Goal: Task Accomplishment & Management: Use online tool/utility

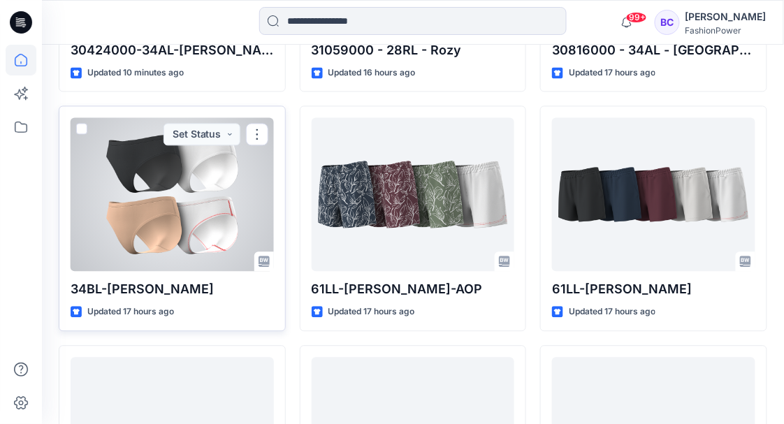
scroll to position [420, 0]
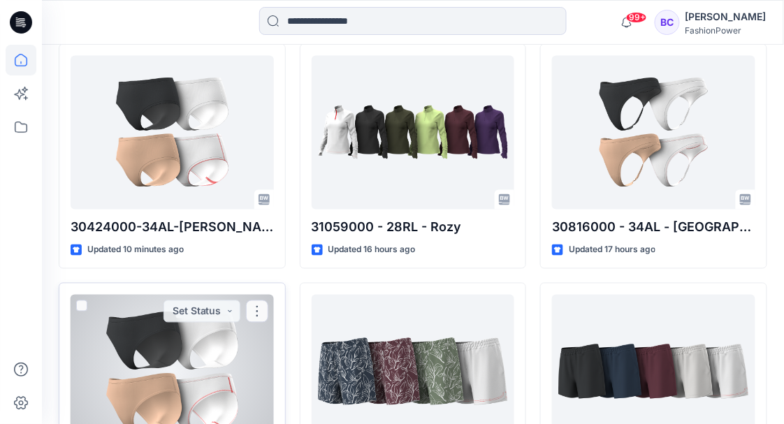
click at [131, 354] on div at bounding box center [172, 372] width 203 height 154
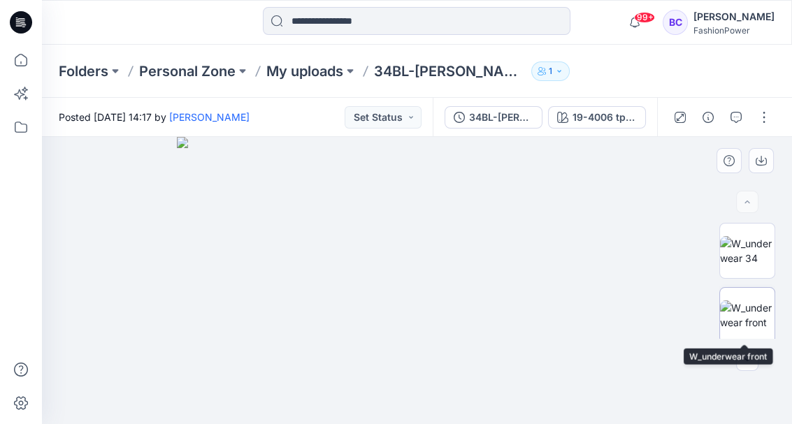
click at [757, 301] on img at bounding box center [747, 315] width 55 height 29
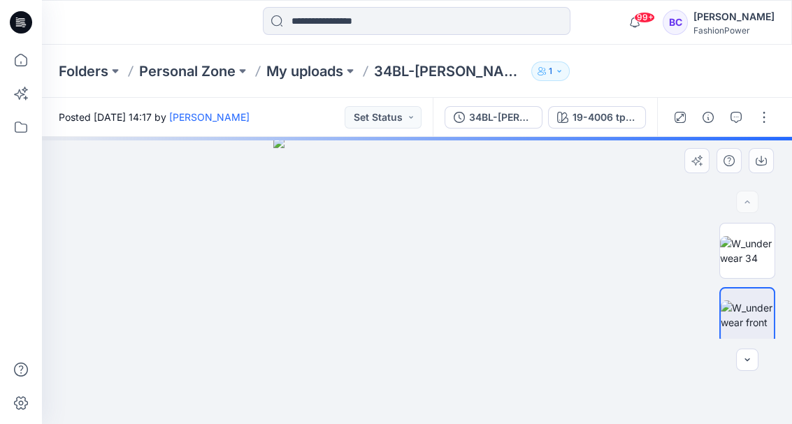
drag, startPoint x: 757, startPoint y: 294, endPoint x: 519, endPoint y: 233, distance: 244.7
click at [519, 233] on img at bounding box center [417, 281] width 288 height 288
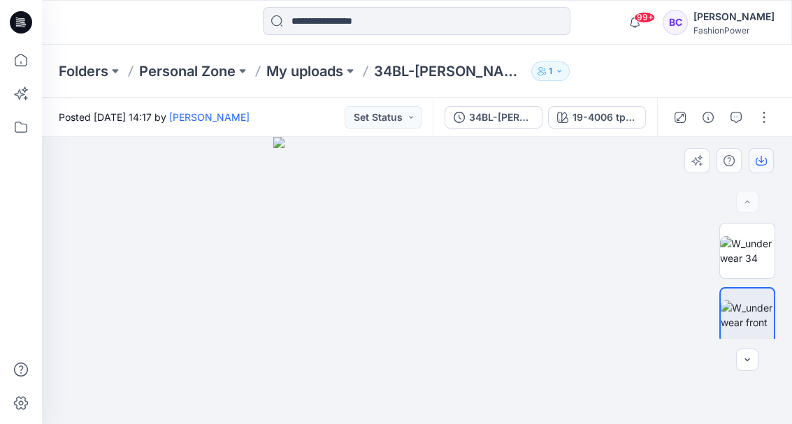
click at [765, 158] on icon "button" at bounding box center [761, 162] width 11 height 8
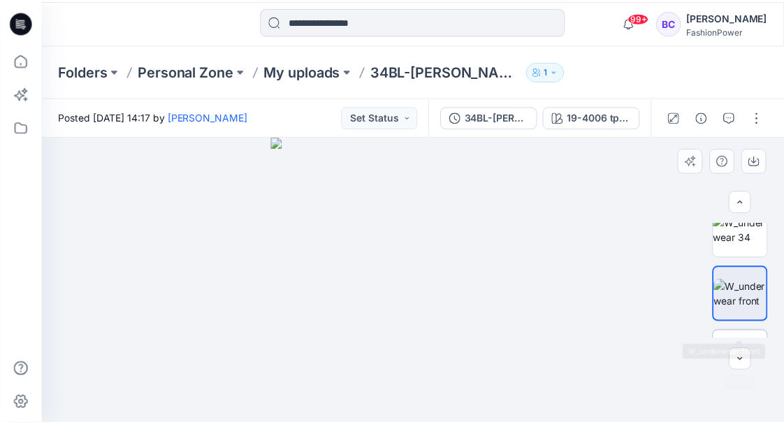
scroll to position [46, 0]
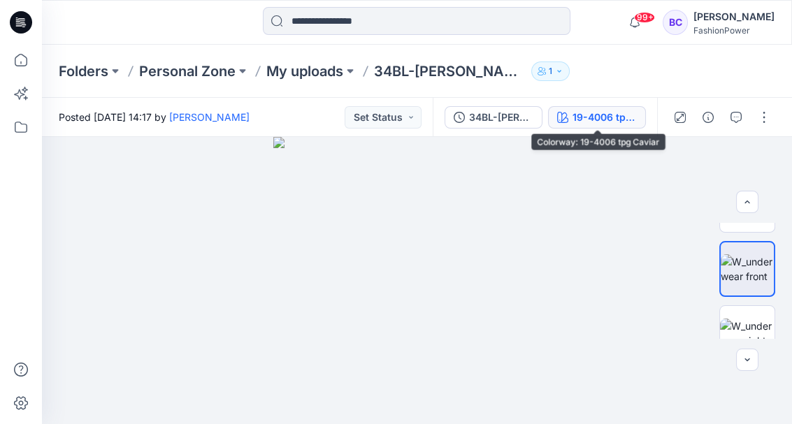
click at [596, 113] on div "19-4006 tpg Caviar" at bounding box center [605, 117] width 64 height 15
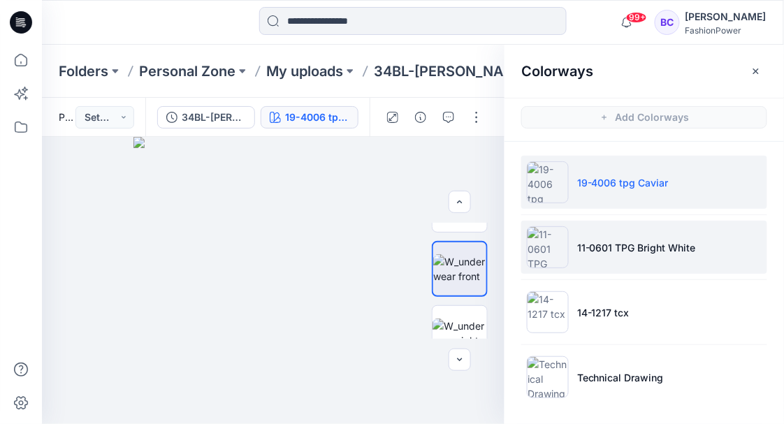
click at [598, 253] on p "11-0601 TPG Bright White" at bounding box center [637, 248] width 119 height 15
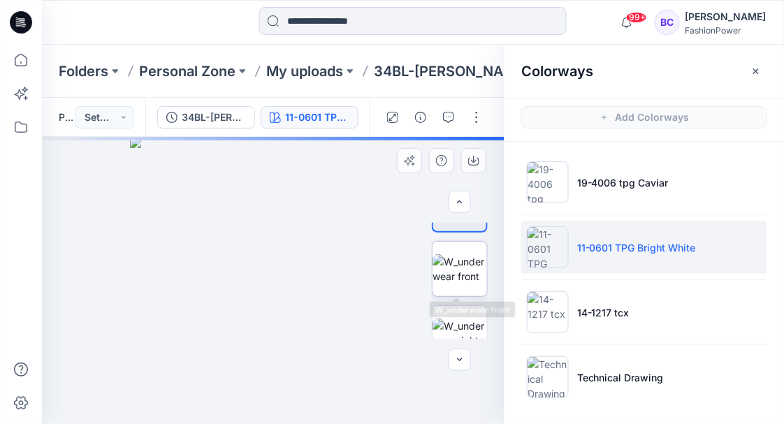
click at [457, 269] on img at bounding box center [460, 268] width 55 height 29
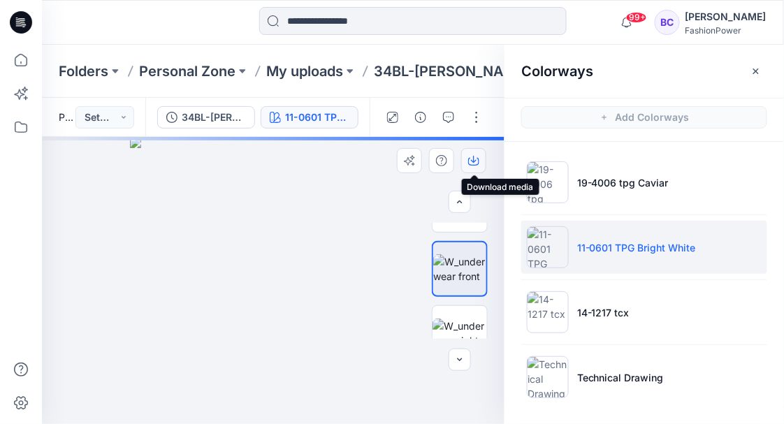
click at [475, 157] on icon "button" at bounding box center [473, 160] width 11 height 11
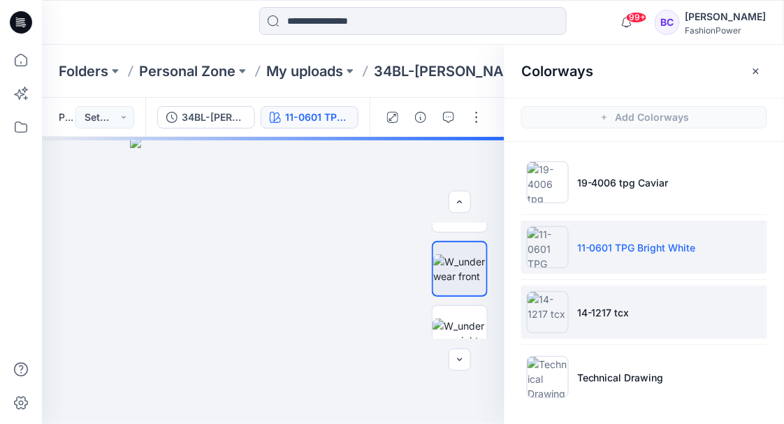
click at [613, 302] on li "14-1217 tcx" at bounding box center [645, 312] width 246 height 53
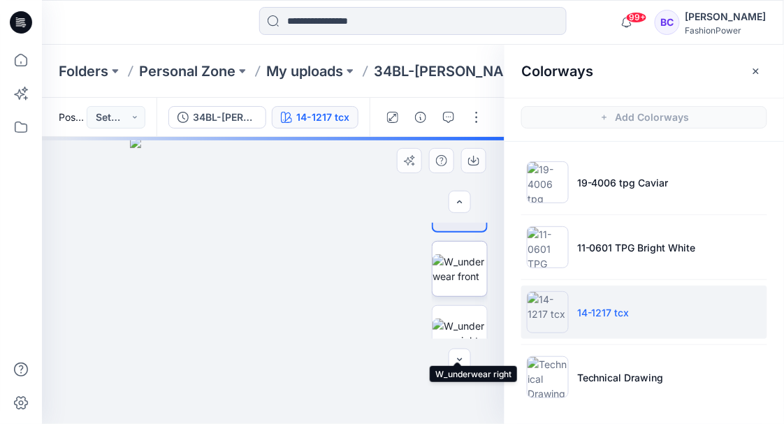
click at [459, 282] on img at bounding box center [460, 268] width 55 height 29
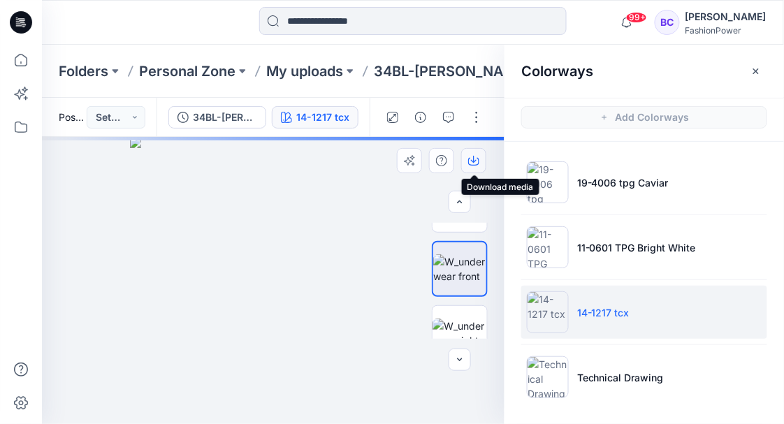
click at [474, 162] on icon "button" at bounding box center [474, 159] width 6 height 7
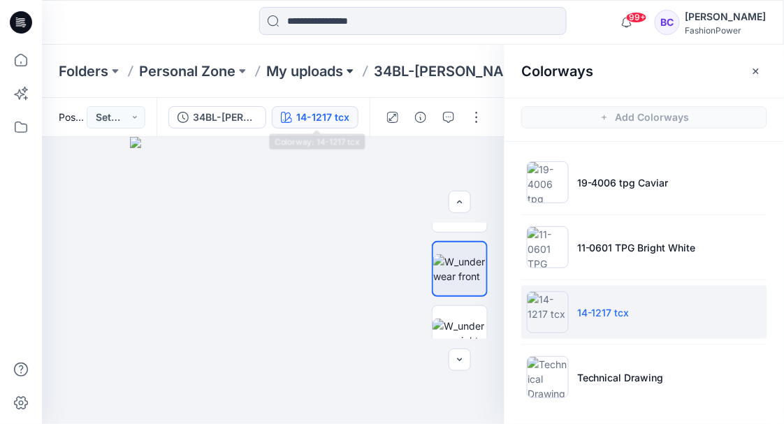
click at [350, 71] on button at bounding box center [350, 72] width 14 height 20
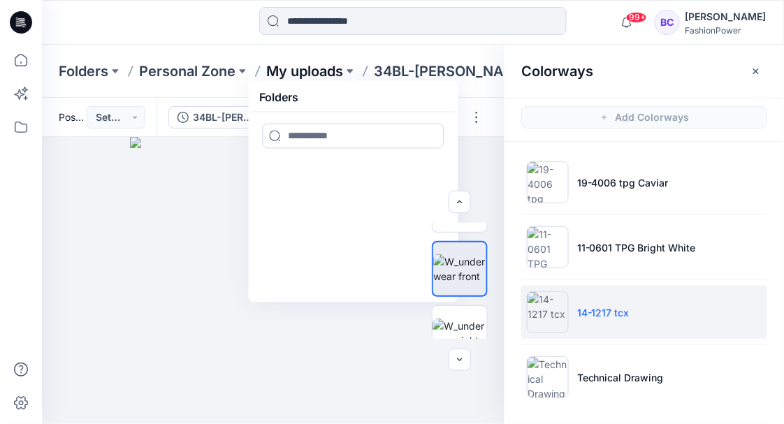
click at [338, 70] on p "My uploads" at bounding box center [304, 72] width 77 height 20
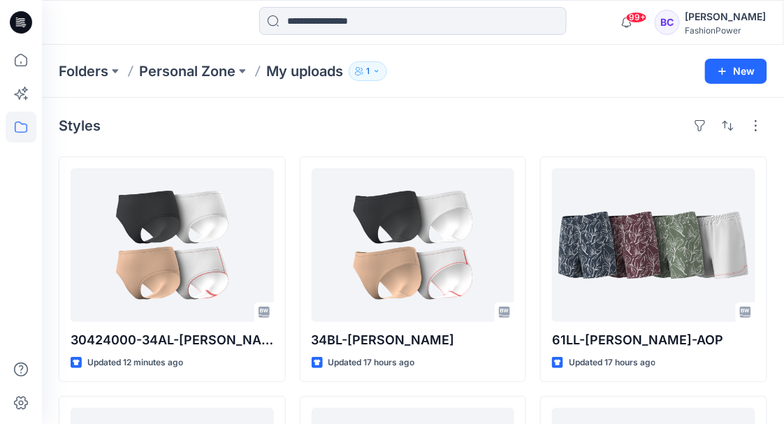
click at [153, 117] on div "Styles" at bounding box center [413, 126] width 709 height 22
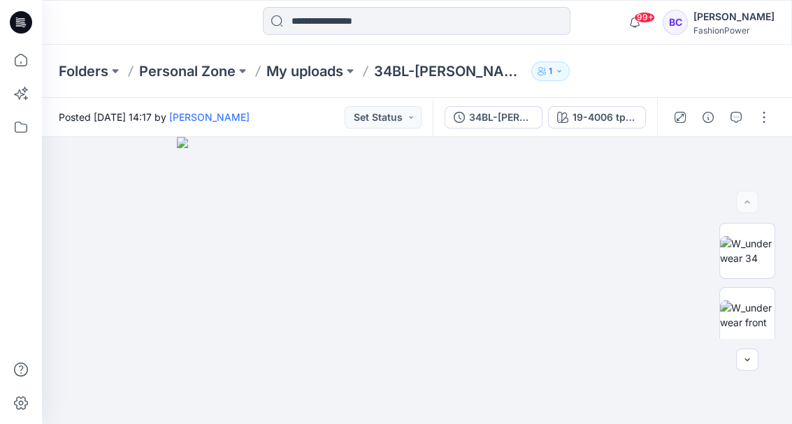
click at [422, 73] on p "34BL-[PERSON_NAME]" at bounding box center [450, 72] width 152 height 20
copy p "Tamara"
click at [296, 70] on p "My uploads" at bounding box center [304, 72] width 77 height 20
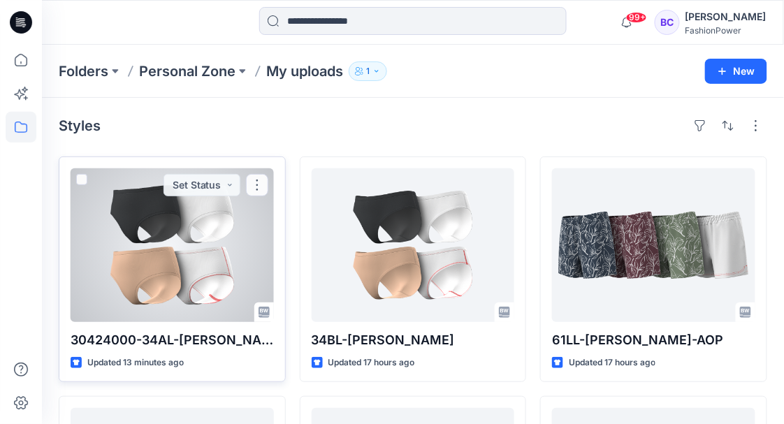
click at [199, 229] on div at bounding box center [172, 246] width 203 height 154
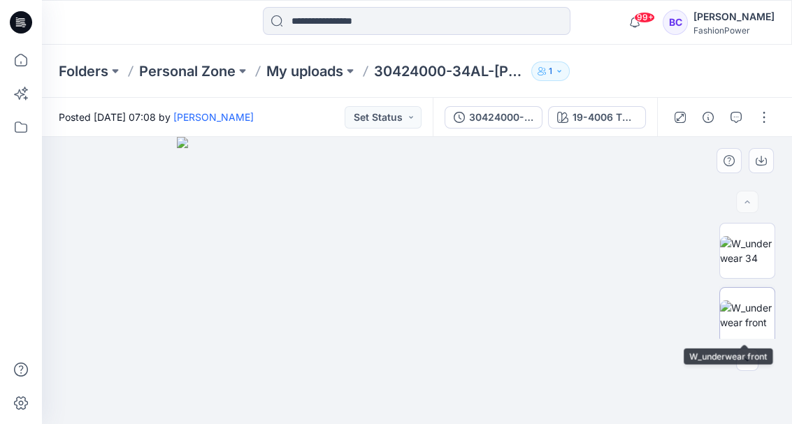
click at [736, 315] on img at bounding box center [747, 315] width 55 height 29
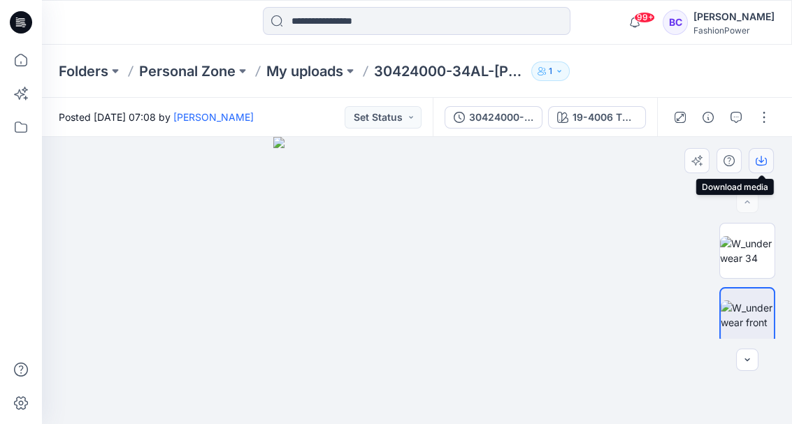
click at [760, 156] on icon "button" at bounding box center [761, 160] width 11 height 11
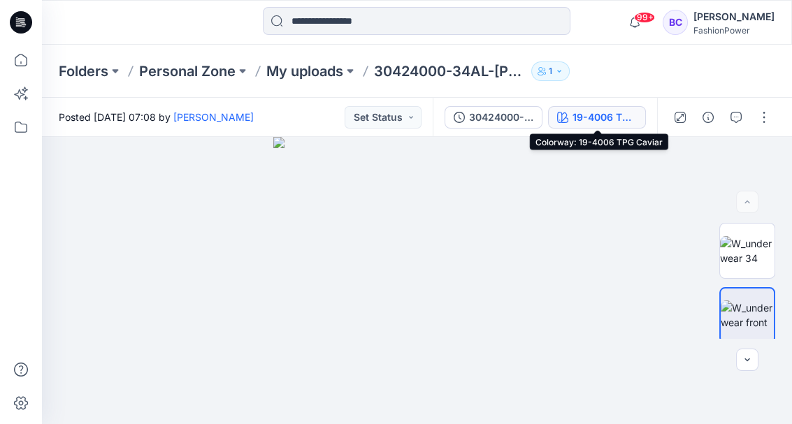
click at [553, 117] on button "19-4006 TPG Caviar" at bounding box center [597, 117] width 98 height 22
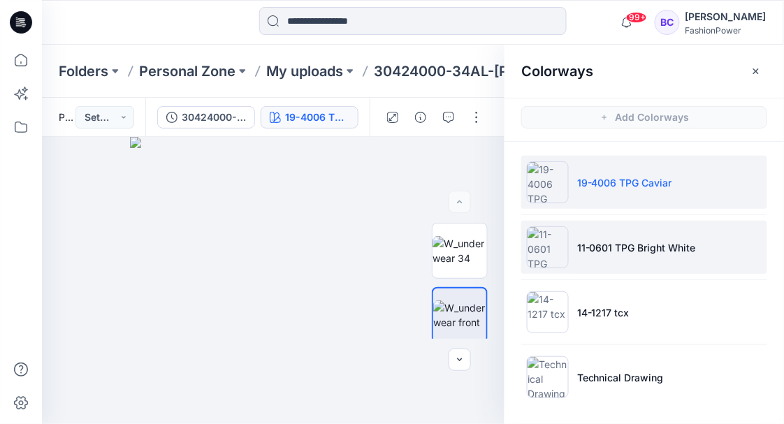
click at [630, 264] on li "11-0601 TPG Bright White" at bounding box center [645, 247] width 246 height 53
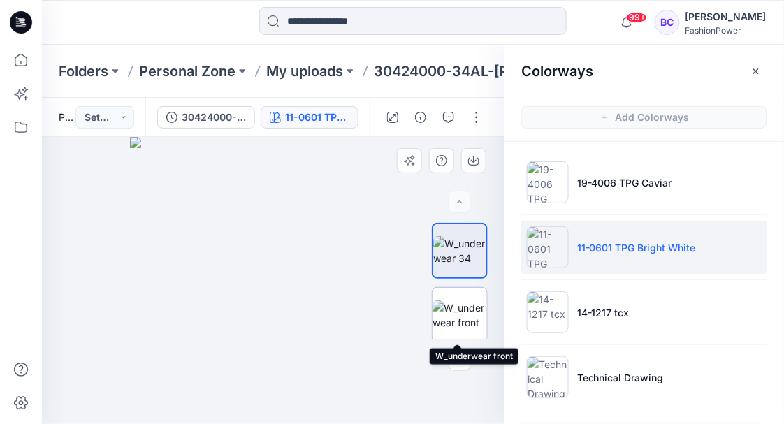
click at [452, 313] on img at bounding box center [460, 315] width 55 height 29
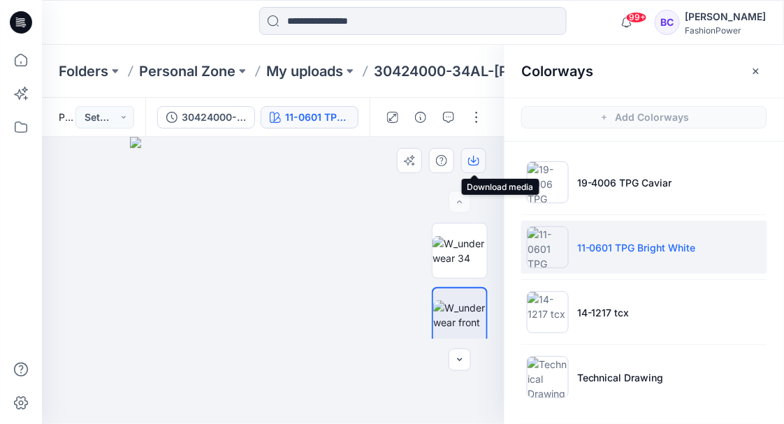
click at [479, 153] on button "button" at bounding box center [473, 160] width 25 height 25
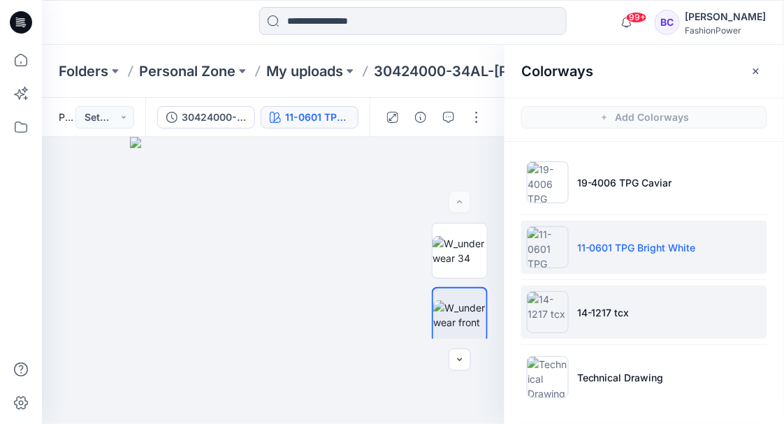
click at [610, 303] on li "14-1217 tcx" at bounding box center [645, 312] width 246 height 53
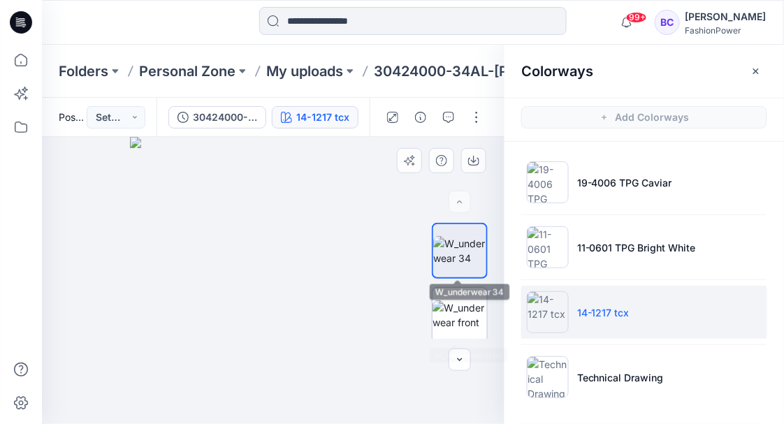
click at [459, 304] on img at bounding box center [460, 315] width 55 height 29
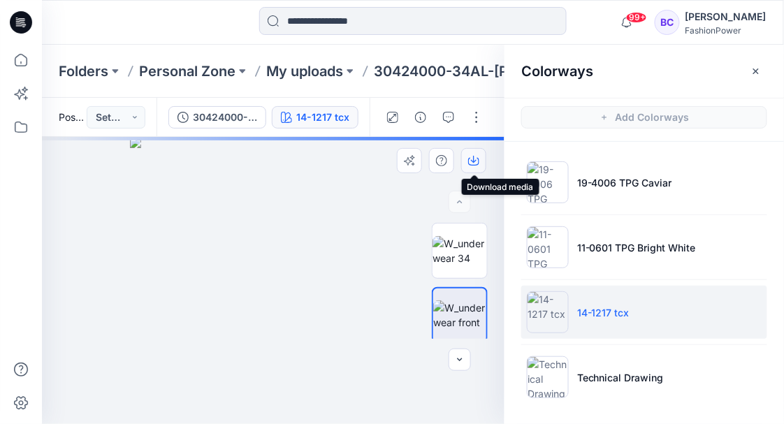
click at [476, 162] on icon "button" at bounding box center [473, 160] width 11 height 11
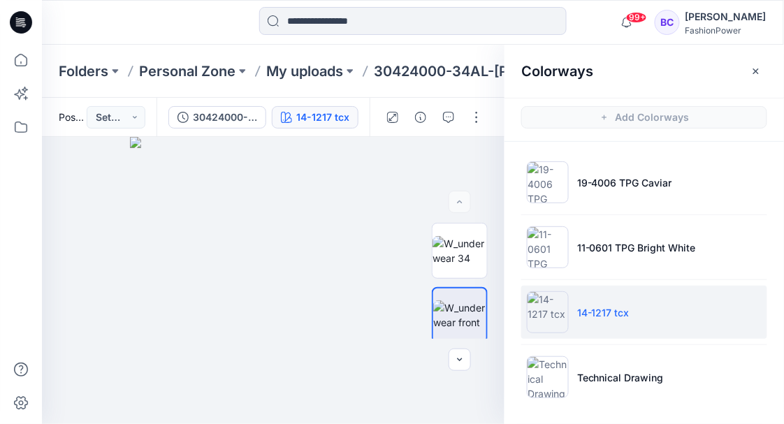
click at [433, 68] on p "30424000-34AL-[PERSON_NAME]" at bounding box center [449, 72] width 150 height 20
click at [758, 69] on icon "button" at bounding box center [756, 71] width 11 height 11
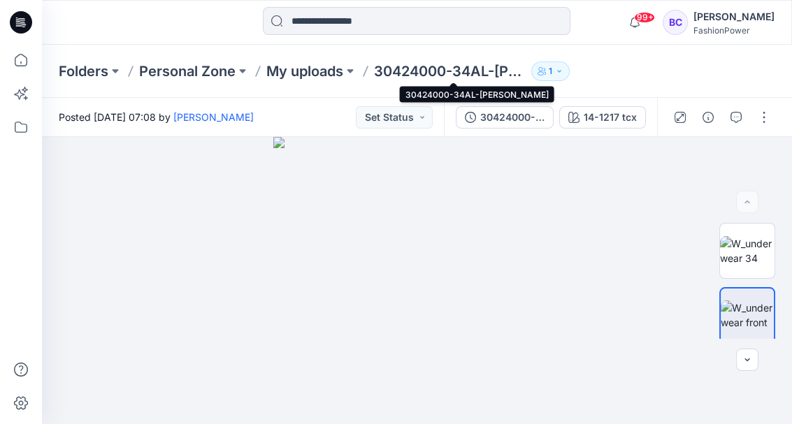
click at [505, 70] on p "30424000-34AL-[PERSON_NAME]" at bounding box center [450, 72] width 152 height 20
click at [301, 64] on p "My uploads" at bounding box center [304, 72] width 77 height 20
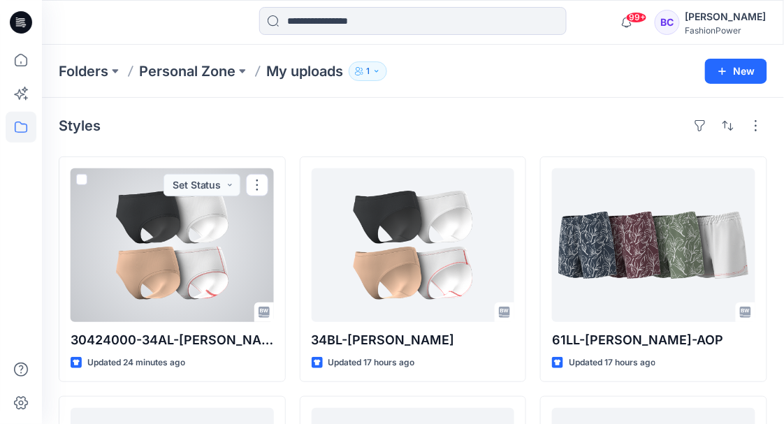
click at [79, 179] on span at bounding box center [81, 179] width 11 height 11
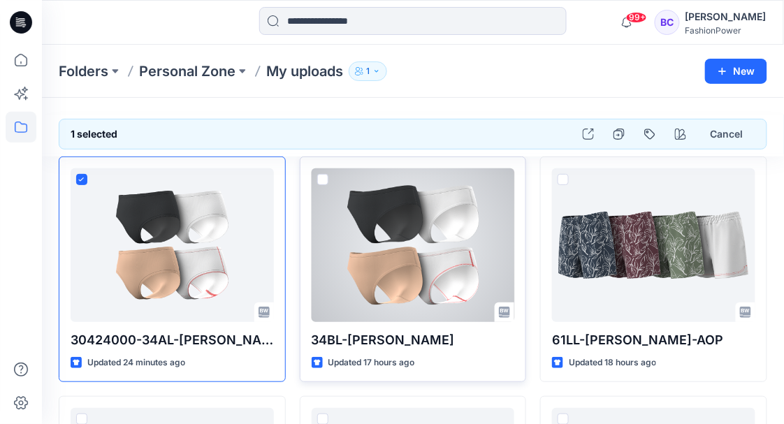
click at [326, 178] on span at bounding box center [322, 179] width 11 height 11
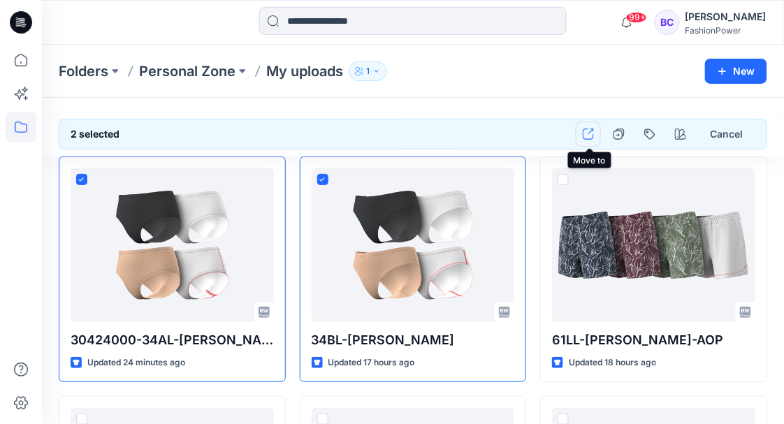
click at [592, 134] on icon "button" at bounding box center [588, 134] width 11 height 11
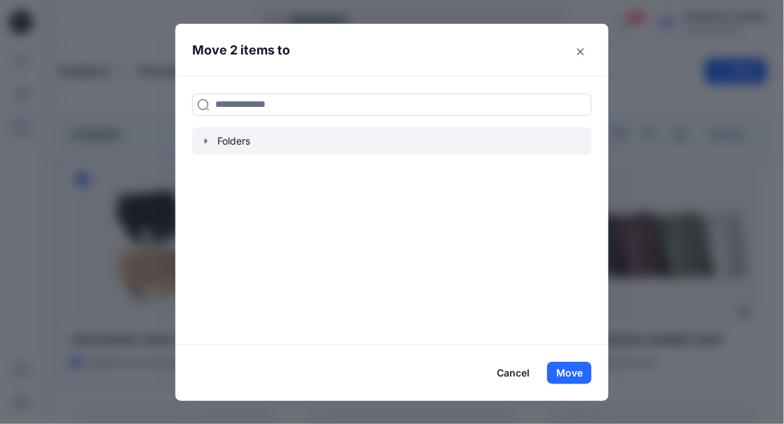
click at [212, 144] on icon "button" at bounding box center [206, 141] width 11 height 11
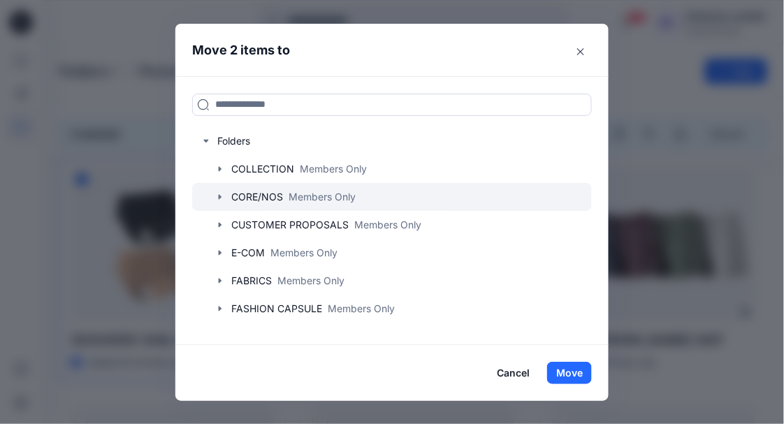
click at [221, 194] on icon "button" at bounding box center [220, 197] width 11 height 11
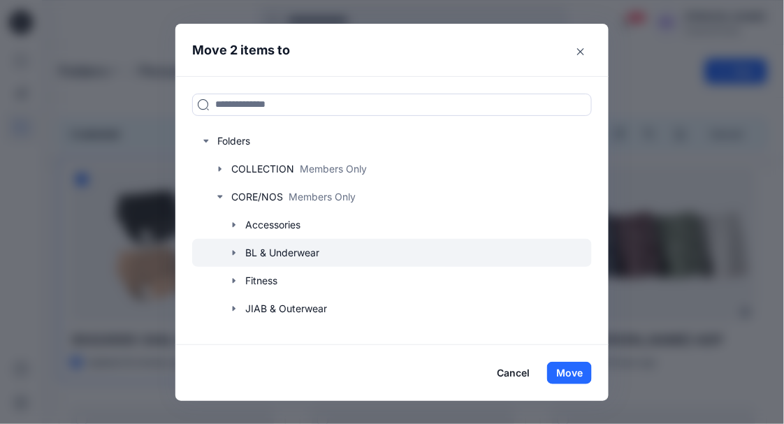
click at [235, 250] on icon "button" at bounding box center [234, 253] width 11 height 11
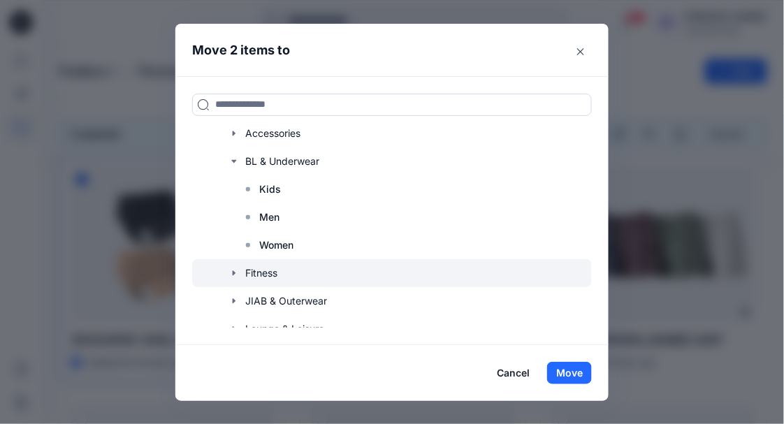
scroll to position [93, 0]
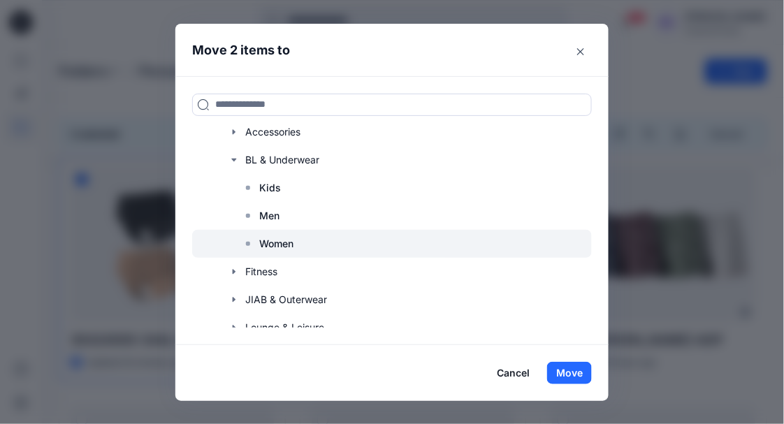
click at [275, 245] on p "Women" at bounding box center [276, 244] width 34 height 17
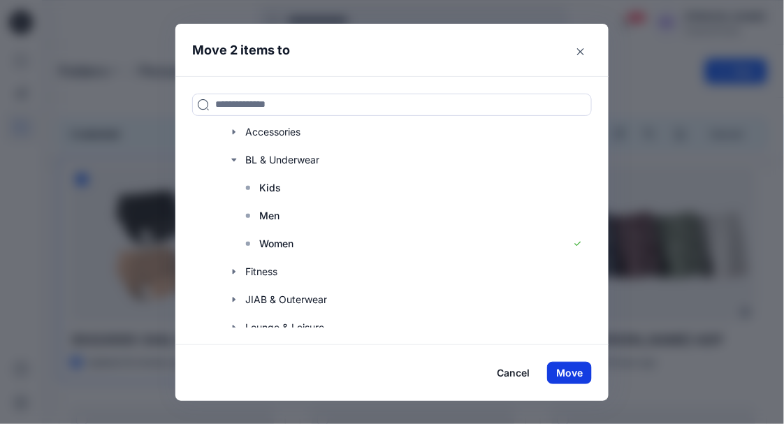
click at [579, 371] on button "Move" at bounding box center [569, 373] width 45 height 22
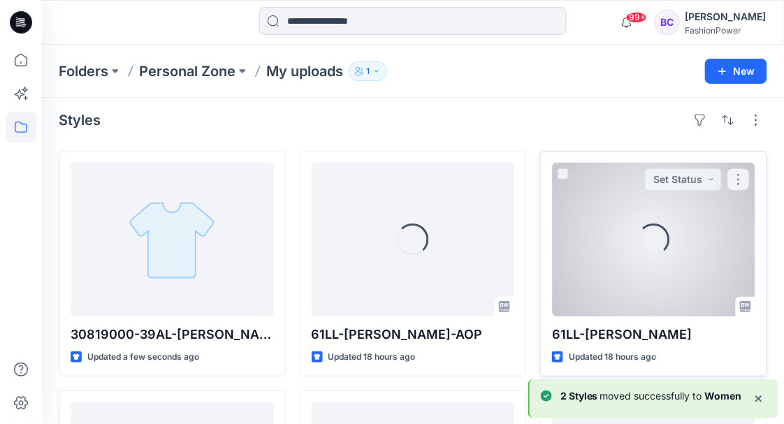
scroll to position [5, 0]
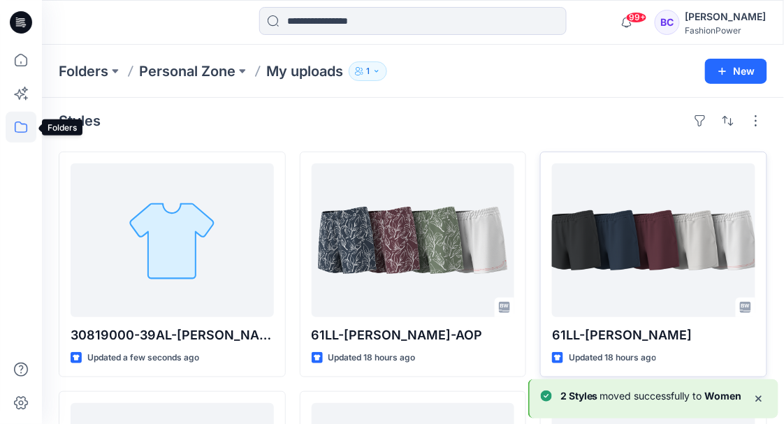
click at [24, 126] on icon at bounding box center [21, 127] width 31 height 31
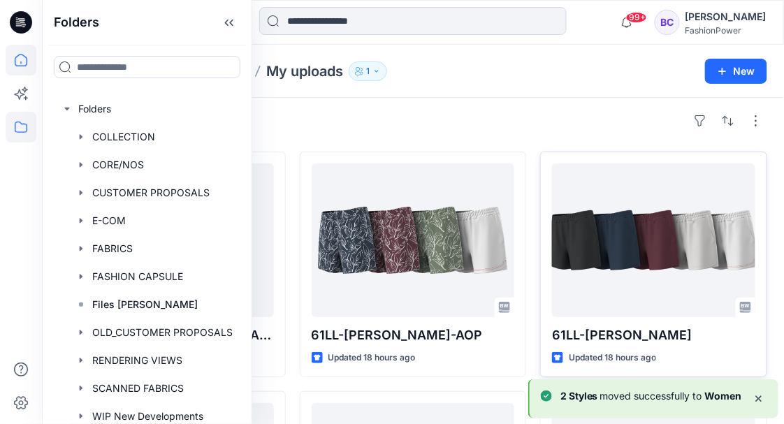
click at [22, 69] on icon at bounding box center [21, 60] width 31 height 31
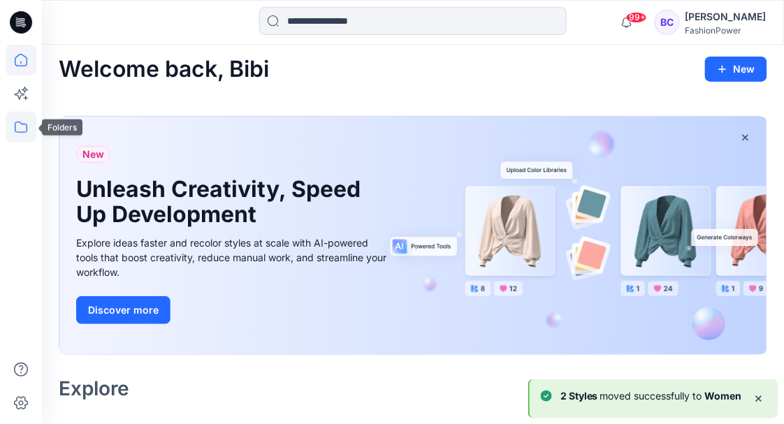
click at [15, 123] on icon at bounding box center [21, 127] width 13 height 11
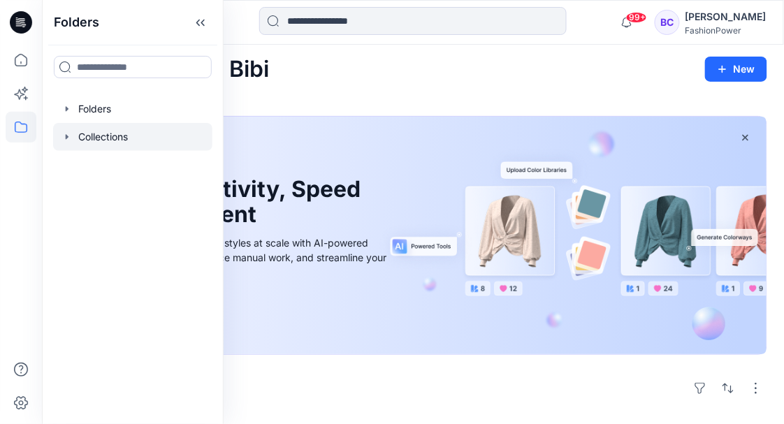
click at [59, 141] on div at bounding box center [132, 137] width 159 height 28
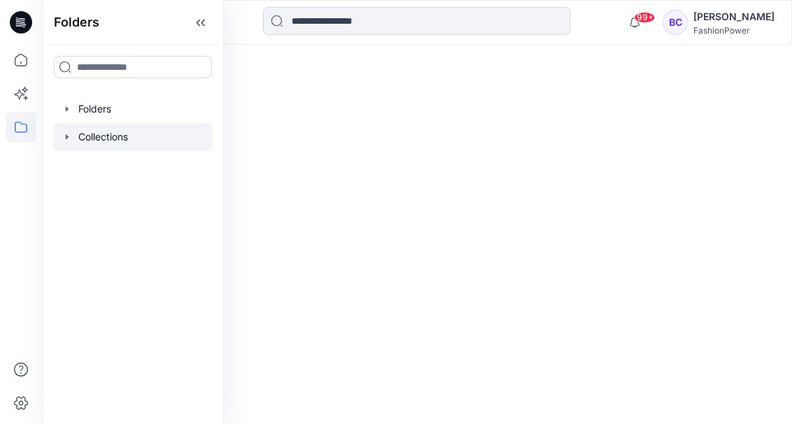
click at [63, 137] on icon "button" at bounding box center [67, 136] width 11 height 11
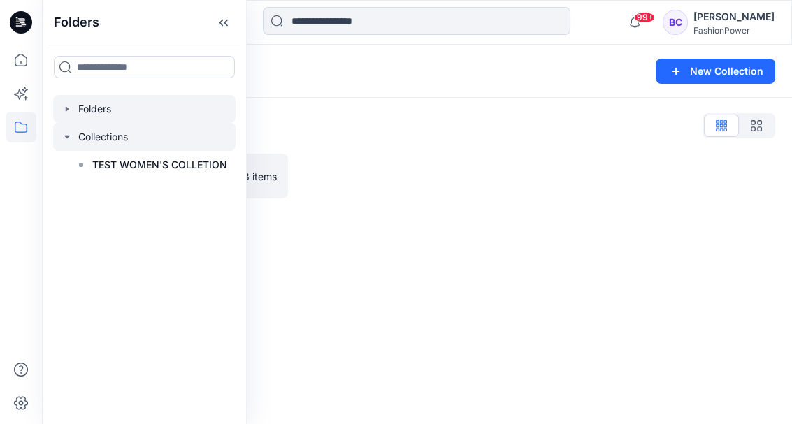
click at [62, 113] on icon "button" at bounding box center [67, 108] width 11 height 11
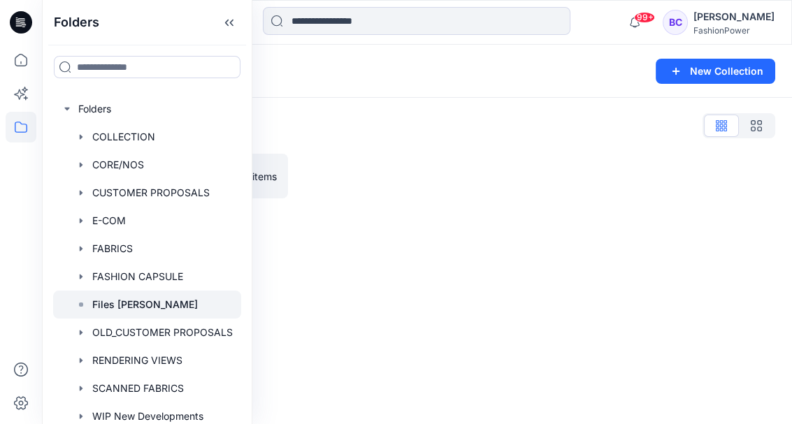
scroll to position [89, 0]
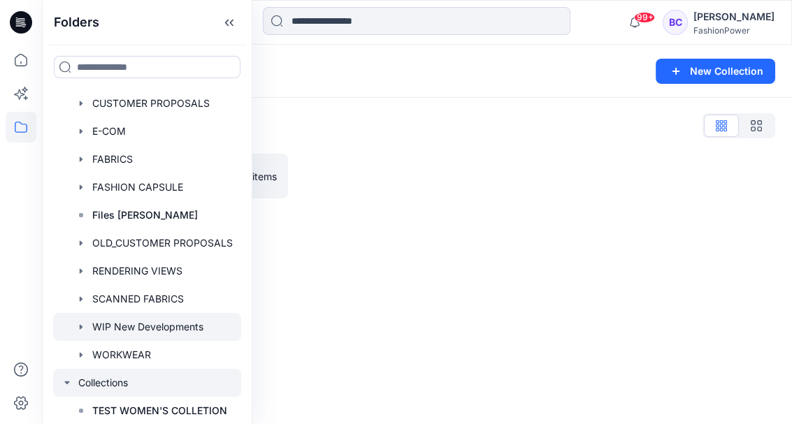
click at [84, 322] on icon "button" at bounding box center [81, 327] width 11 height 11
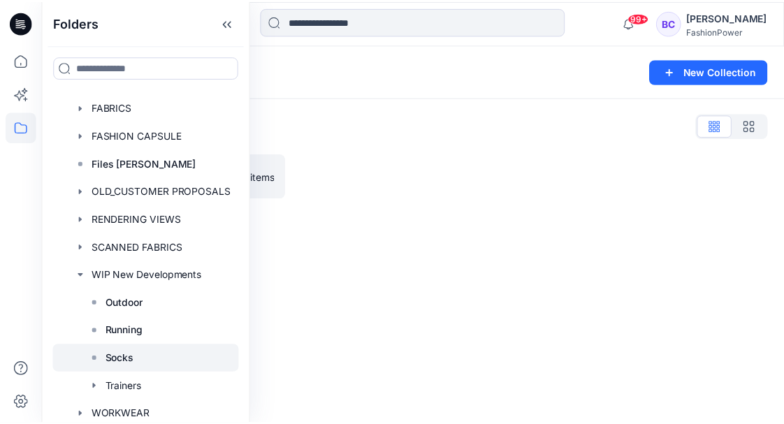
scroll to position [182, 0]
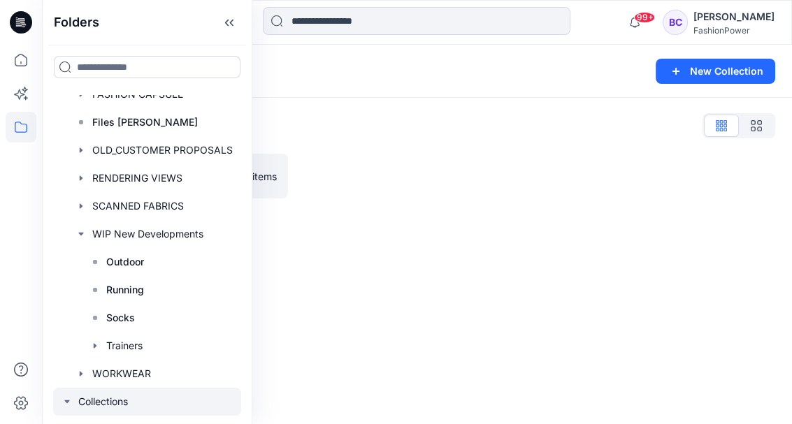
drag, startPoint x: 465, startPoint y: 245, endPoint x: 474, endPoint y: 217, distance: 28.7
click at [464, 245] on div "Collections New Collection Collections List TEST WOMEN'S COLLETION 8 items" at bounding box center [417, 235] width 750 height 380
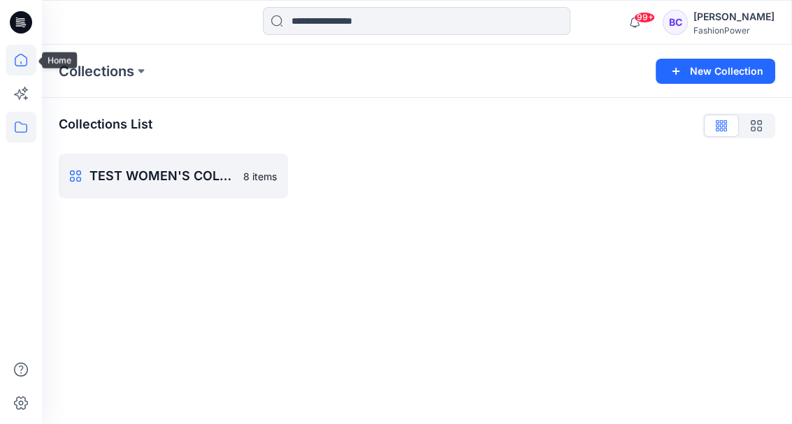
click at [27, 67] on icon at bounding box center [21, 60] width 31 height 31
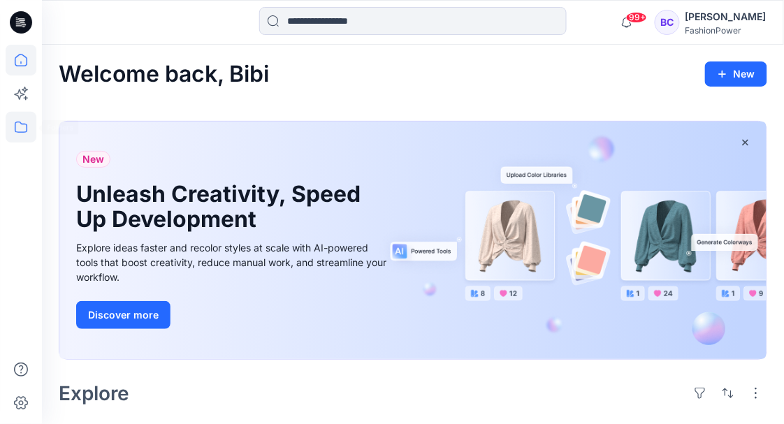
click at [11, 129] on icon at bounding box center [21, 127] width 31 height 31
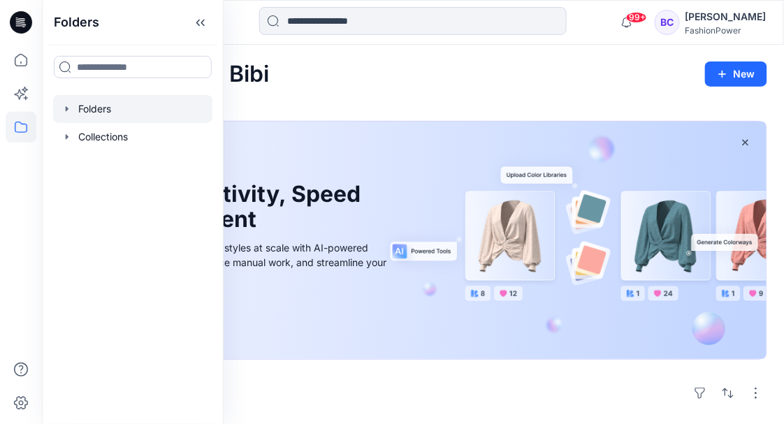
click at [64, 106] on icon "button" at bounding box center [67, 108] width 11 height 11
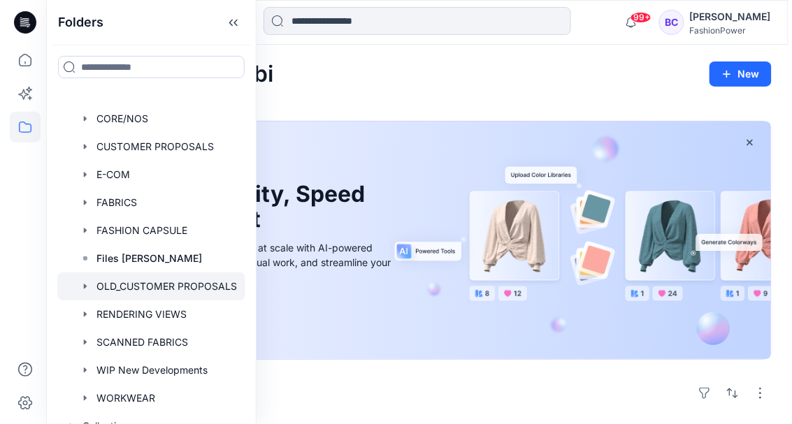
scroll to position [62, 0]
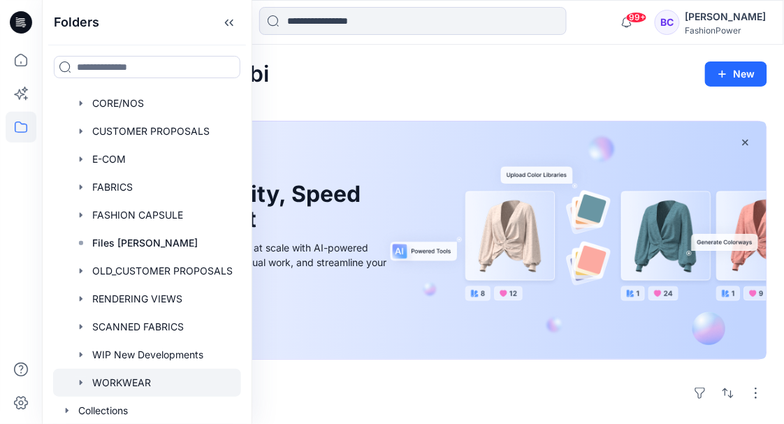
click at [84, 380] on icon "button" at bounding box center [81, 383] width 11 height 11
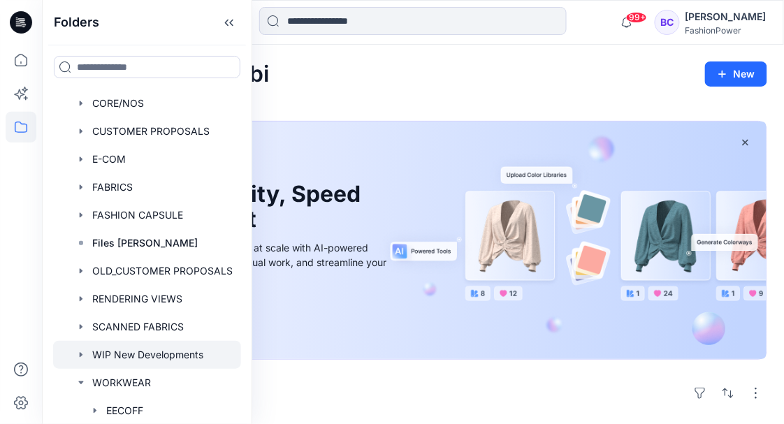
click at [76, 355] on icon "button" at bounding box center [81, 355] width 11 height 11
click at [143, 353] on div at bounding box center [147, 355] width 188 height 28
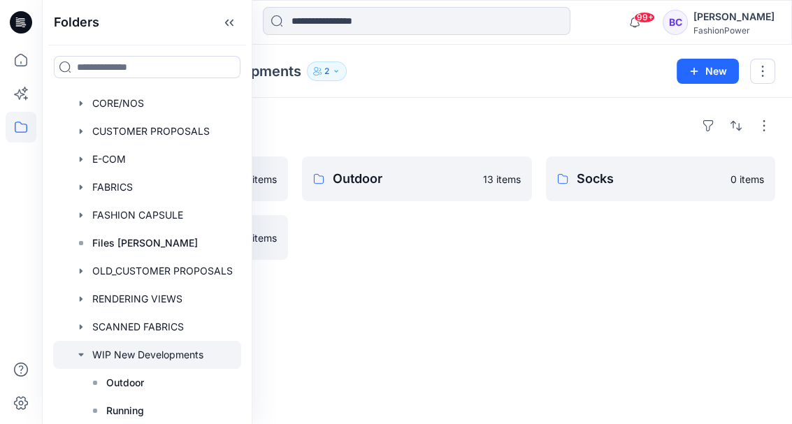
click at [593, 304] on div "Folders Running 7 items Trainers 8 items Outdoor 13 items Socks 0 items" at bounding box center [417, 261] width 750 height 327
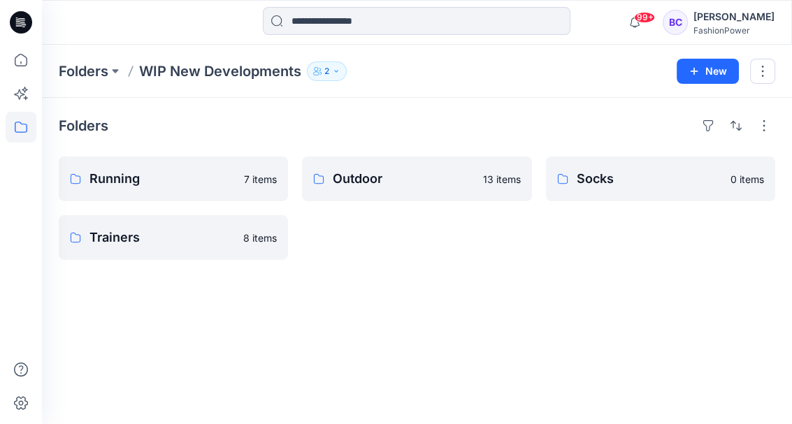
drag, startPoint x: 593, startPoint y: 304, endPoint x: 387, endPoint y: 282, distance: 206.7
click at [387, 282] on div "Folders Running 7 items Trainers 8 items Outdoor 13 items Socks 0 items" at bounding box center [417, 261] width 750 height 327
click at [705, 69] on button "New" at bounding box center [708, 71] width 62 height 25
click at [677, 109] on p "New Style" at bounding box center [664, 106] width 47 height 17
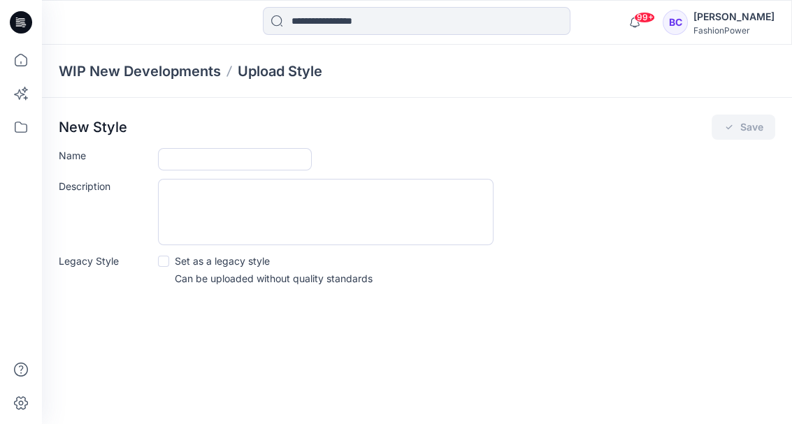
click at [174, 175] on form "Name Description Legacy Style Set as a legacy style Can be uploaded without qua…" at bounding box center [417, 217] width 717 height 138
click at [180, 168] on input "Name" at bounding box center [235, 159] width 154 height 22
type input "**********"
click at [735, 127] on button "Save" at bounding box center [744, 127] width 64 height 25
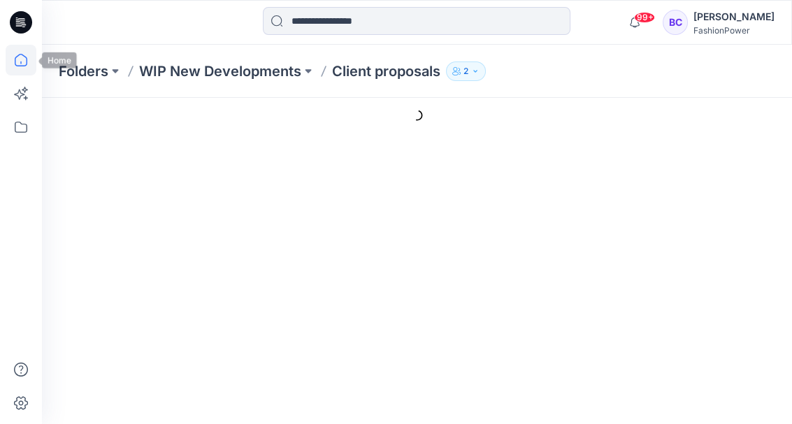
click at [14, 55] on icon at bounding box center [21, 60] width 31 height 31
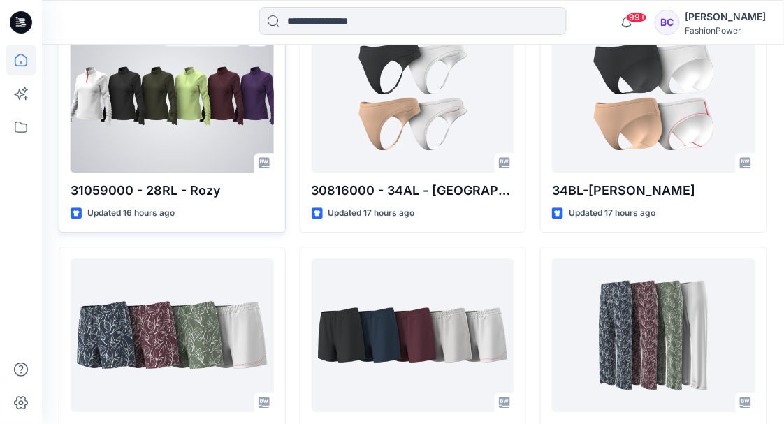
scroll to position [745, 0]
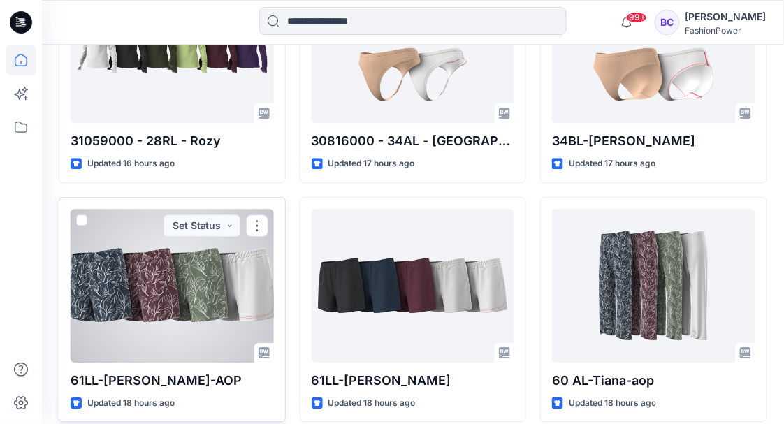
click at [164, 292] on div at bounding box center [172, 286] width 203 height 154
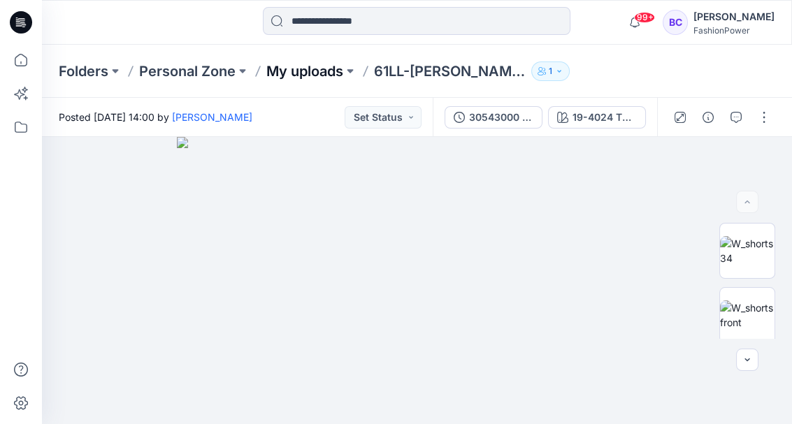
click at [299, 78] on p "My uploads" at bounding box center [304, 72] width 77 height 20
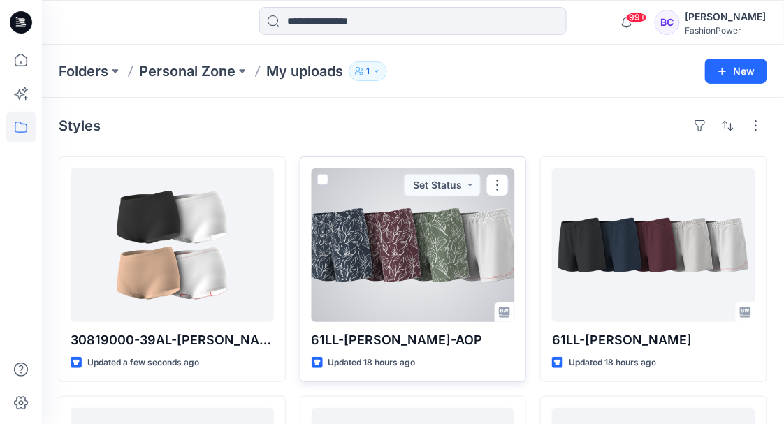
click at [324, 178] on span at bounding box center [322, 179] width 11 height 11
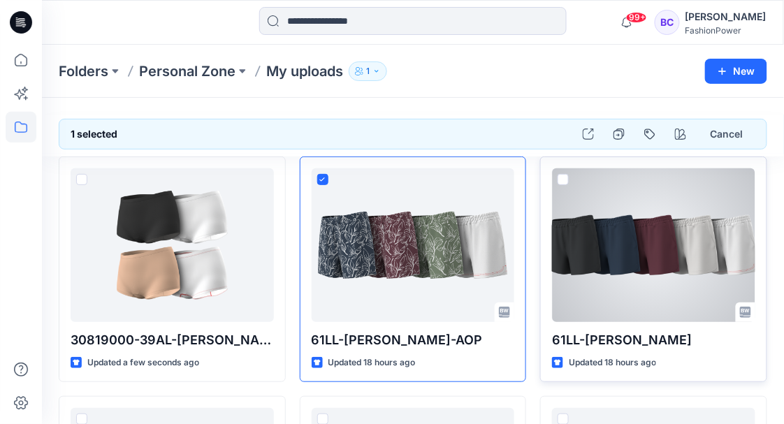
click at [566, 177] on span at bounding box center [563, 179] width 11 height 11
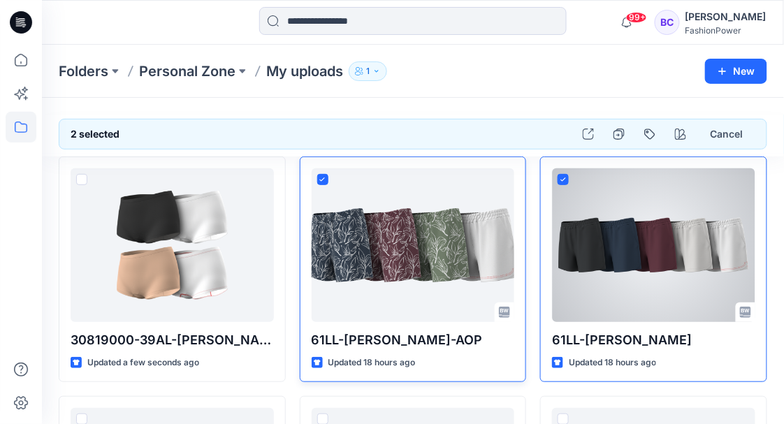
scroll to position [140, 0]
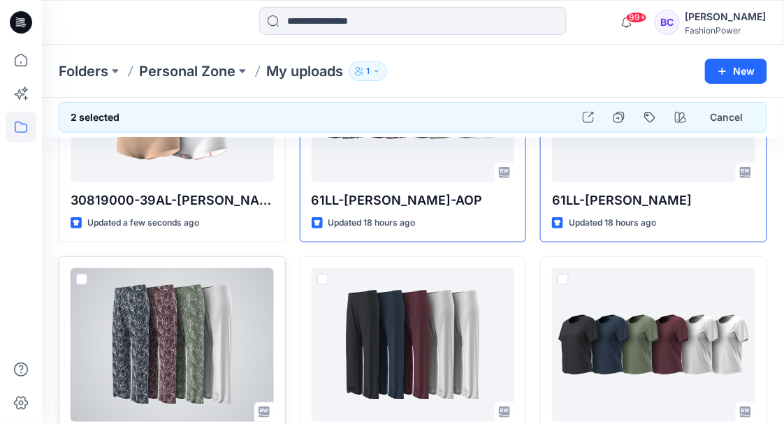
click at [81, 278] on span at bounding box center [81, 279] width 11 height 11
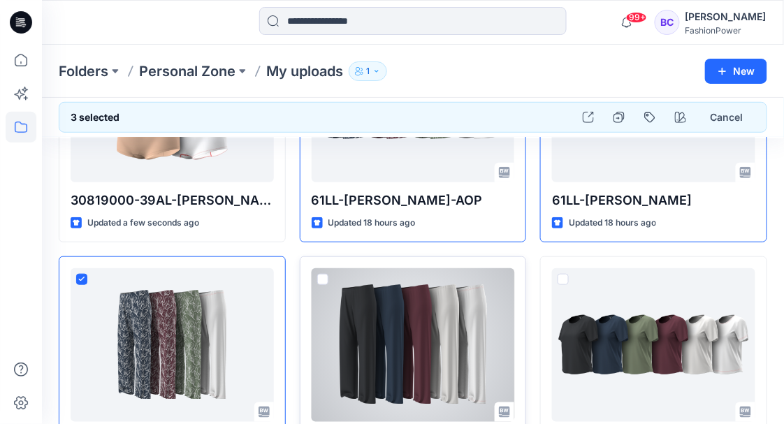
drag, startPoint x: 324, startPoint y: 275, endPoint x: 332, endPoint y: 274, distance: 7.7
click at [324, 275] on span at bounding box center [322, 279] width 11 height 11
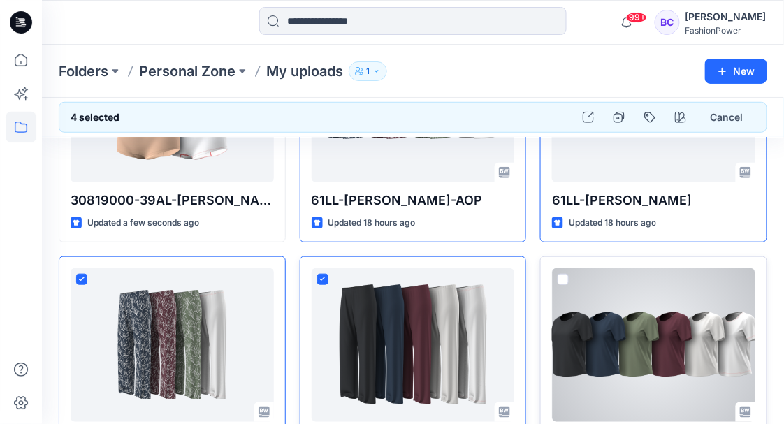
click at [566, 274] on span at bounding box center [563, 279] width 11 height 11
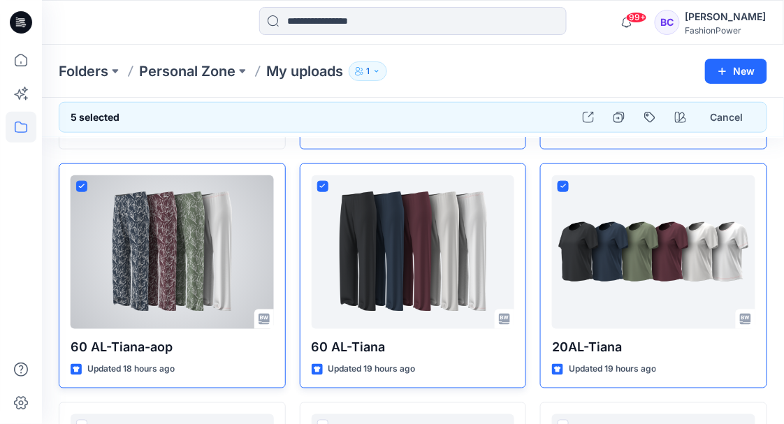
scroll to position [420, 0]
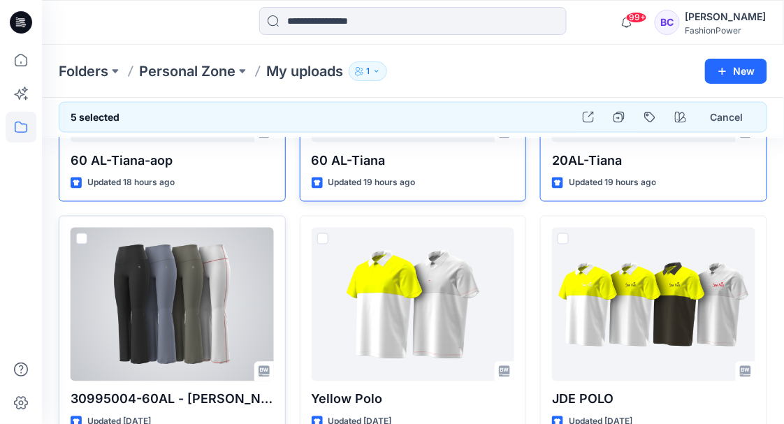
click at [79, 236] on span at bounding box center [81, 239] width 11 height 11
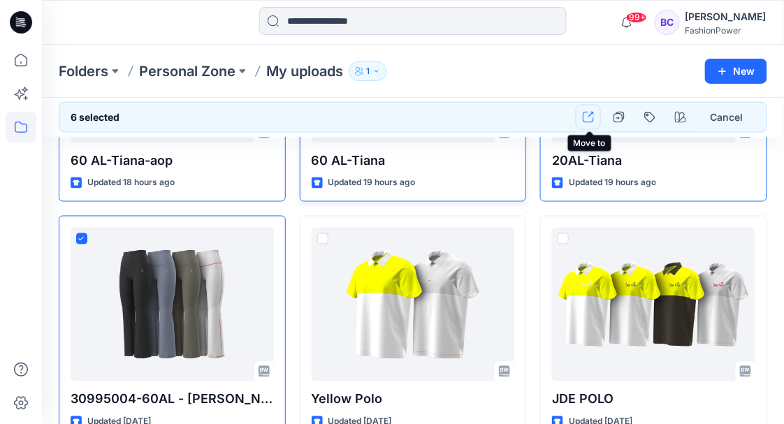
click at [585, 113] on icon "button" at bounding box center [588, 117] width 11 height 11
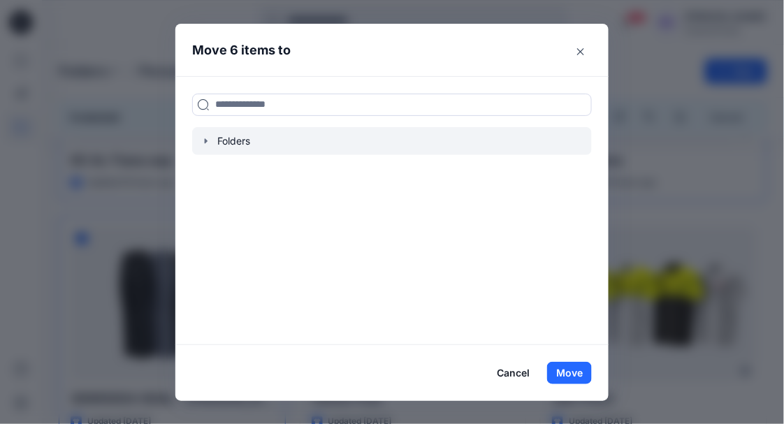
click at [208, 142] on icon "button" at bounding box center [206, 140] width 3 height 5
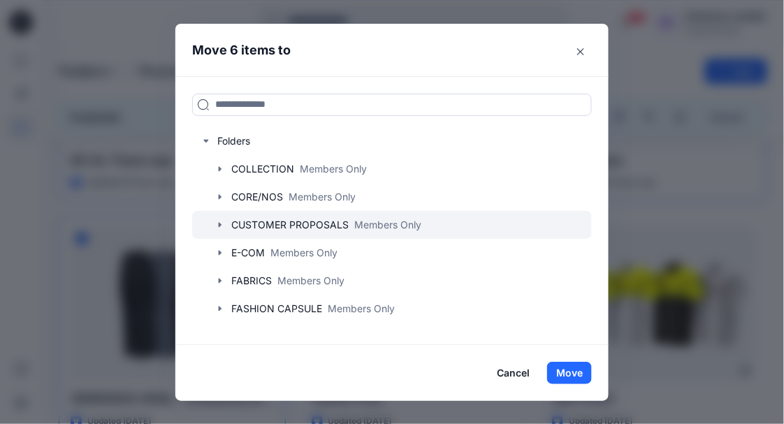
click at [223, 227] on icon "button" at bounding box center [220, 225] width 11 height 11
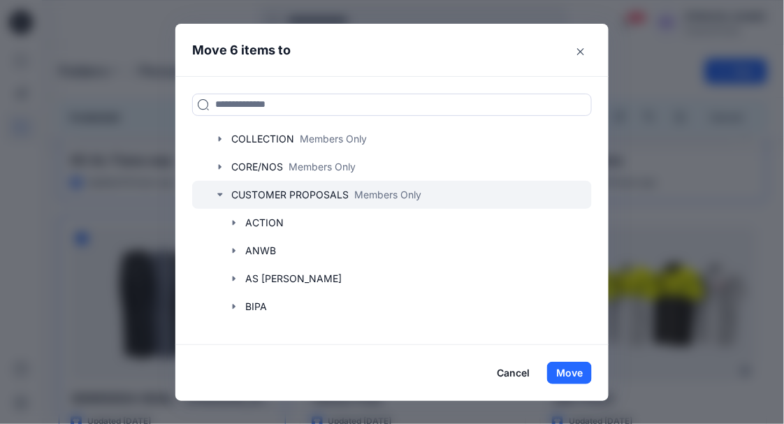
scroll to position [0, 0]
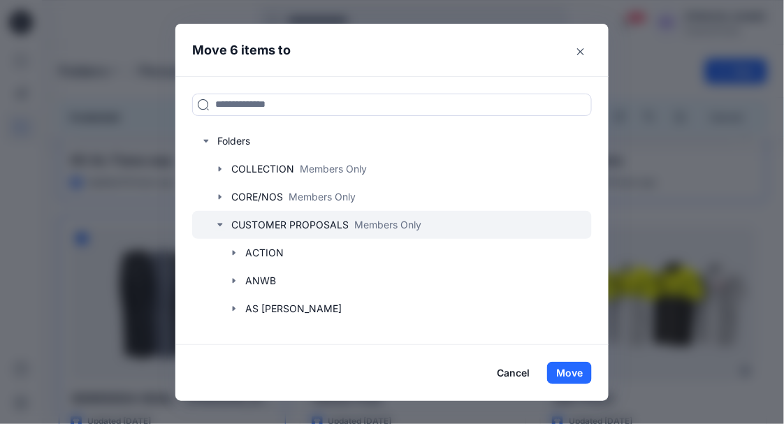
click at [222, 222] on icon "button" at bounding box center [220, 225] width 11 height 11
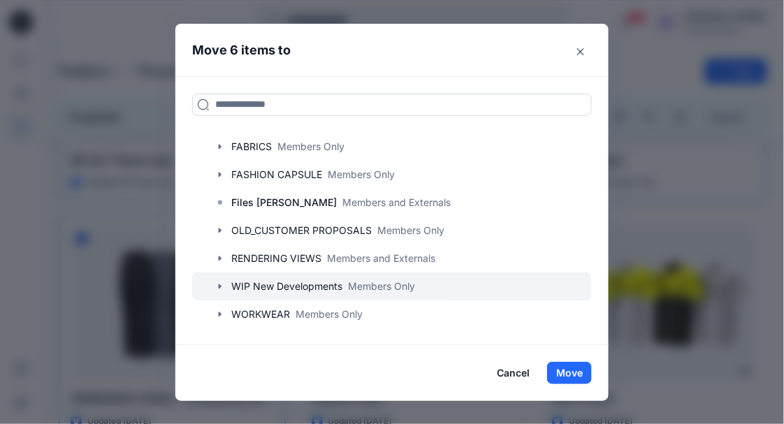
click at [225, 282] on icon "button" at bounding box center [220, 286] width 11 height 11
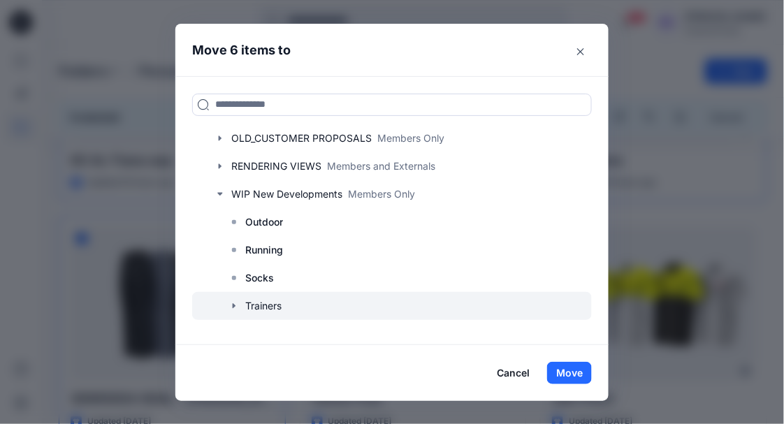
scroll to position [246, 0]
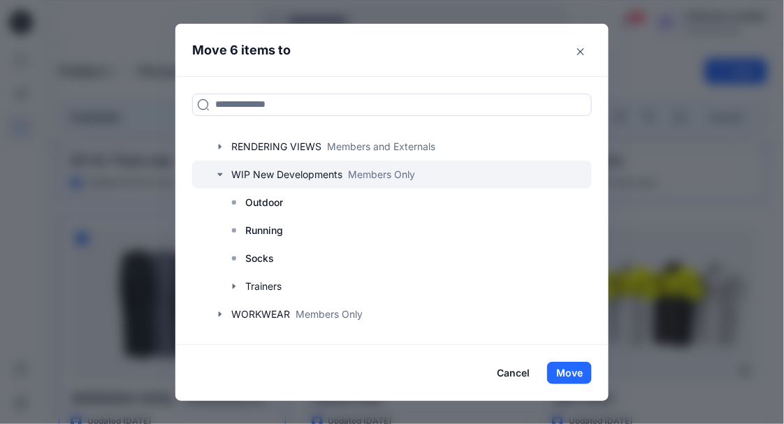
click at [222, 171] on icon "button" at bounding box center [220, 174] width 11 height 11
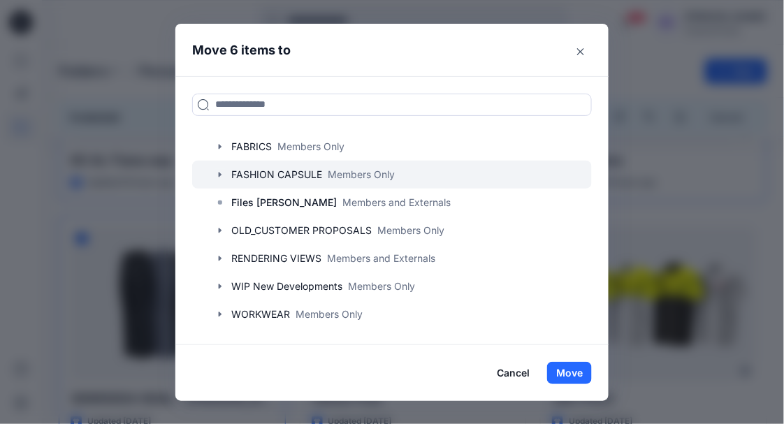
click at [221, 171] on icon "button" at bounding box center [220, 174] width 11 height 11
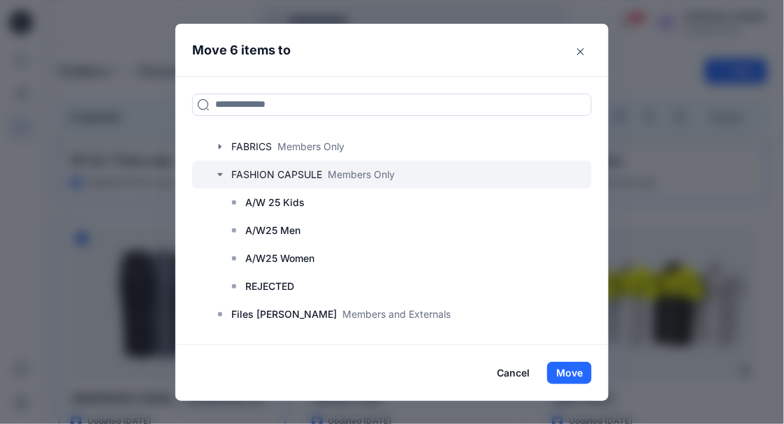
click at [221, 171] on icon "button" at bounding box center [220, 174] width 11 height 11
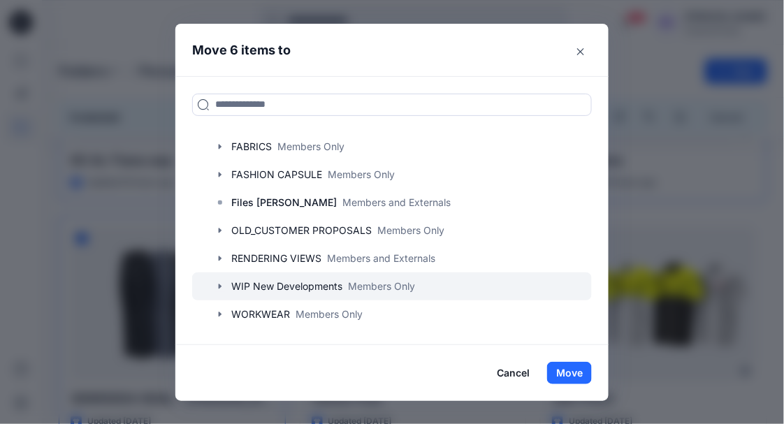
click at [222, 286] on icon "button" at bounding box center [220, 286] width 11 height 11
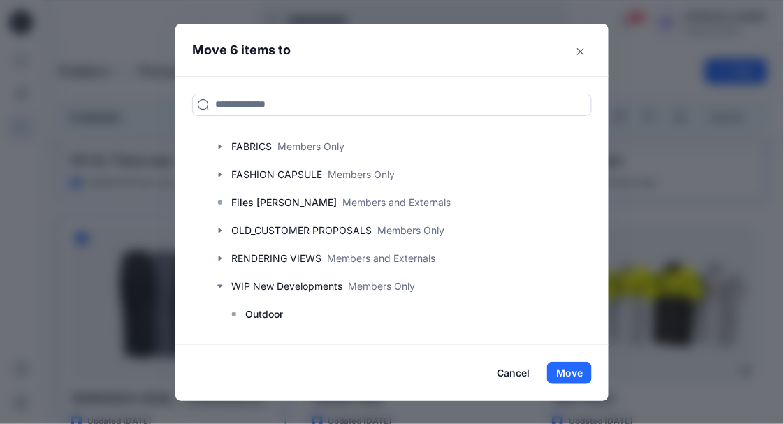
scroll to position [246, 0]
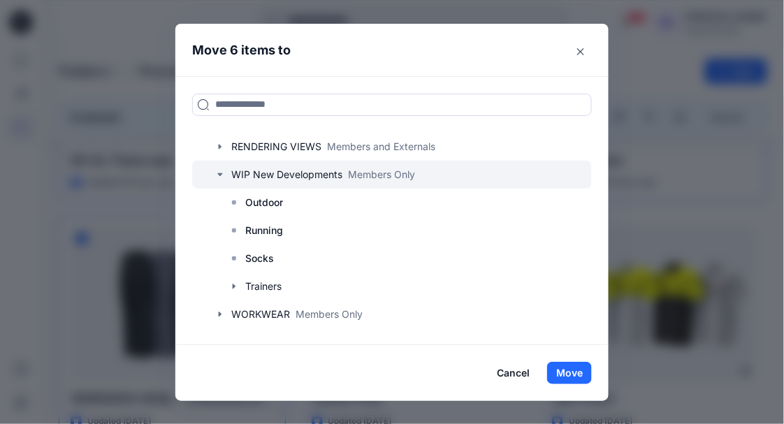
click at [379, 180] on div at bounding box center [392, 175] width 400 height 28
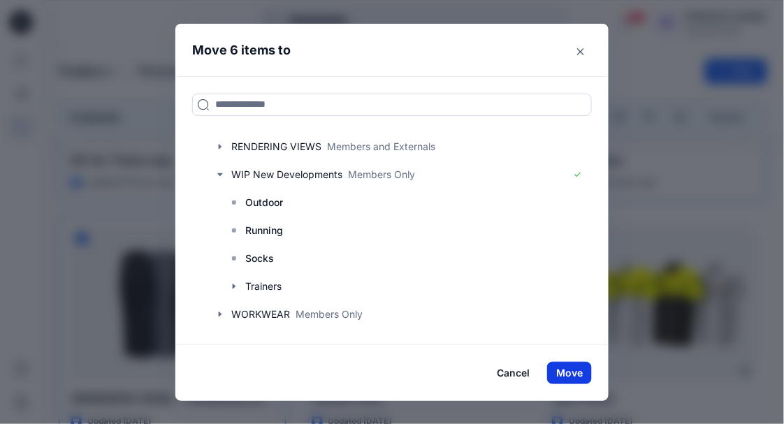
click at [572, 378] on button "Move" at bounding box center [569, 373] width 45 height 22
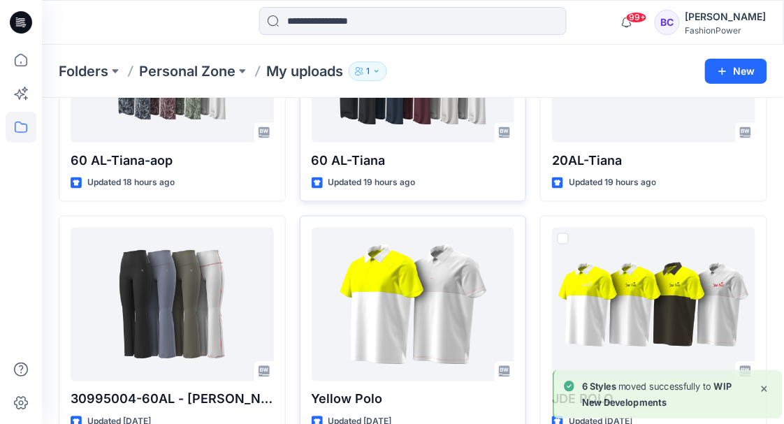
scroll to position [420, 0]
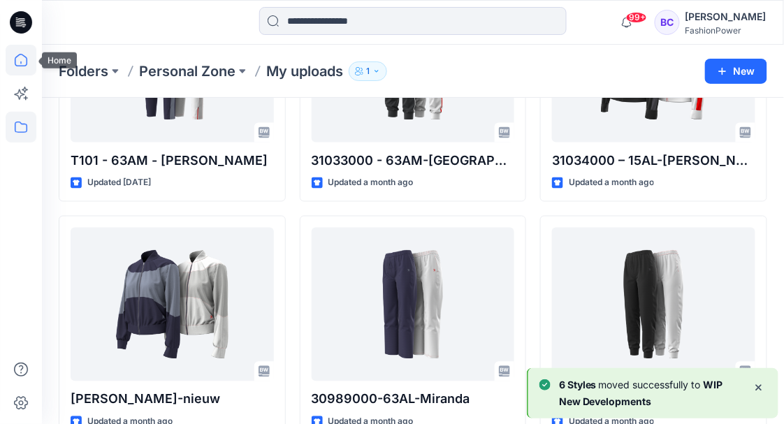
click at [21, 64] on icon at bounding box center [21, 60] width 31 height 31
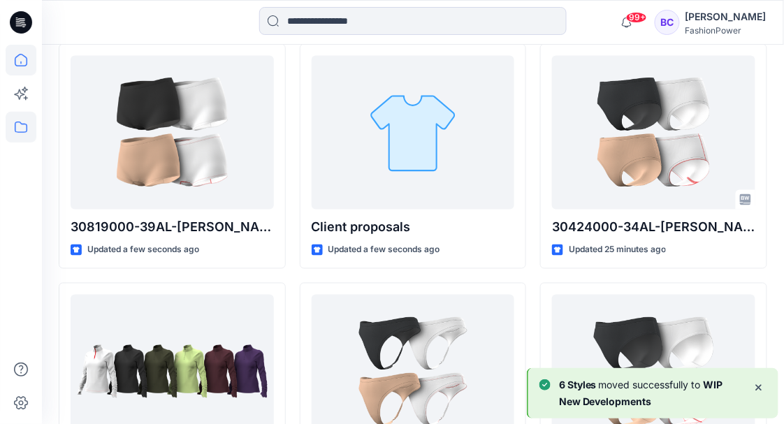
click at [29, 136] on icon at bounding box center [21, 127] width 31 height 31
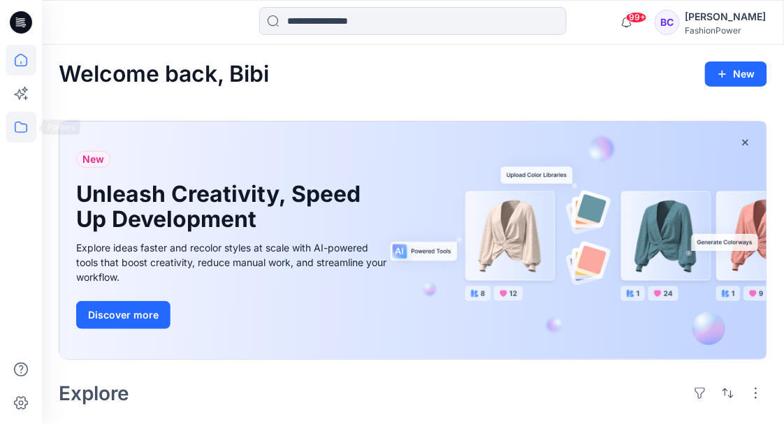
click at [25, 128] on icon at bounding box center [21, 127] width 31 height 31
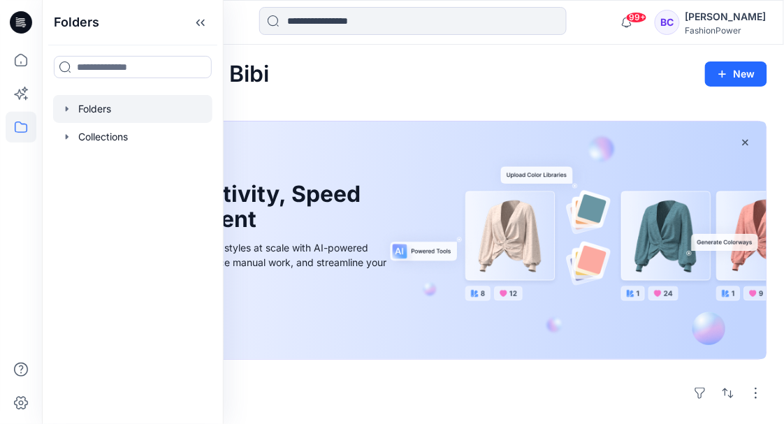
click at [64, 114] on icon "button" at bounding box center [67, 108] width 11 height 11
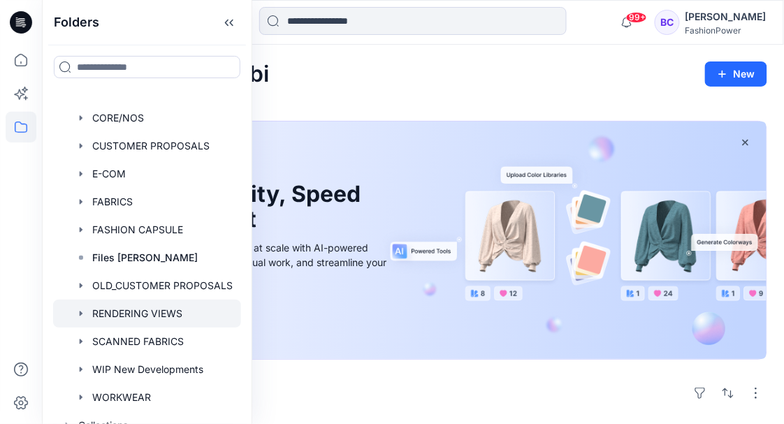
scroll to position [62, 0]
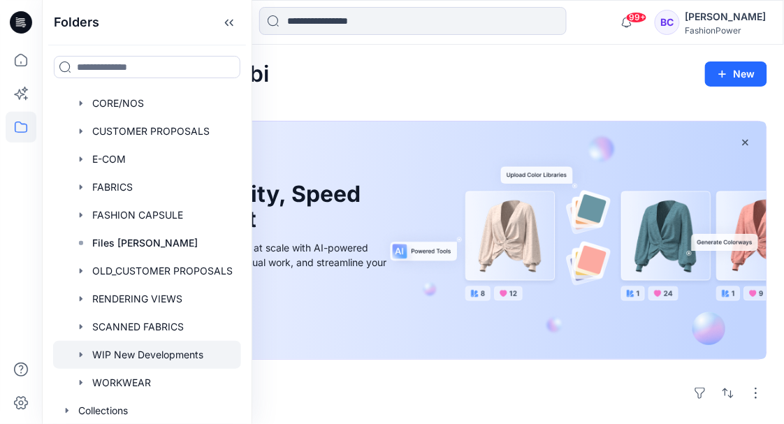
click at [113, 352] on div at bounding box center [147, 355] width 188 height 28
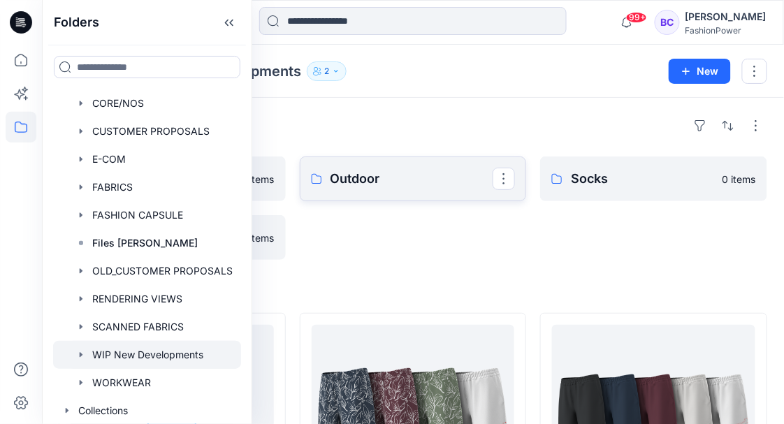
click at [386, 192] on link "Outdoor" at bounding box center [413, 179] width 227 height 45
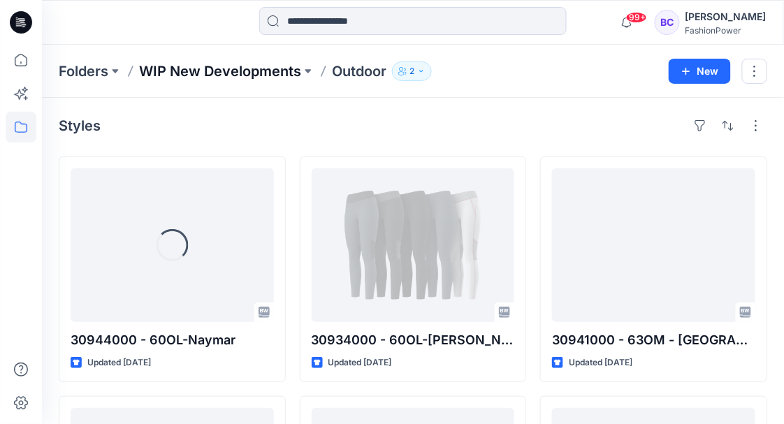
click at [238, 74] on p "WIP New Developments" at bounding box center [220, 72] width 162 height 20
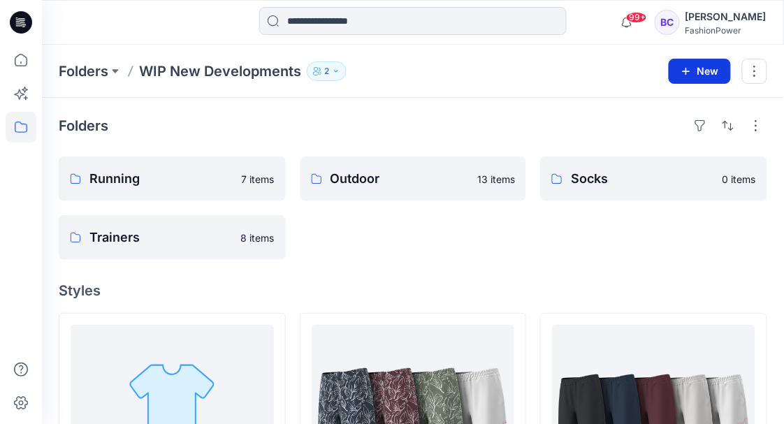
click at [694, 71] on button "New" at bounding box center [700, 71] width 62 height 25
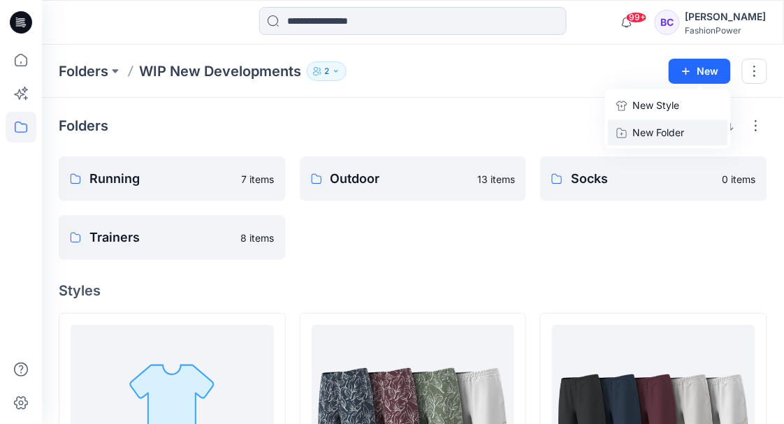
click at [657, 131] on p "New Folder" at bounding box center [659, 133] width 52 height 15
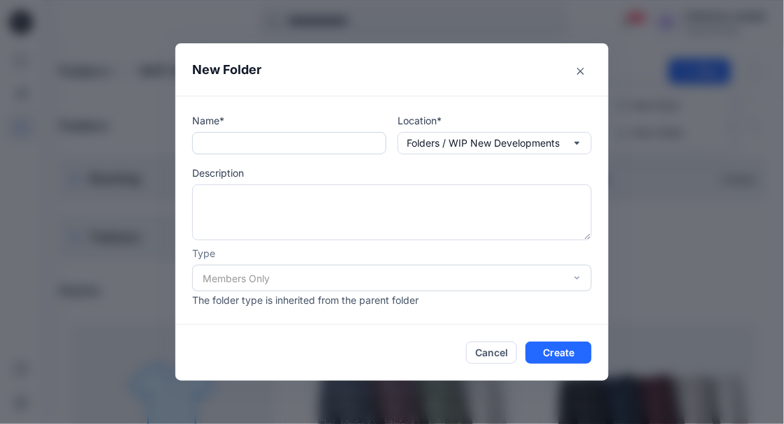
click at [260, 139] on input "text" at bounding box center [289, 143] width 194 height 22
type input "**********"
click at [581, 352] on button "Create" at bounding box center [559, 353] width 66 height 22
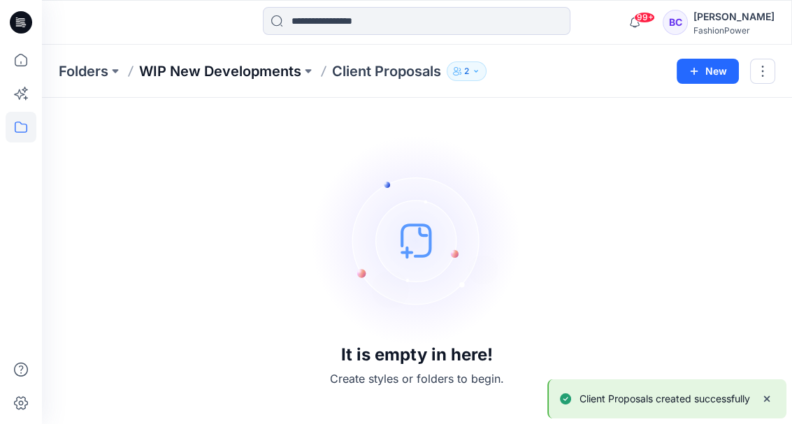
click at [258, 71] on p "WIP New Developments" at bounding box center [220, 72] width 162 height 20
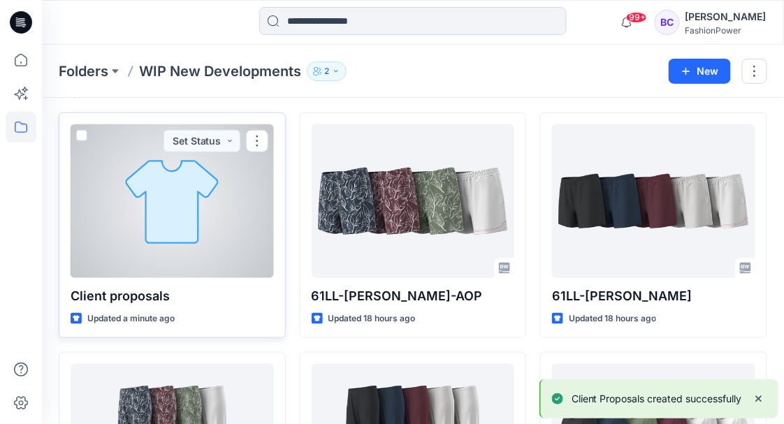
scroll to position [186, 0]
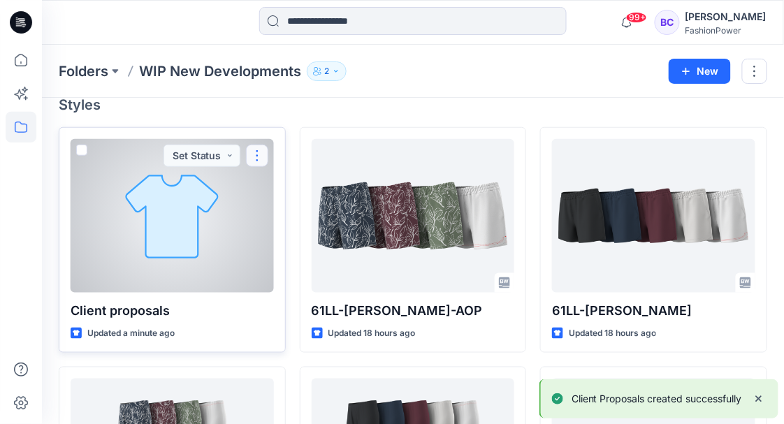
click at [250, 155] on button "button" at bounding box center [257, 156] width 22 height 22
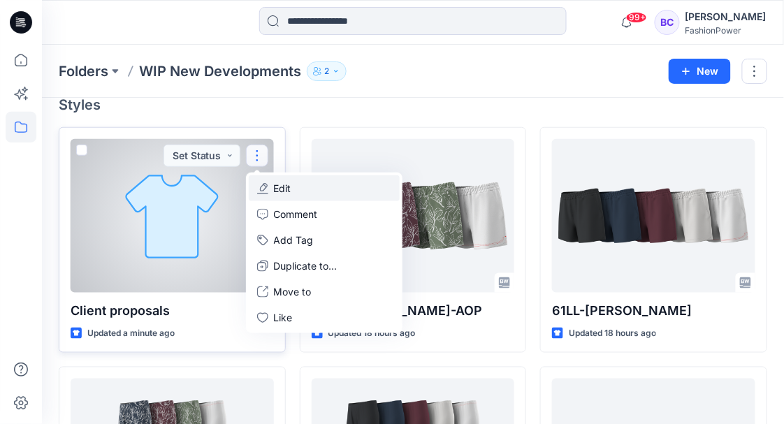
click at [295, 190] on button "Edit" at bounding box center [324, 188] width 151 height 26
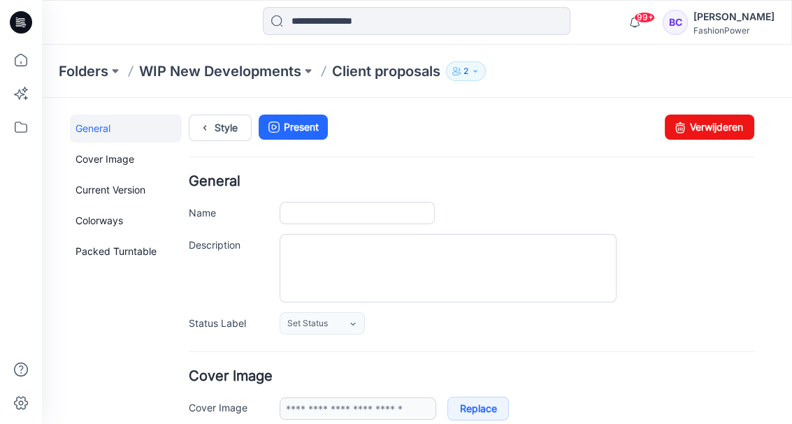
type input "**********"
click at [712, 126] on link "Verwijderen" at bounding box center [709, 127] width 89 height 25
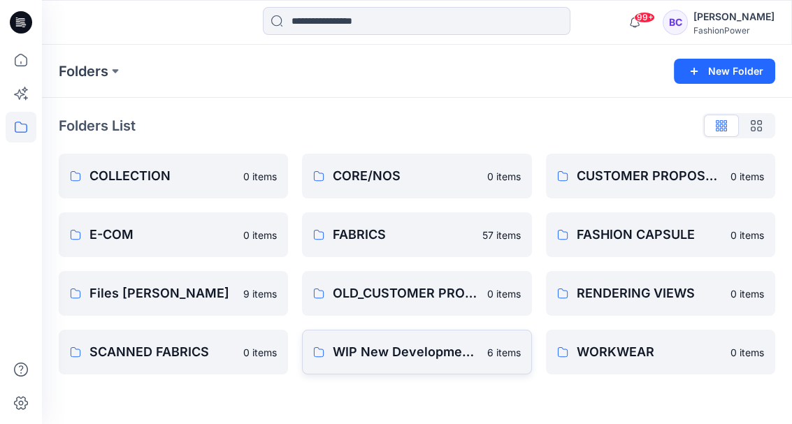
click at [419, 358] on p "WIP New Developments" at bounding box center [405, 353] width 145 height 20
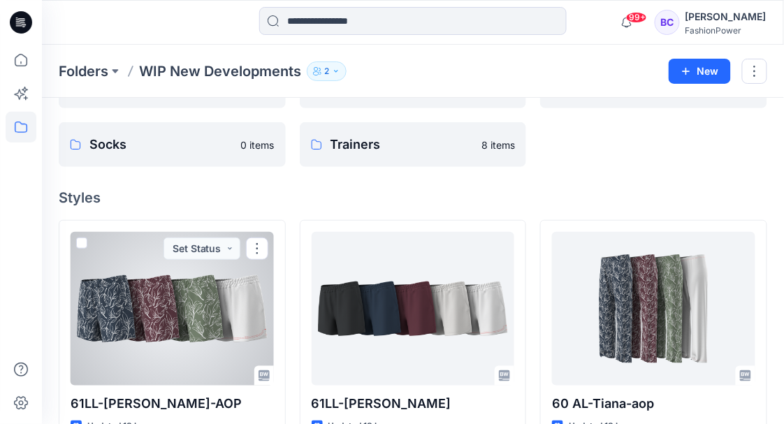
click at [82, 243] on span at bounding box center [81, 243] width 11 height 11
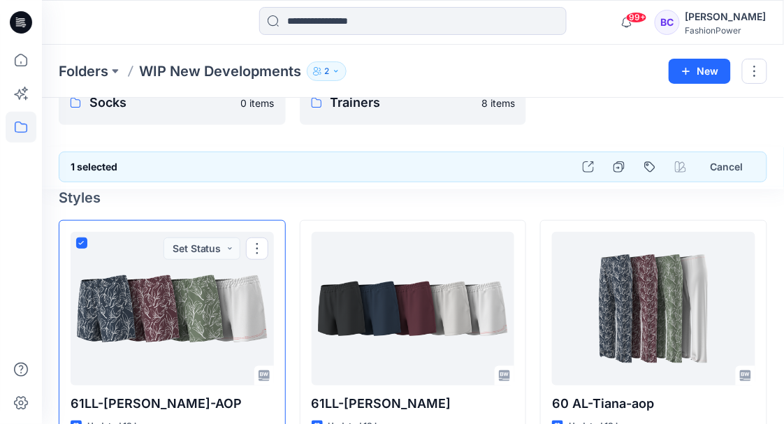
scroll to position [51, 0]
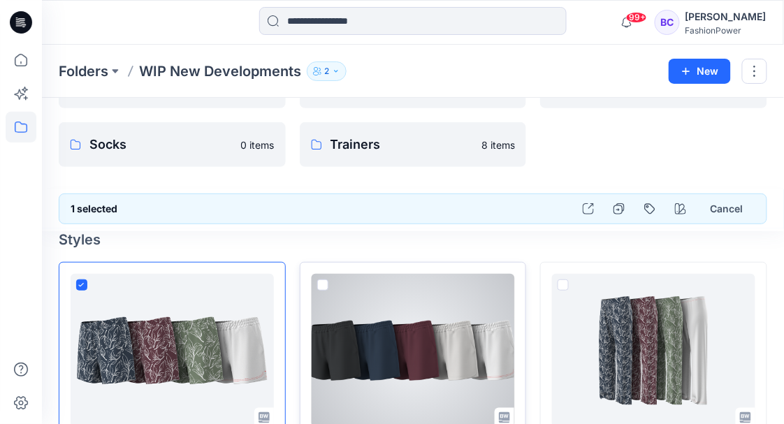
click at [324, 282] on span at bounding box center [322, 285] width 11 height 11
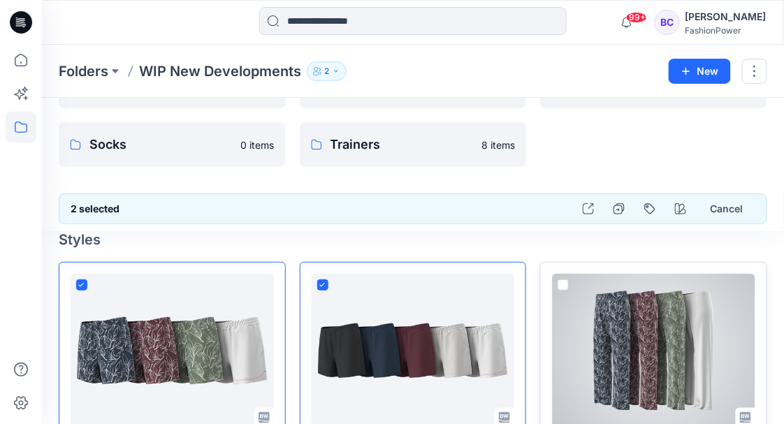
click at [566, 285] on span at bounding box center [563, 285] width 11 height 11
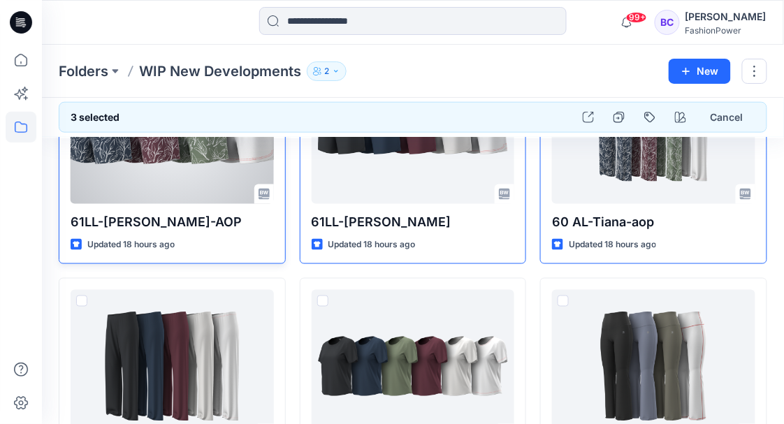
scroll to position [284, 0]
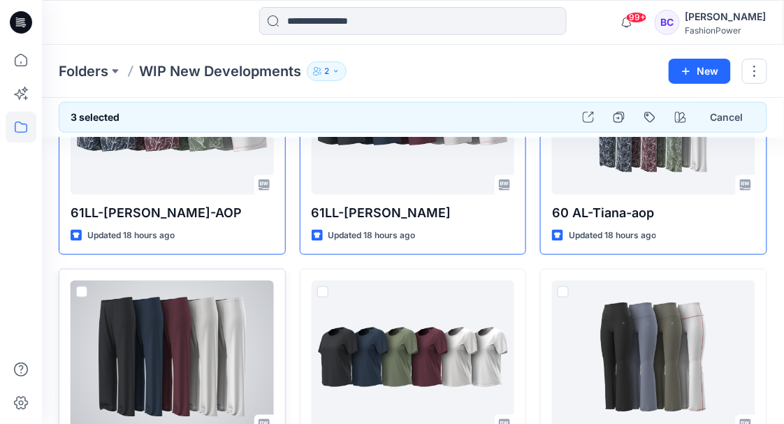
click at [81, 288] on span at bounding box center [81, 292] width 11 height 11
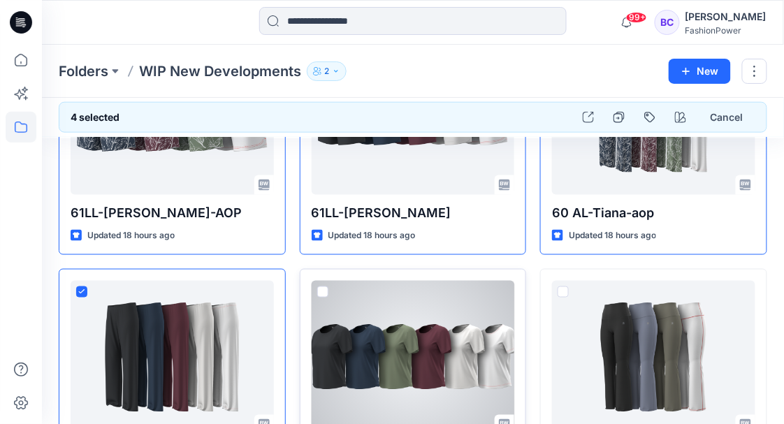
click at [323, 288] on span at bounding box center [322, 292] width 11 height 11
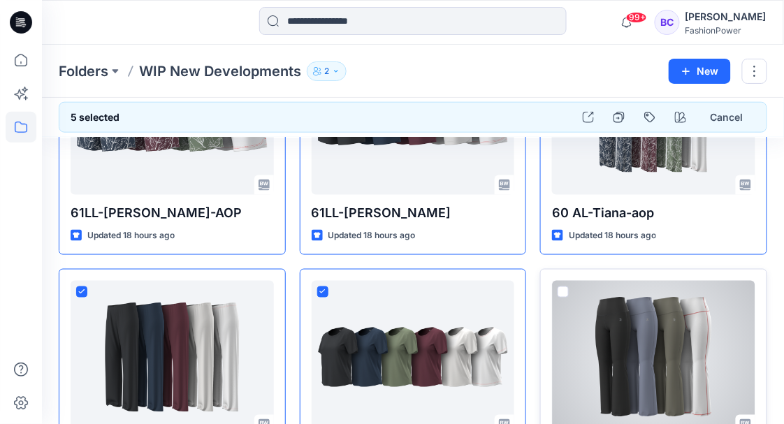
click at [563, 291] on span at bounding box center [563, 292] width 11 height 11
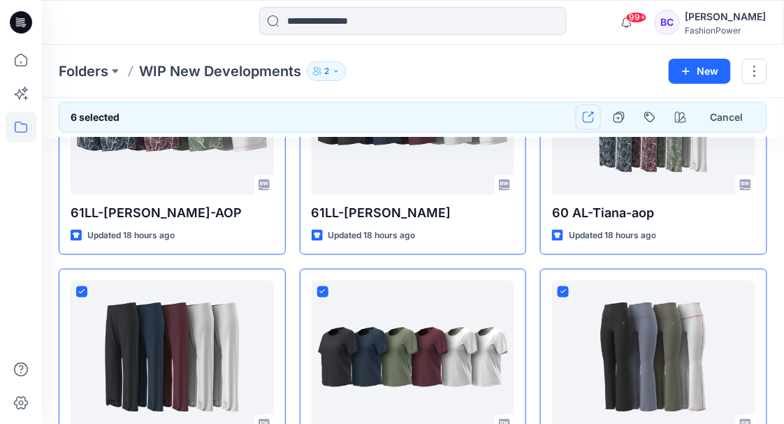
click at [594, 112] on icon "button" at bounding box center [588, 117] width 11 height 11
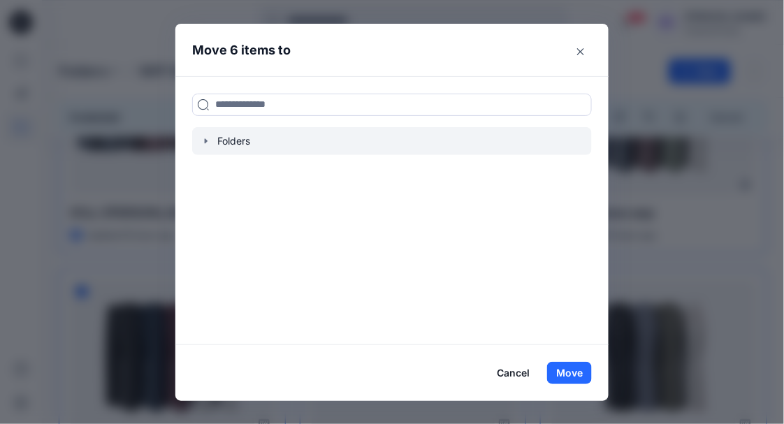
click at [207, 141] on icon "button" at bounding box center [206, 141] width 11 height 11
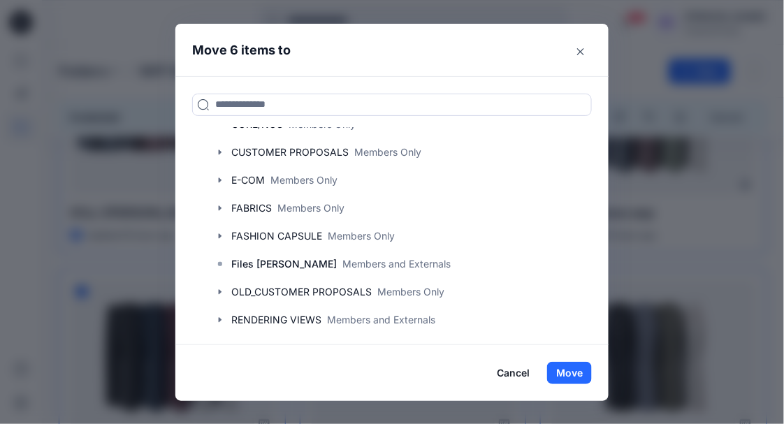
scroll to position [134, 0]
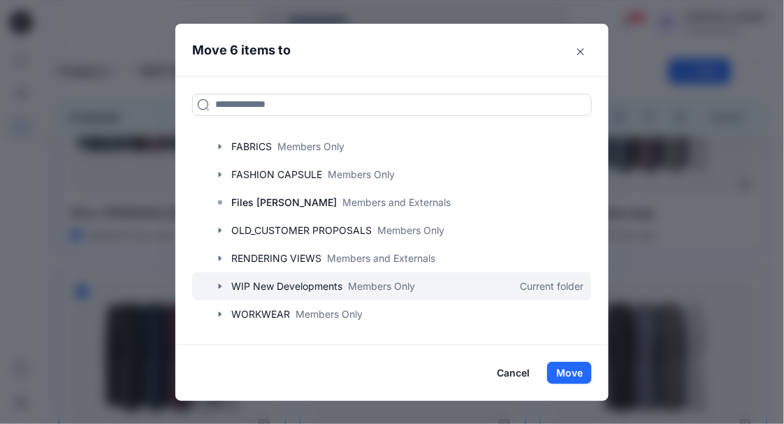
click at [248, 286] on div at bounding box center [392, 287] width 400 height 28
drag, startPoint x: 221, startPoint y: 285, endPoint x: 232, endPoint y: 285, distance: 11.2
click at [222, 285] on icon "button" at bounding box center [220, 286] width 11 height 11
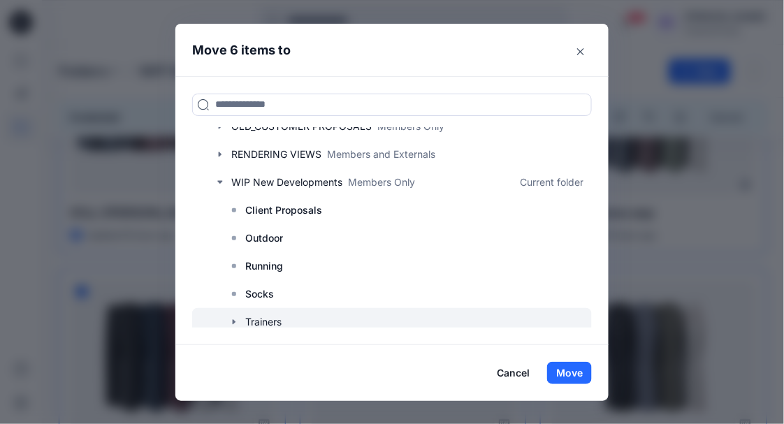
scroll to position [274, 0]
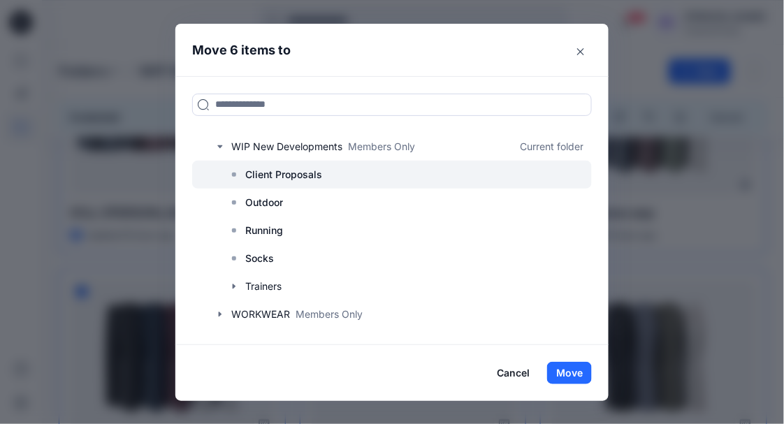
click at [300, 185] on div at bounding box center [392, 175] width 400 height 28
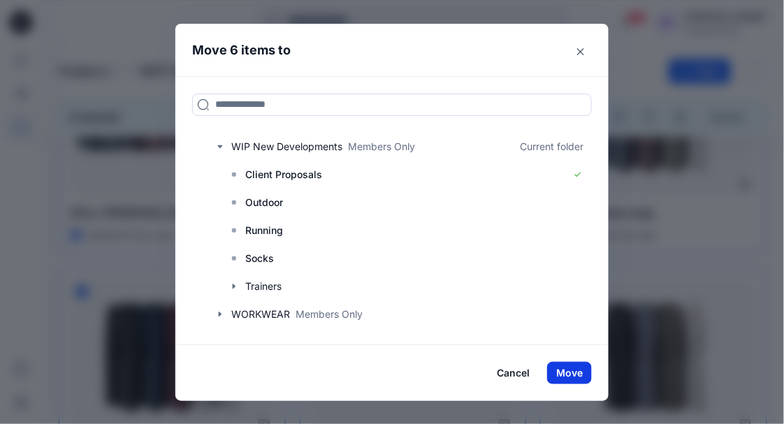
click at [575, 376] on button "Move" at bounding box center [569, 373] width 45 height 22
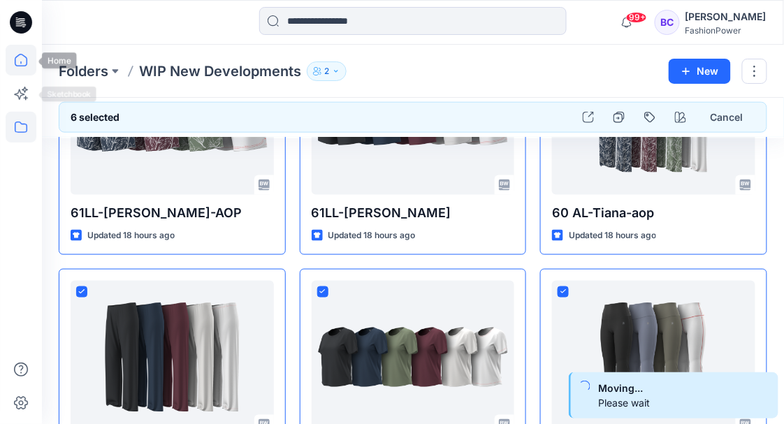
click at [16, 65] on icon at bounding box center [21, 60] width 13 height 13
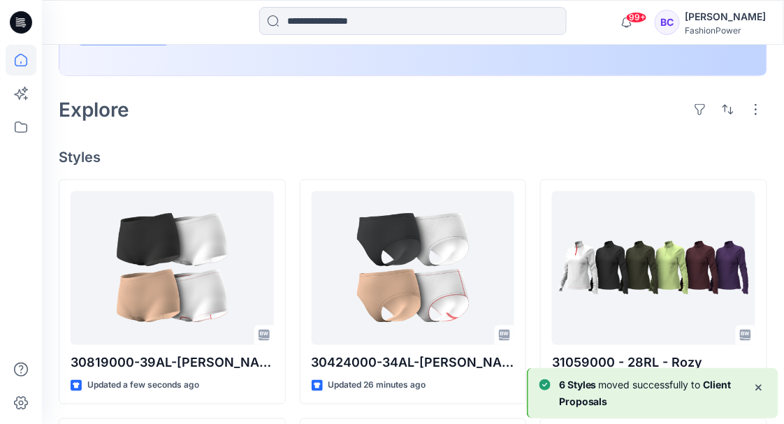
click at [22, 56] on icon at bounding box center [21, 60] width 31 height 31
click at [8, 129] on icon at bounding box center [21, 127] width 31 height 31
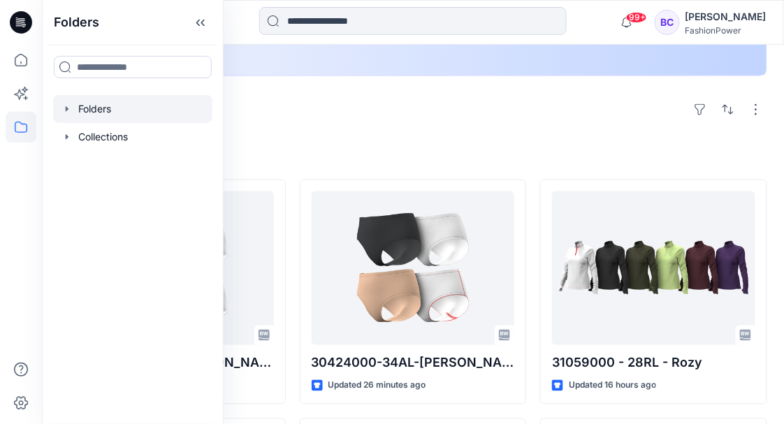
click at [66, 105] on icon "button" at bounding box center [67, 108] width 11 height 11
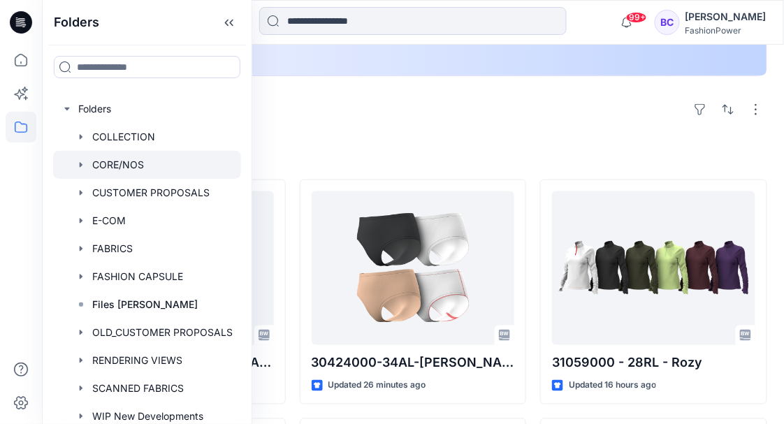
click at [83, 164] on icon "button" at bounding box center [81, 164] width 11 height 11
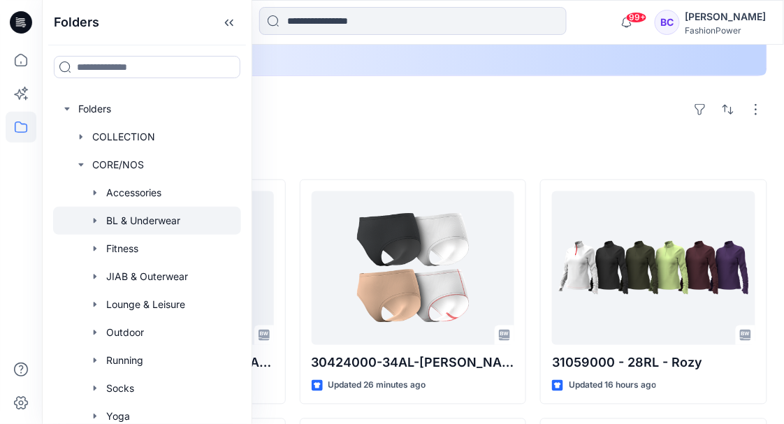
click at [118, 218] on div at bounding box center [147, 221] width 188 height 28
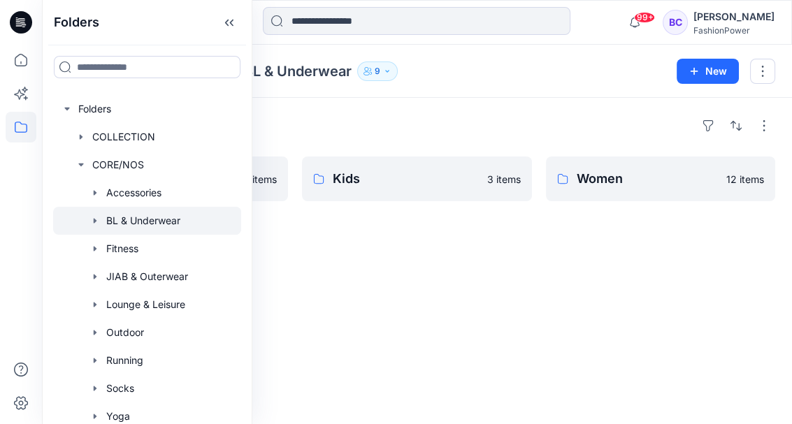
click at [98, 221] on icon "button" at bounding box center [94, 220] width 11 height 11
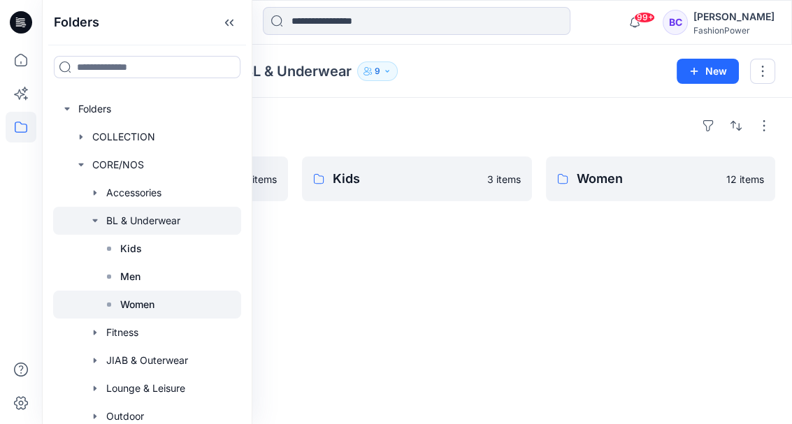
click at [122, 313] on div at bounding box center [147, 305] width 188 height 28
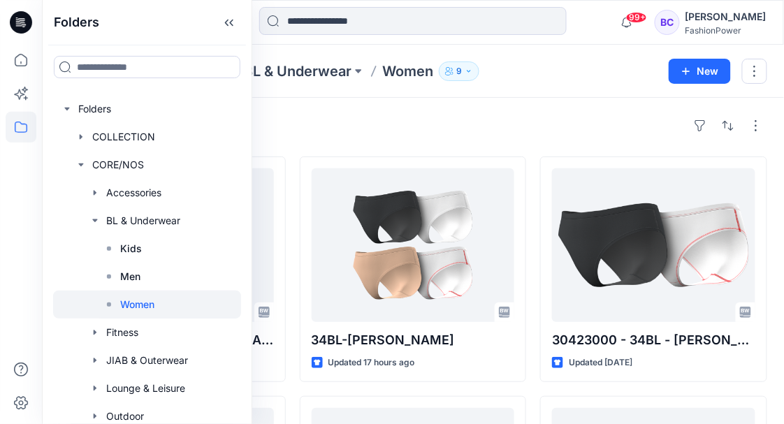
click at [507, 125] on div "Styles" at bounding box center [413, 126] width 709 height 22
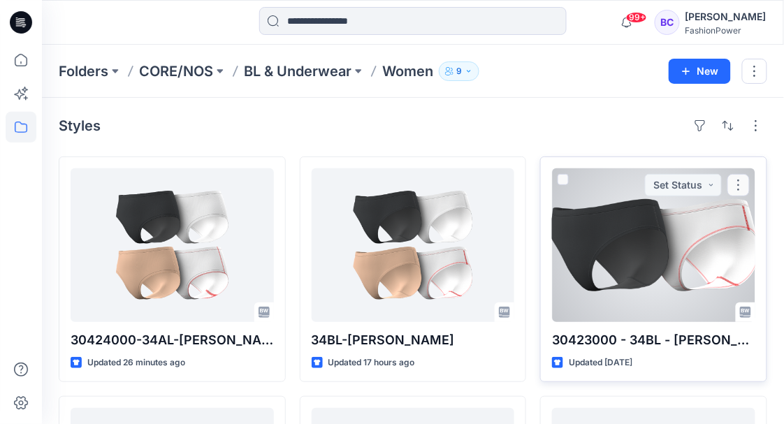
click at [682, 223] on div at bounding box center [653, 246] width 203 height 154
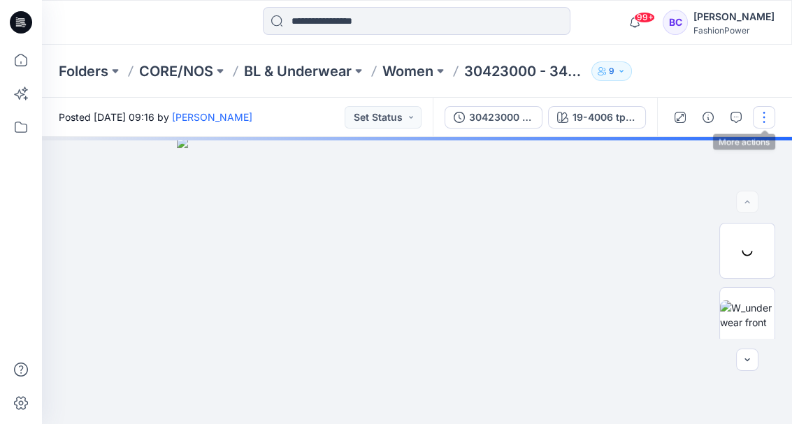
click at [775, 113] on button "button" at bounding box center [764, 117] width 22 height 22
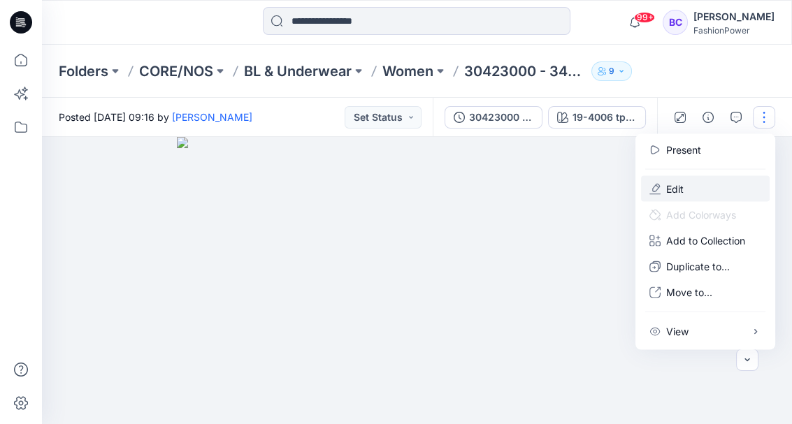
click at [673, 189] on p "Edit" at bounding box center [674, 189] width 17 height 15
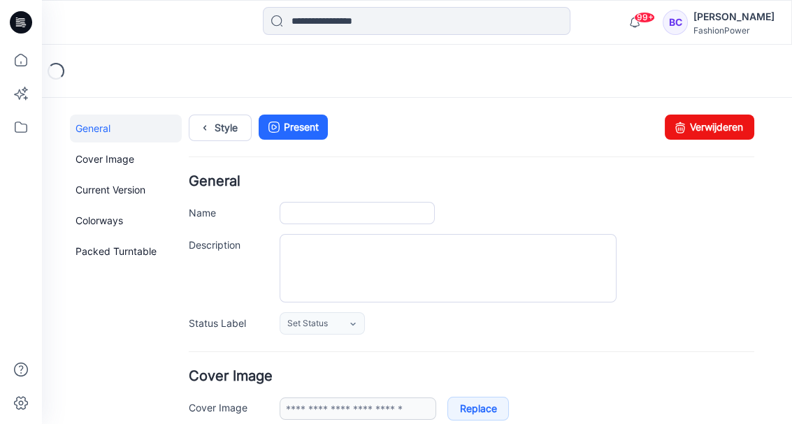
type input "**********"
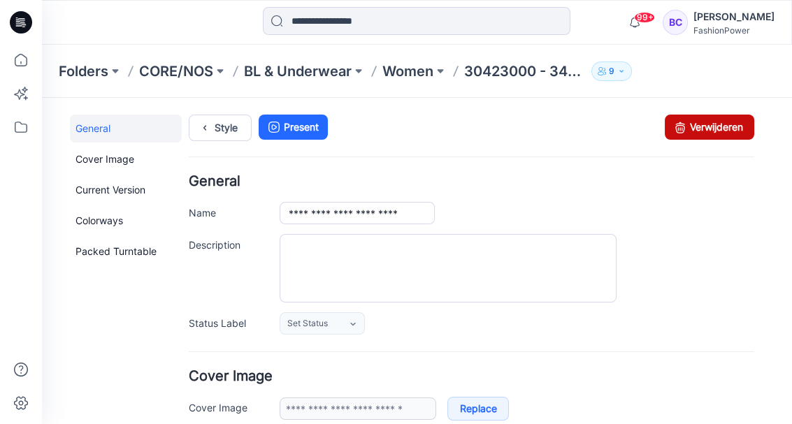
click at [708, 126] on link "Verwijderen" at bounding box center [709, 127] width 89 height 25
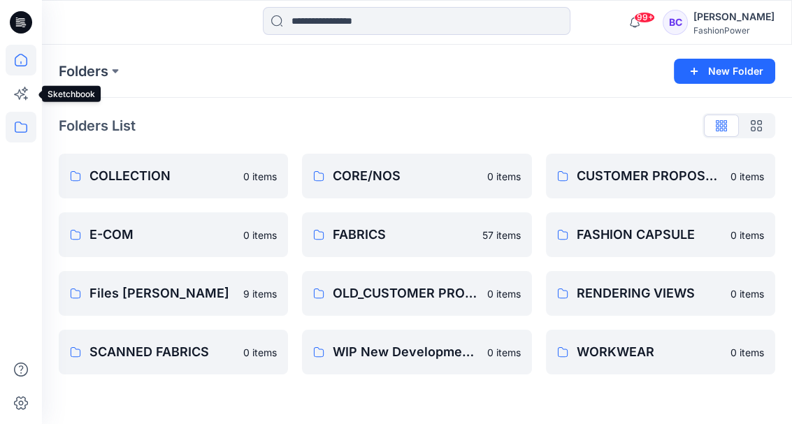
click at [19, 57] on icon at bounding box center [21, 60] width 31 height 31
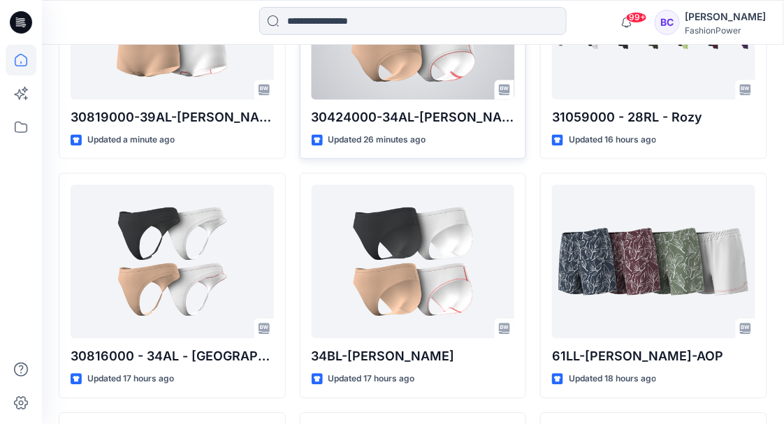
scroll to position [605, 0]
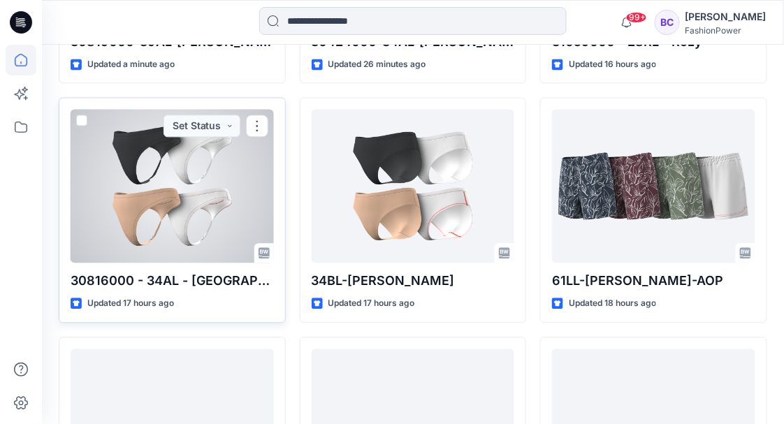
click at [178, 205] on div at bounding box center [172, 186] width 203 height 154
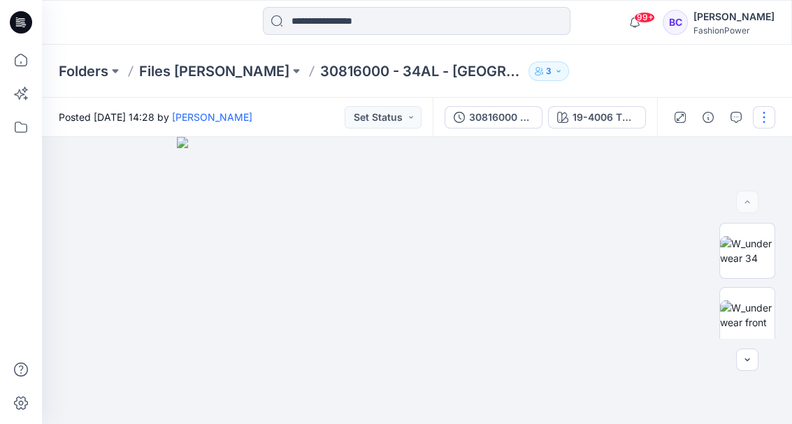
click at [763, 113] on button "button" at bounding box center [764, 117] width 22 height 22
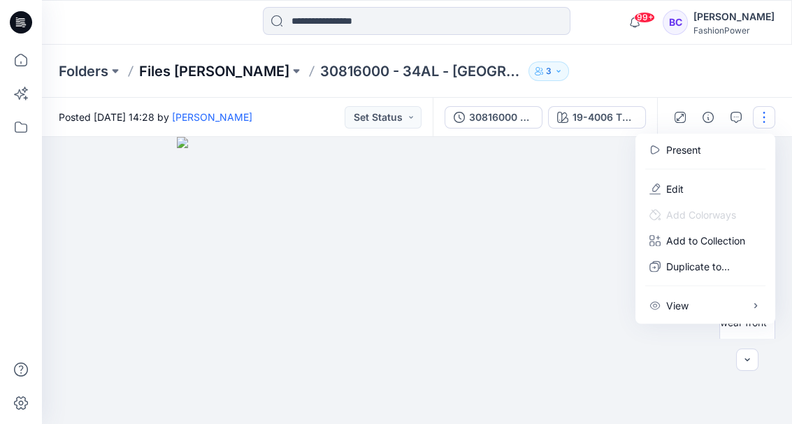
click at [215, 69] on div "Folders Files [PERSON_NAME] 30816000 - 34AL - Tessa 3" at bounding box center [363, 72] width 608 height 20
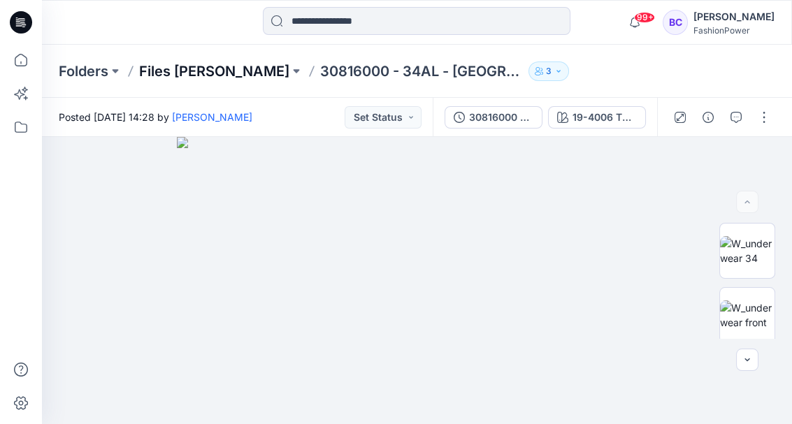
click at [204, 73] on p "Files [PERSON_NAME]" at bounding box center [214, 72] width 150 height 20
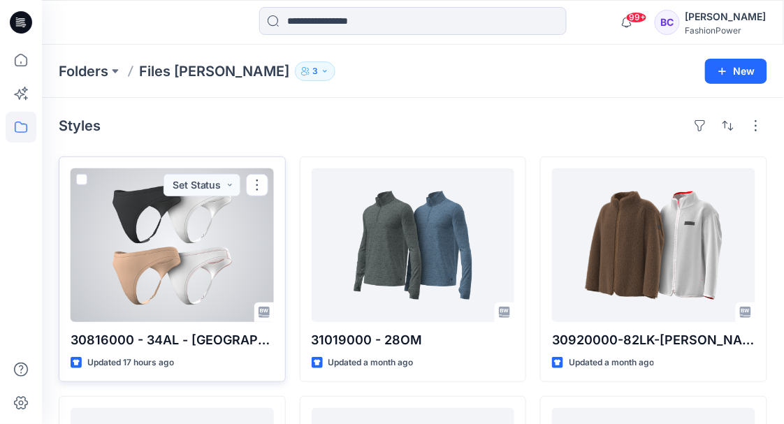
click at [76, 176] on div "30816000 - 34AL - [GEOGRAPHIC_DATA] Updated 17 hours ago Set Status" at bounding box center [172, 270] width 227 height 226
click at [78, 178] on span at bounding box center [81, 179] width 11 height 11
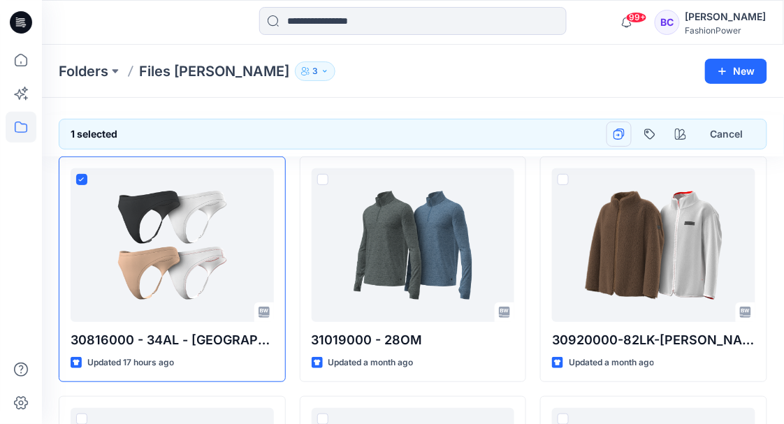
click at [618, 134] on icon "button" at bounding box center [619, 134] width 11 height 11
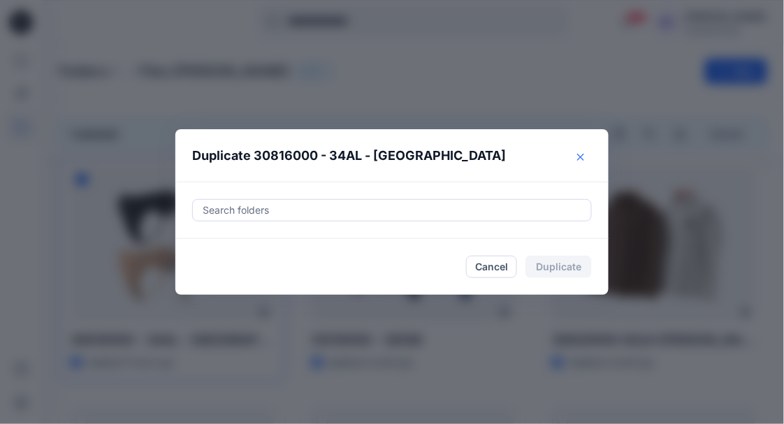
click at [588, 148] on button "Close" at bounding box center [581, 157] width 22 height 22
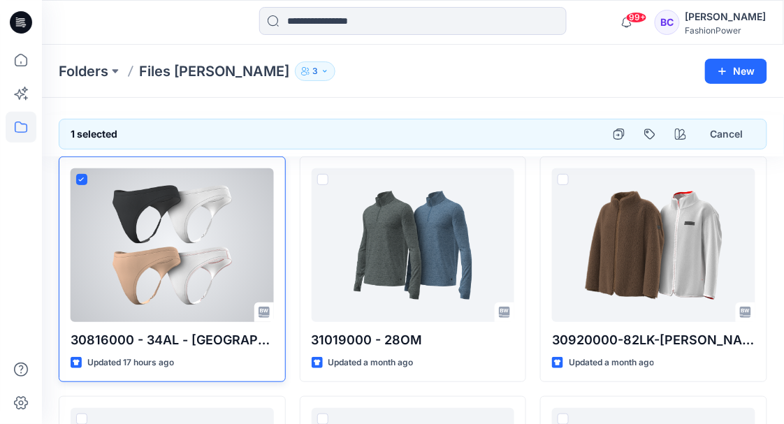
click at [148, 197] on div at bounding box center [172, 246] width 203 height 154
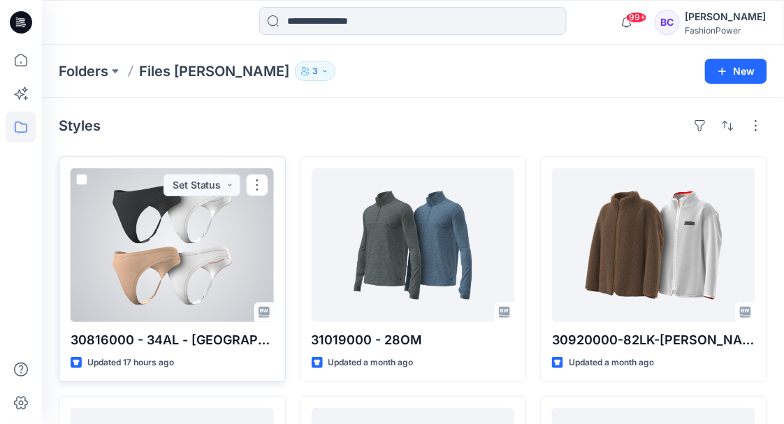
click at [227, 236] on div at bounding box center [172, 246] width 203 height 154
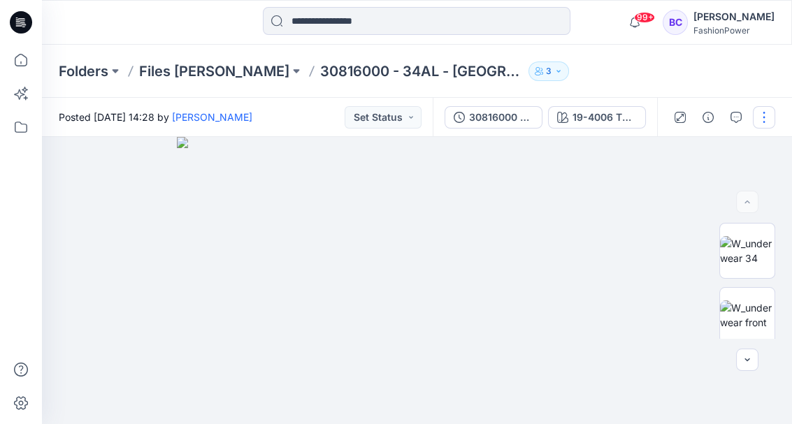
click at [763, 111] on button "button" at bounding box center [764, 117] width 22 height 22
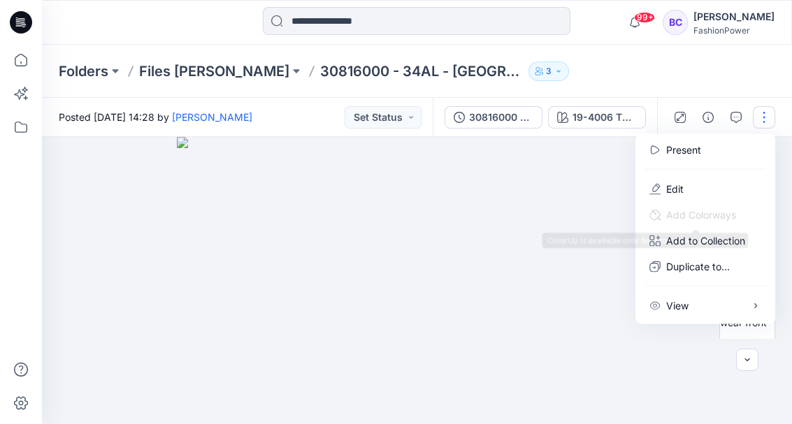
click at [557, 161] on img at bounding box center [417, 281] width 480 height 288
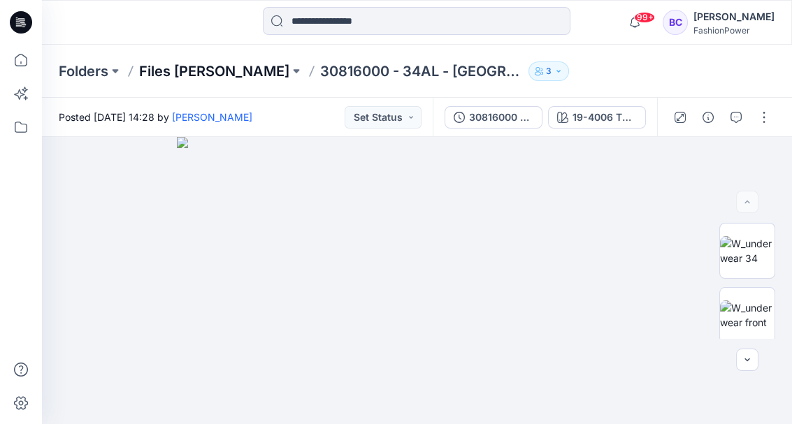
click at [154, 74] on p "Files [PERSON_NAME]" at bounding box center [214, 72] width 150 height 20
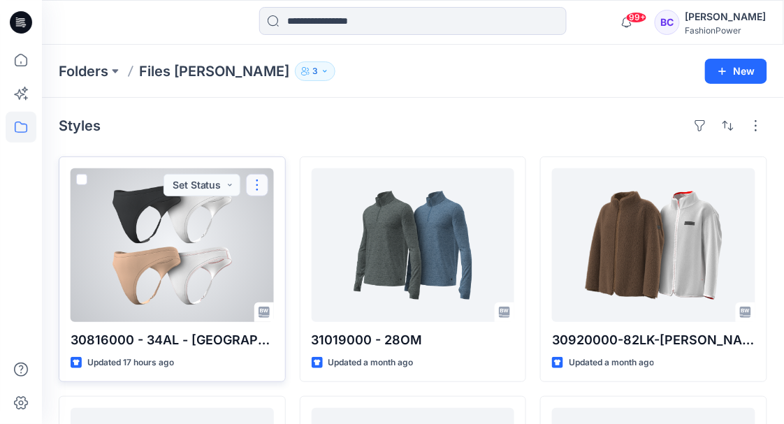
click at [262, 187] on button "button" at bounding box center [257, 185] width 22 height 22
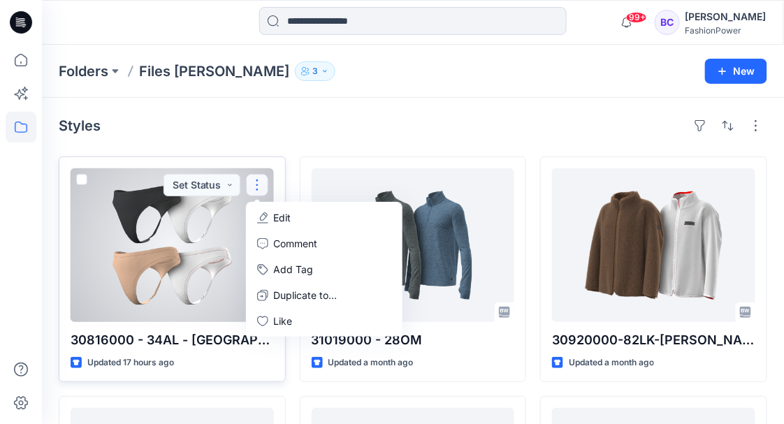
click at [77, 176] on span at bounding box center [81, 179] width 11 height 11
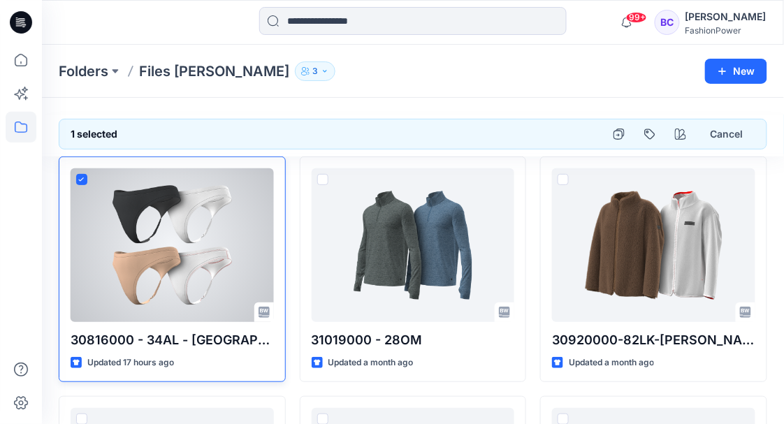
click at [89, 255] on div at bounding box center [172, 246] width 203 height 154
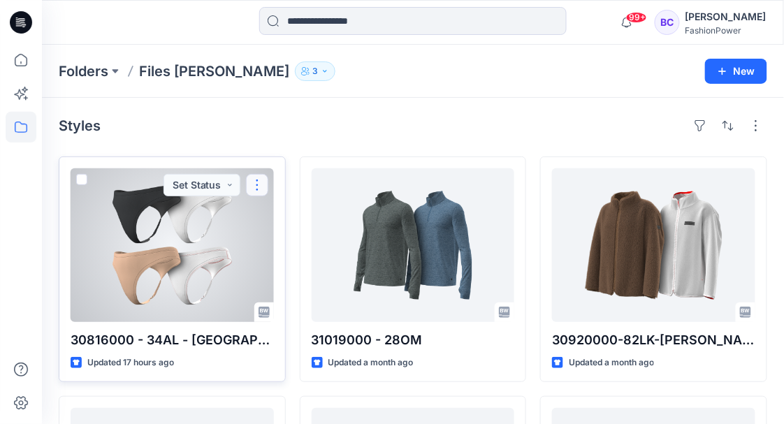
click at [256, 184] on button "button" at bounding box center [257, 185] width 22 height 22
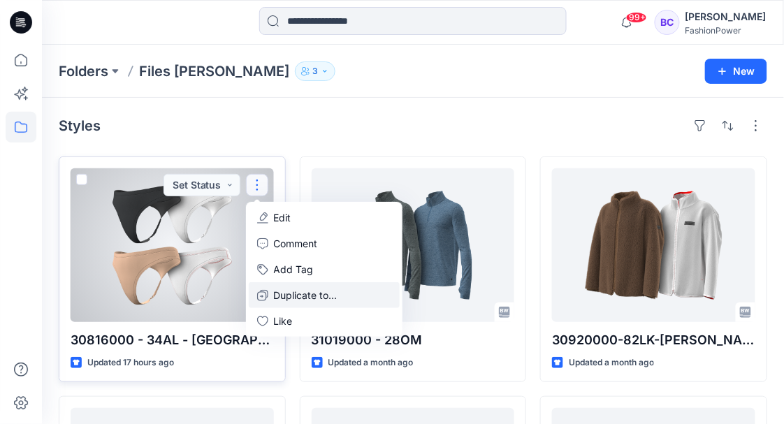
click at [294, 294] on p "Duplicate to..." at bounding box center [306, 295] width 64 height 15
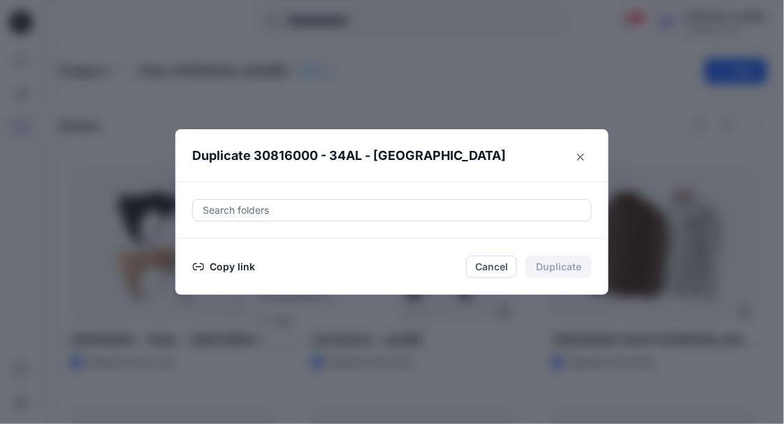
click at [570, 215] on div at bounding box center [392, 210] width 382 height 17
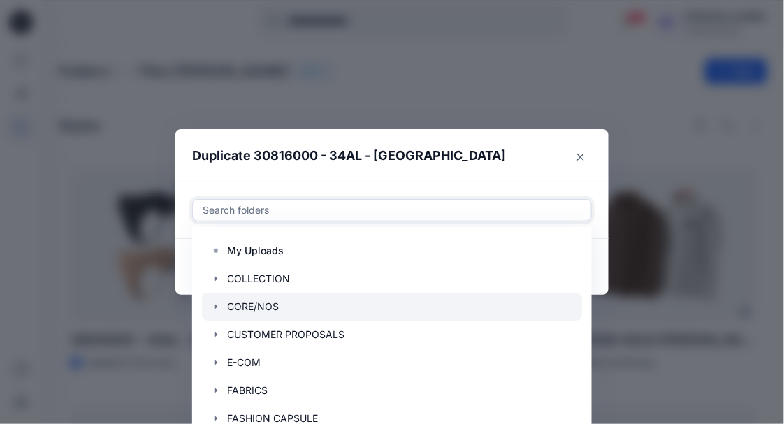
click at [213, 306] on icon "button" at bounding box center [215, 306] width 11 height 11
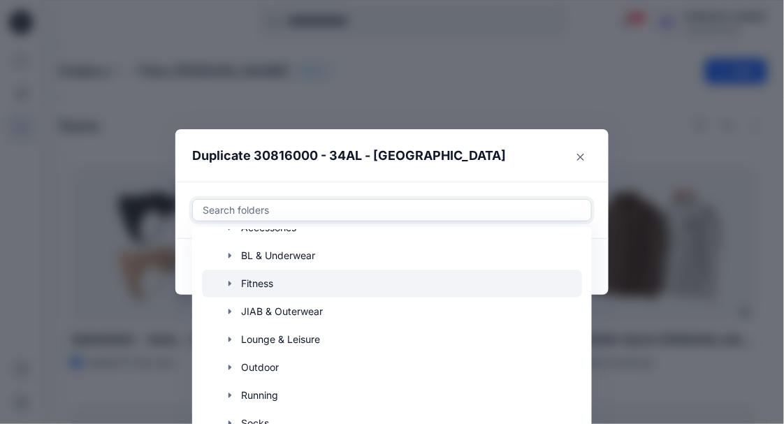
scroll to position [93, 0]
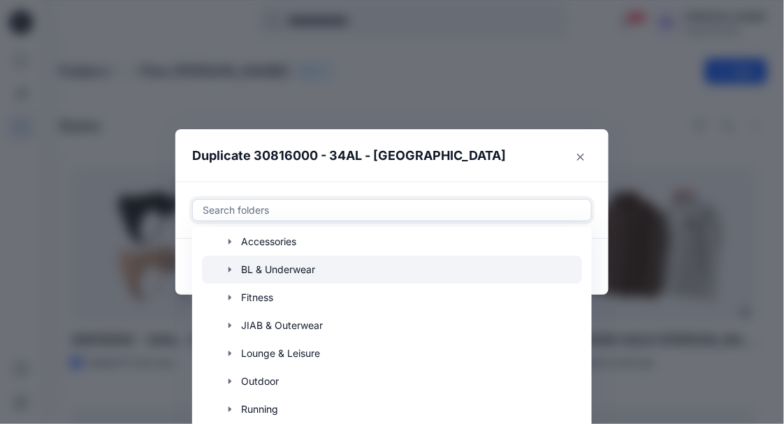
click at [229, 268] on icon "button" at bounding box center [230, 270] width 3 height 5
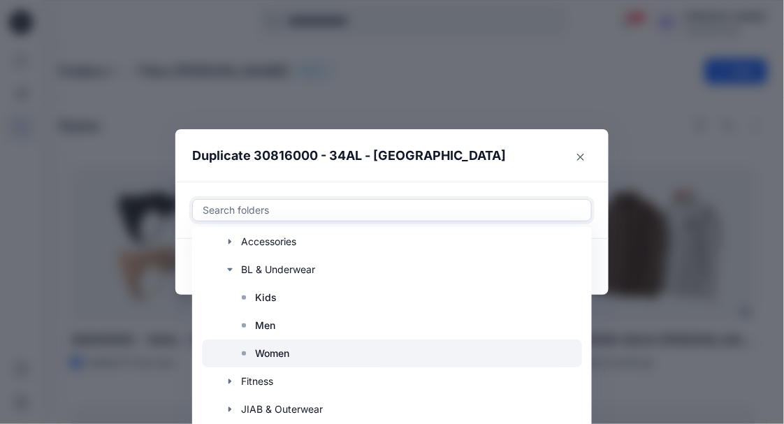
click at [283, 354] on p "Women" at bounding box center [272, 353] width 34 height 17
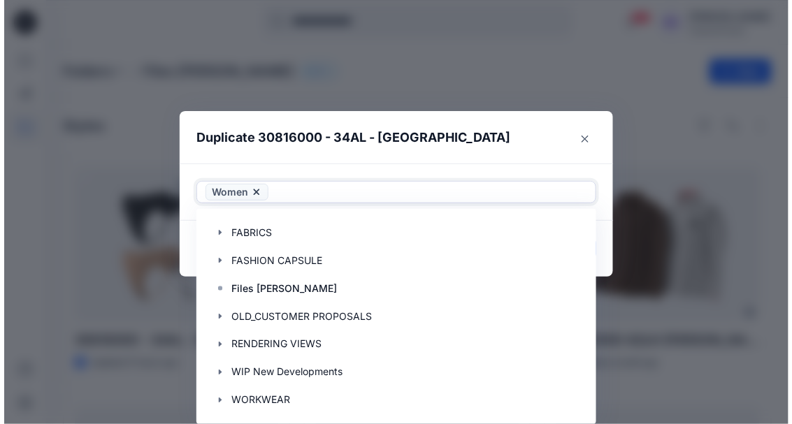
scroll to position [0, 0]
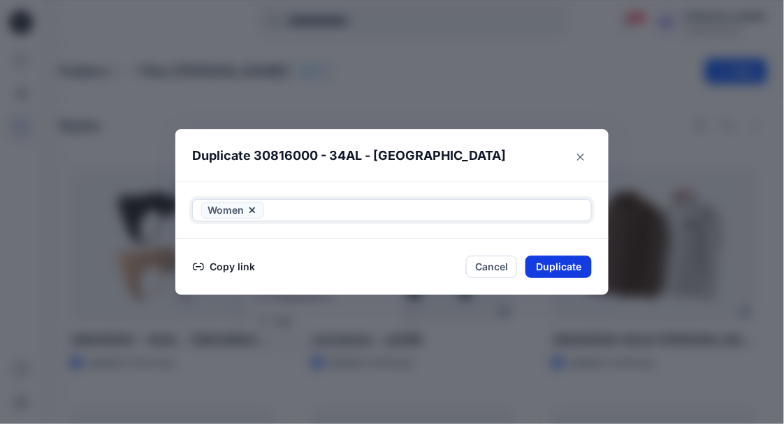
click at [566, 263] on button "Duplicate" at bounding box center [559, 267] width 66 height 22
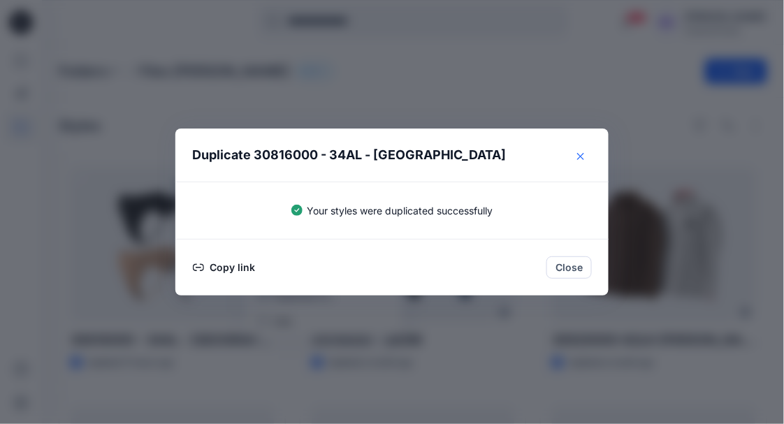
drag, startPoint x: 579, startPoint y: 154, endPoint x: 561, endPoint y: 165, distance: 21.3
click at [579, 154] on button "Close" at bounding box center [581, 156] width 22 height 22
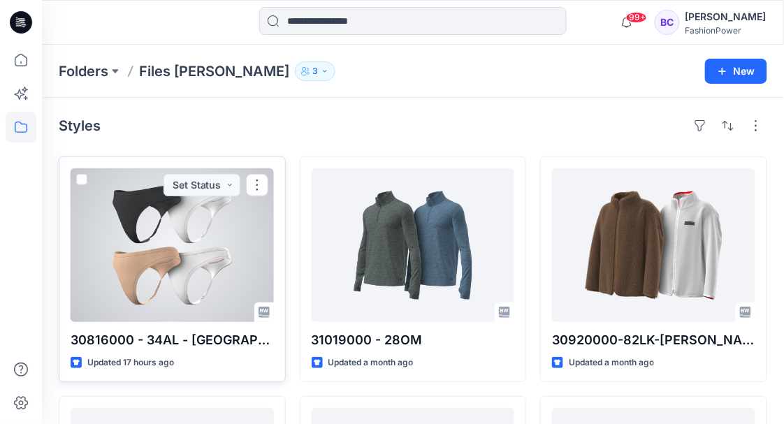
click at [155, 268] on div at bounding box center [172, 246] width 203 height 154
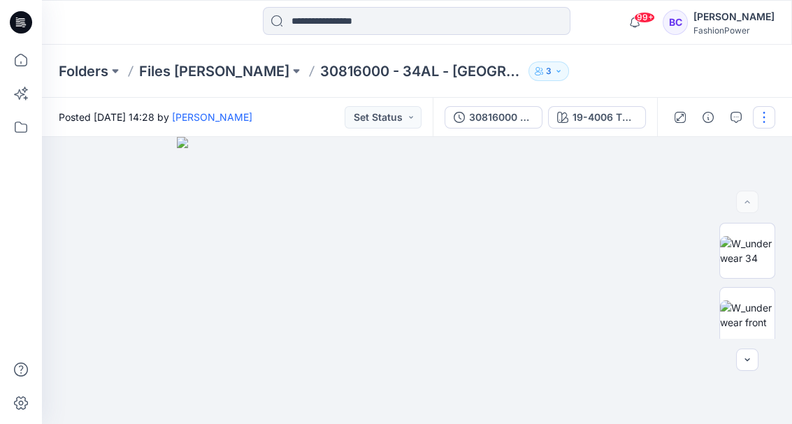
click at [763, 115] on button "button" at bounding box center [764, 117] width 22 height 22
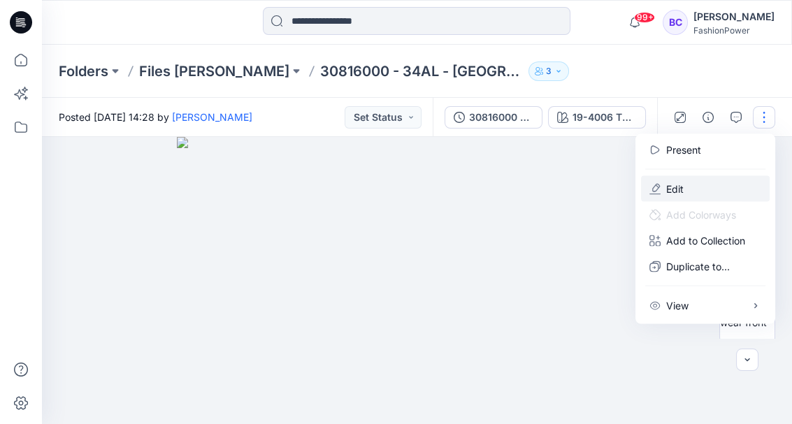
click at [691, 182] on button "Edit" at bounding box center [705, 189] width 129 height 26
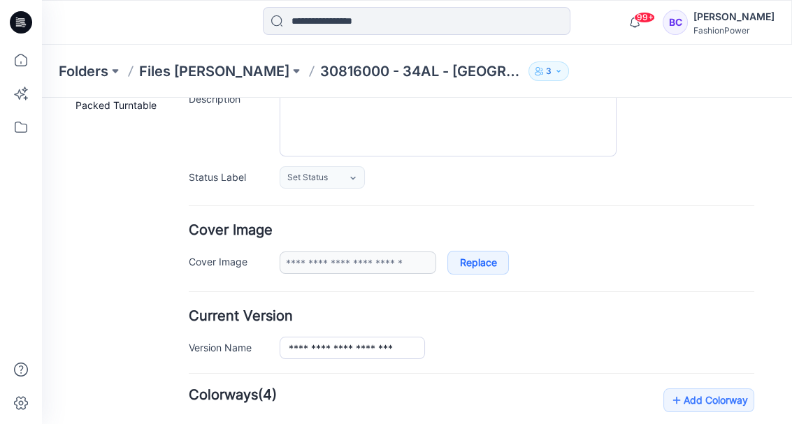
type input "**********"
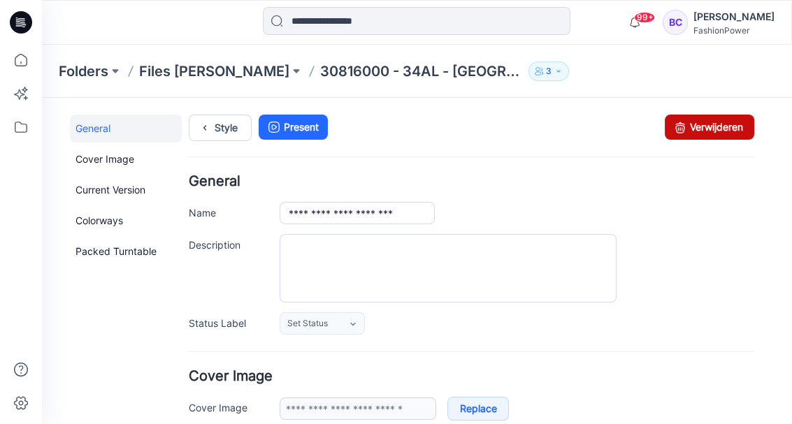
click at [723, 123] on link "Verwijderen" at bounding box center [709, 127] width 89 height 25
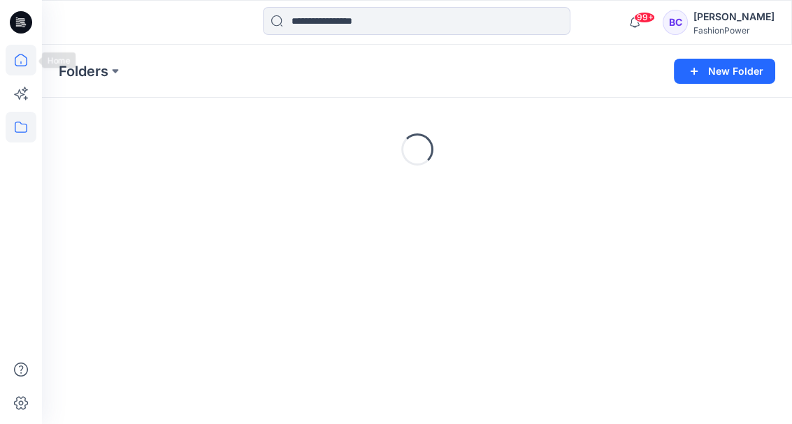
click at [6, 59] on icon at bounding box center [21, 60] width 31 height 31
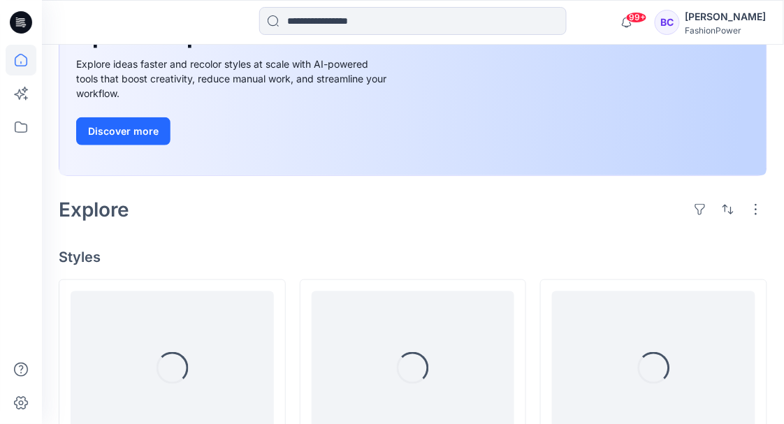
scroll to position [280, 0]
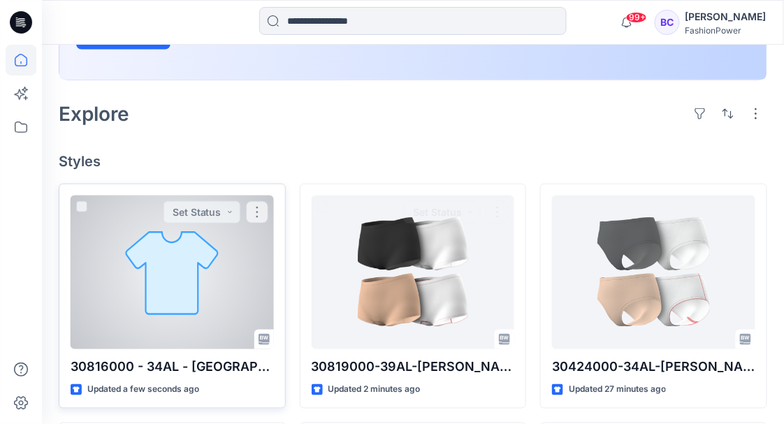
click at [209, 268] on div at bounding box center [172, 273] width 203 height 154
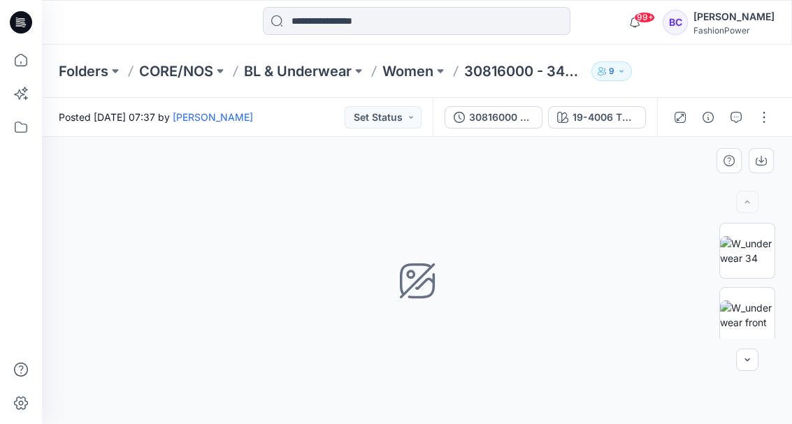
click at [715, 296] on div at bounding box center [747, 281] width 89 height 116
click at [732, 317] on img at bounding box center [747, 315] width 55 height 29
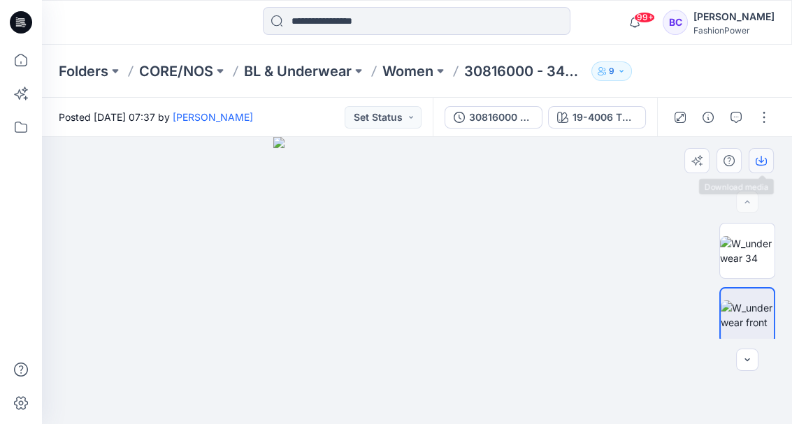
click at [763, 158] on icon "button" at bounding box center [761, 160] width 11 height 11
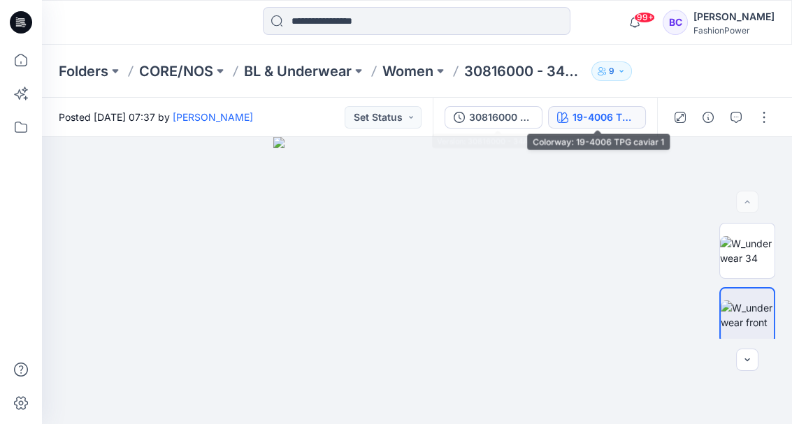
click at [555, 120] on button "19-4006 TPG caviar 1" at bounding box center [597, 117] width 98 height 22
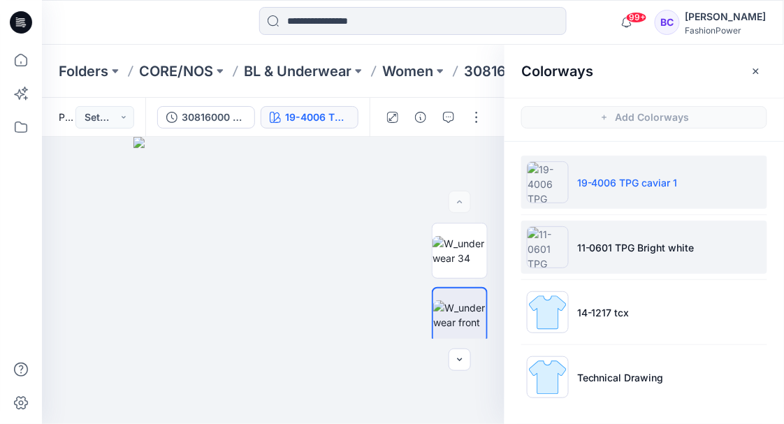
click at [662, 259] on li "11-0601 TPG Bright white" at bounding box center [645, 247] width 246 height 53
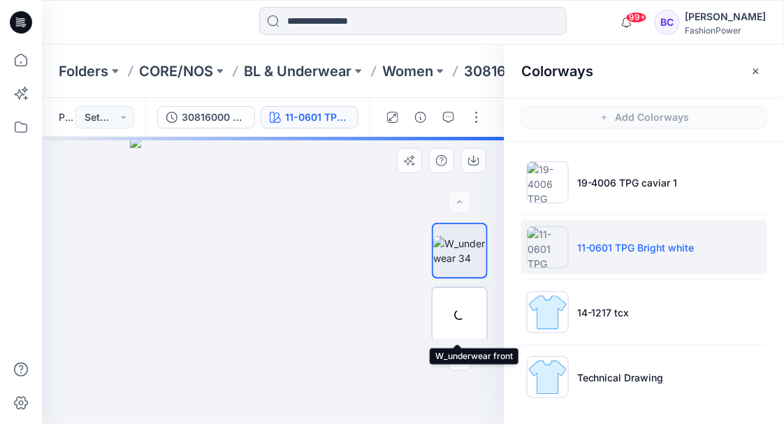
click at [440, 303] on div at bounding box center [460, 315] width 56 height 56
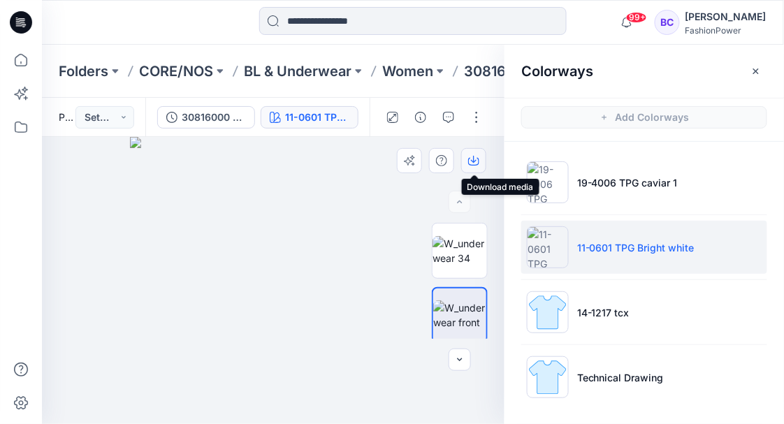
click at [475, 162] on icon "button" at bounding box center [474, 159] width 6 height 7
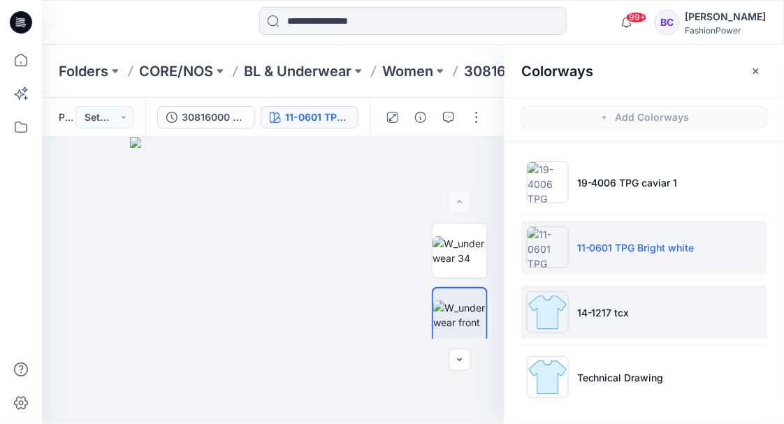
click at [633, 322] on li "14-1217 tcx" at bounding box center [645, 312] width 246 height 53
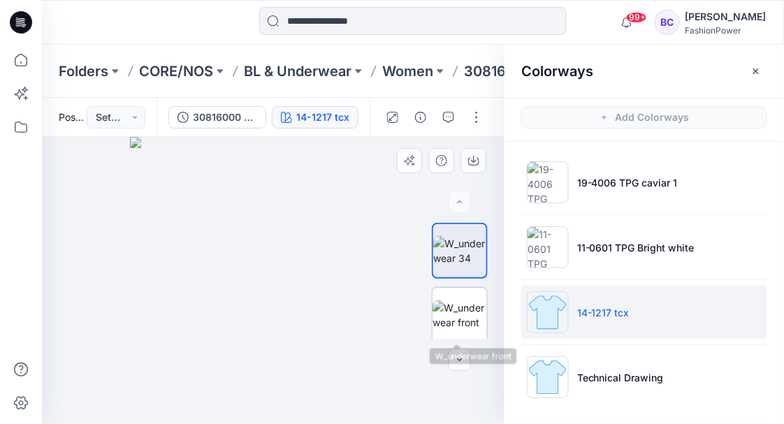
click at [443, 309] on img at bounding box center [460, 315] width 55 height 29
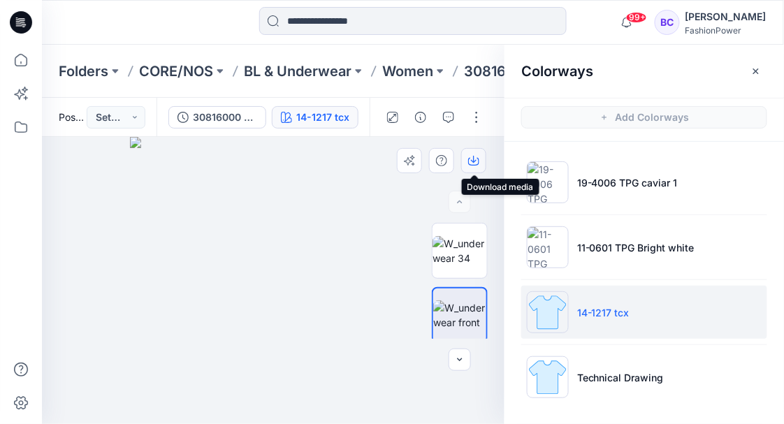
click at [473, 161] on icon "button" at bounding box center [474, 159] width 6 height 7
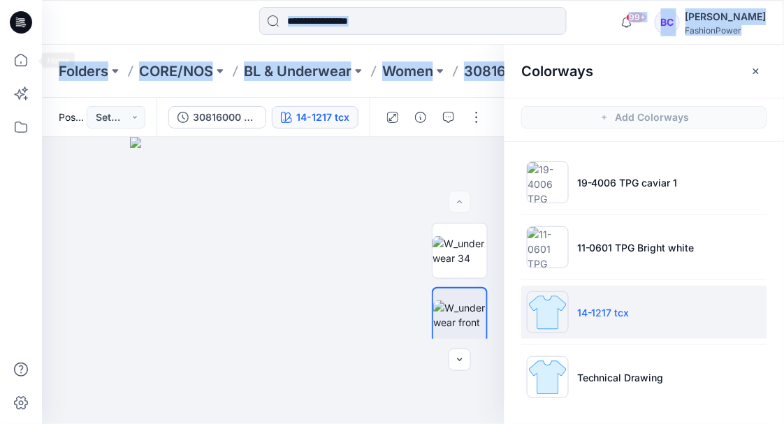
click at [0, 80] on html "99+ Notifications Your style 30816000 - 34AL - Tessa has been updated with 3081…" at bounding box center [392, 212] width 784 height 424
click at [22, 59] on icon at bounding box center [21, 60] width 31 height 31
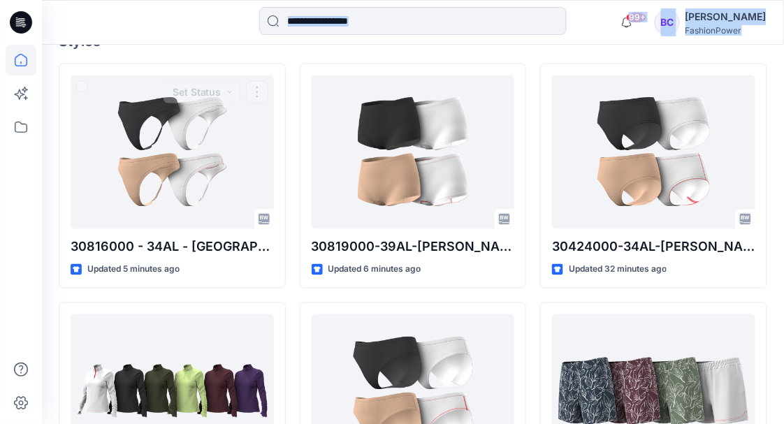
scroll to position [466, 0]
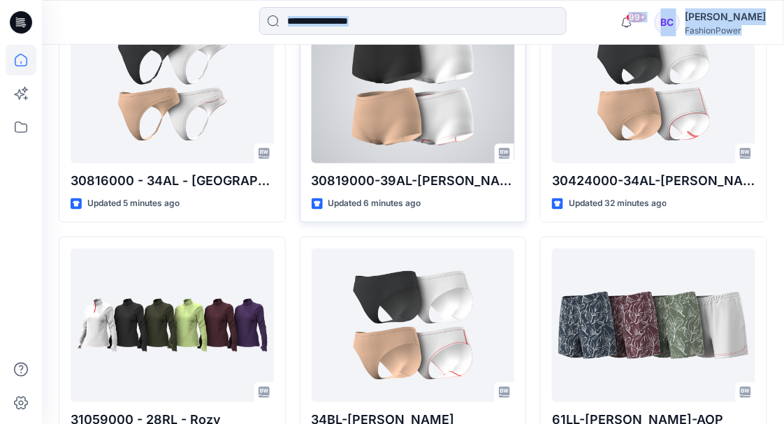
click at [417, 97] on div at bounding box center [413, 87] width 203 height 154
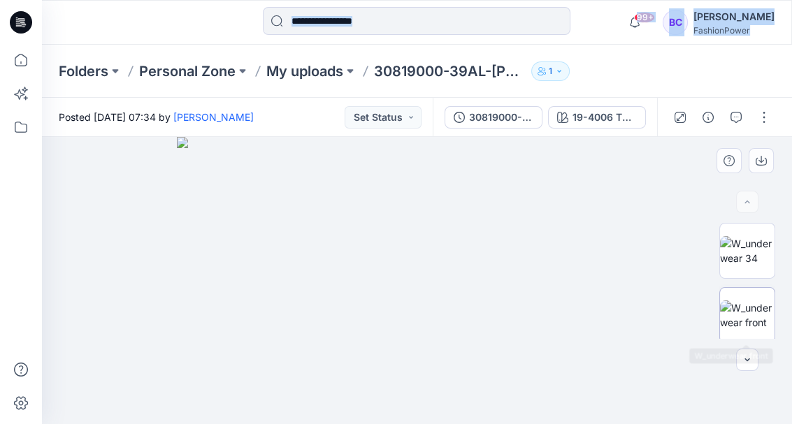
click at [736, 303] on img at bounding box center [747, 315] width 55 height 29
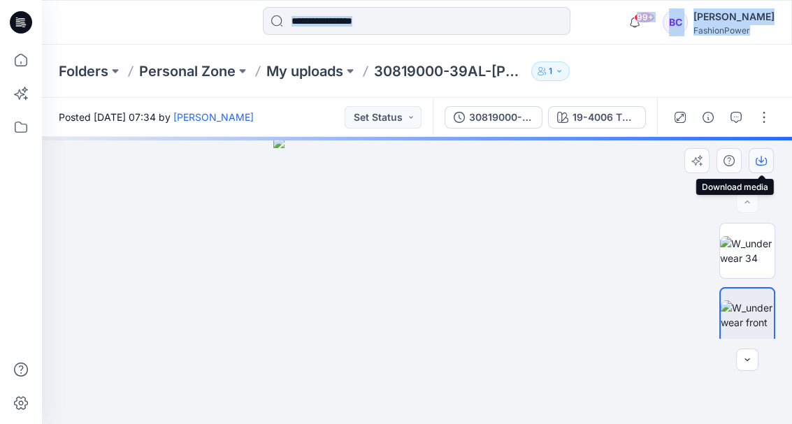
click at [758, 157] on icon "button" at bounding box center [761, 160] width 11 height 11
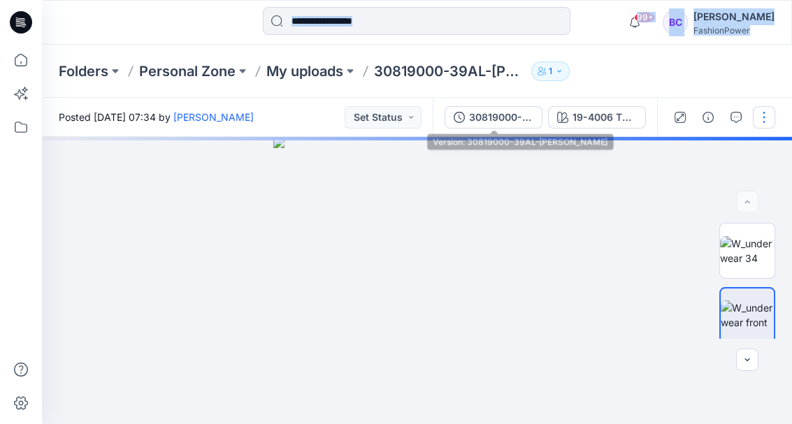
click at [494, 123] on div "30819000-39AL-[PERSON_NAME]" at bounding box center [501, 117] width 64 height 15
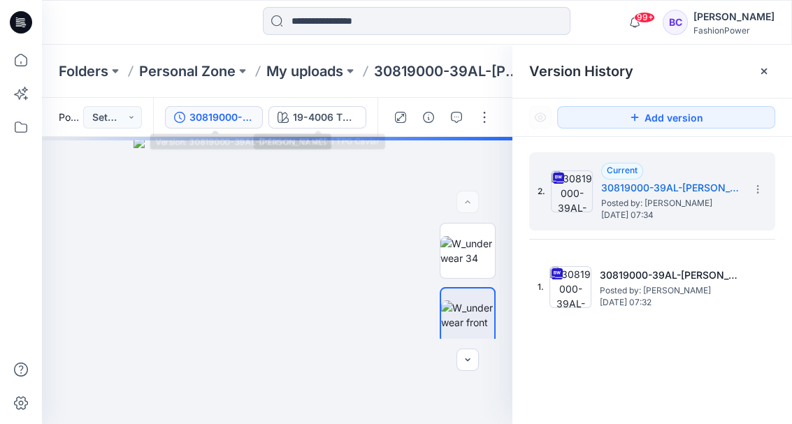
click at [273, 106] on div "30819000-39AL-[PERSON_NAME] 19-4006 TPG Caviar" at bounding box center [265, 117] width 224 height 39
click at [304, 115] on div "19-4006 TPG Caviar" at bounding box center [325, 117] width 64 height 15
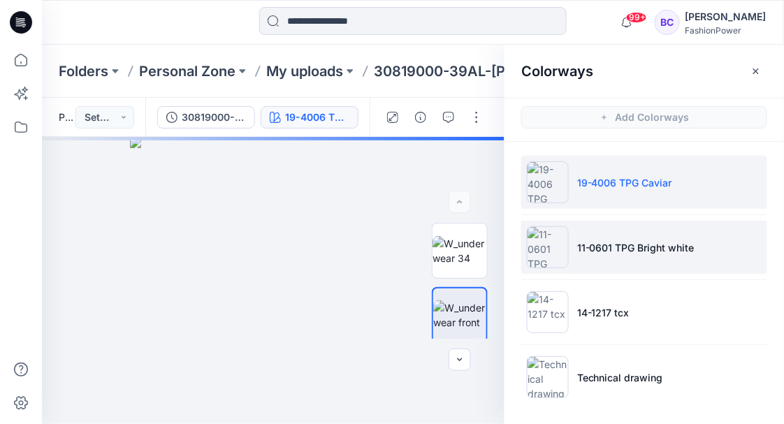
click at [645, 249] on p "11-0601 TPG Bright white" at bounding box center [636, 248] width 117 height 15
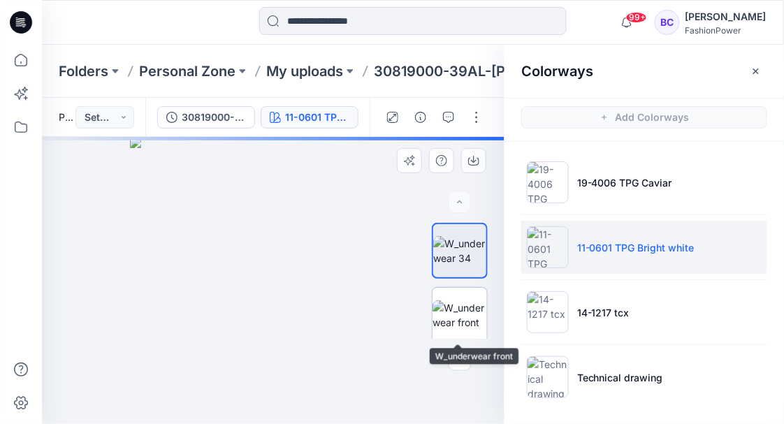
click at [450, 306] on img at bounding box center [460, 315] width 55 height 29
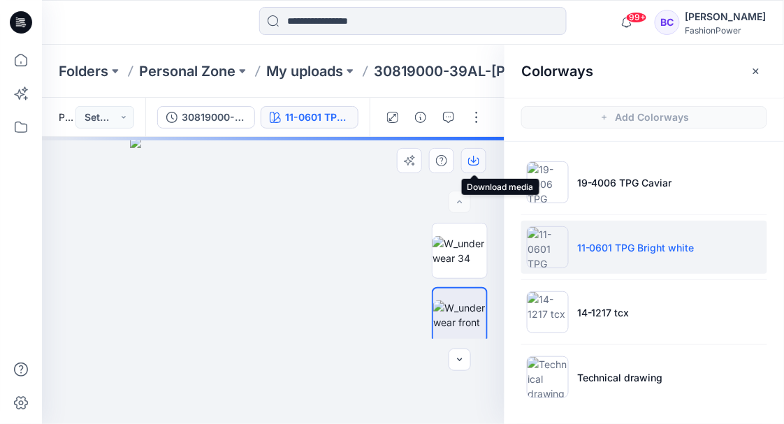
click at [471, 166] on icon "button" at bounding box center [473, 160] width 11 height 11
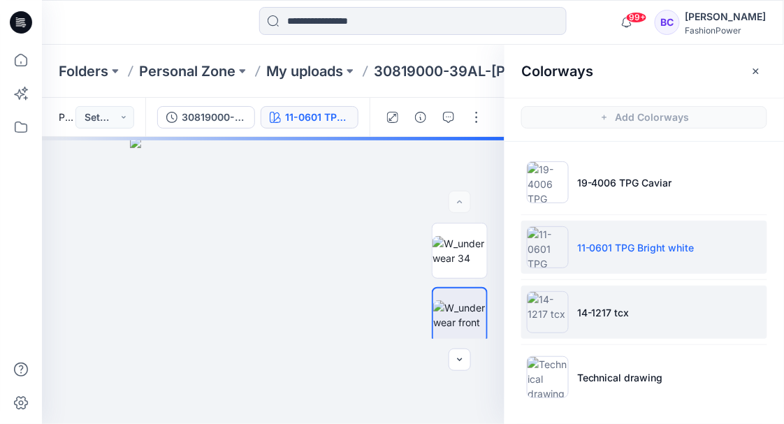
click at [614, 320] on li "14-1217 tcx" at bounding box center [645, 312] width 246 height 53
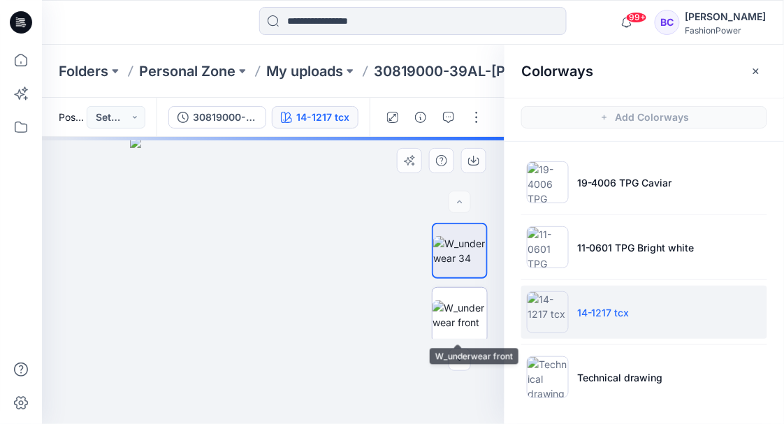
click at [464, 306] on img at bounding box center [460, 315] width 55 height 29
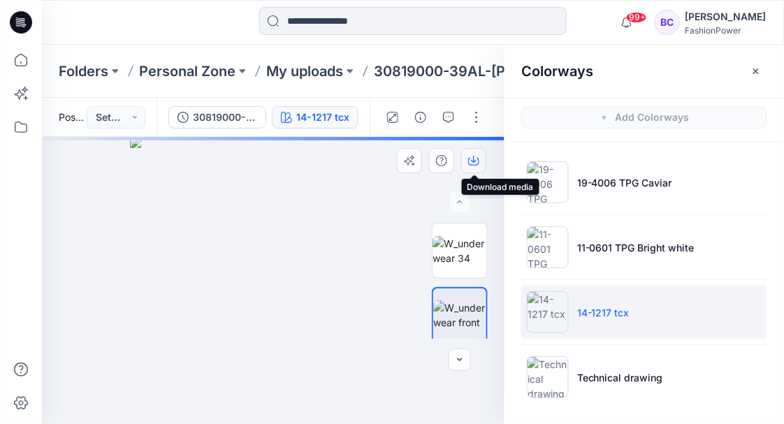
click at [478, 157] on icon "button" at bounding box center [473, 160] width 11 height 11
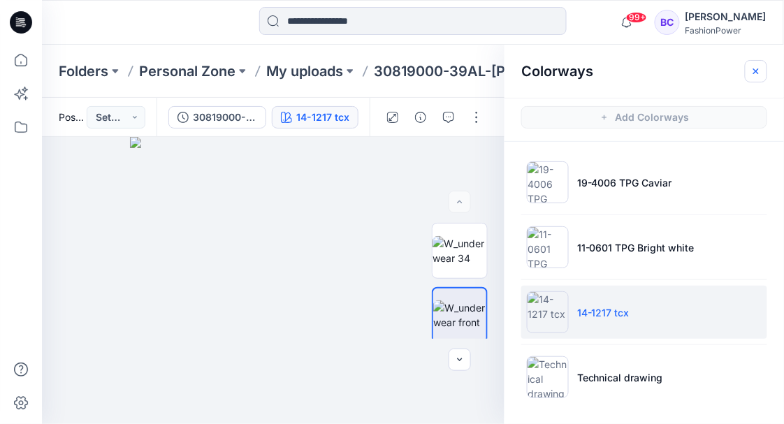
click at [761, 65] on button "button" at bounding box center [756, 71] width 22 height 22
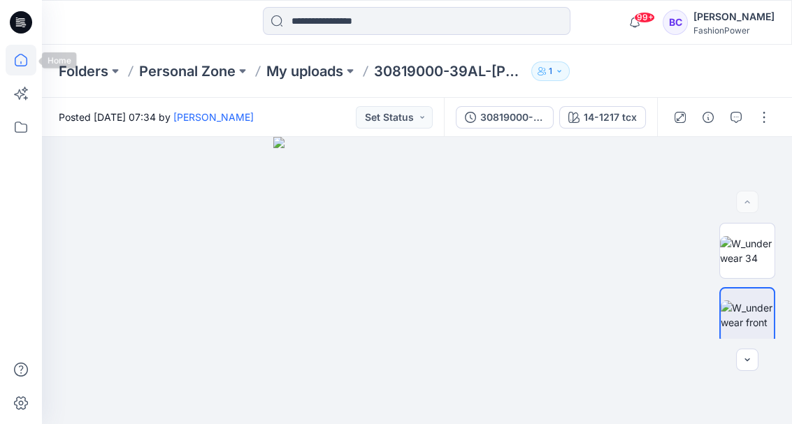
click at [19, 62] on icon at bounding box center [21, 60] width 31 height 31
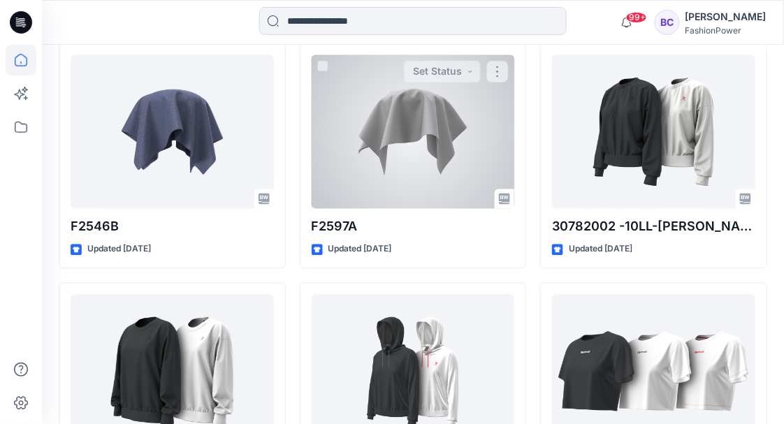
scroll to position [6395, 0]
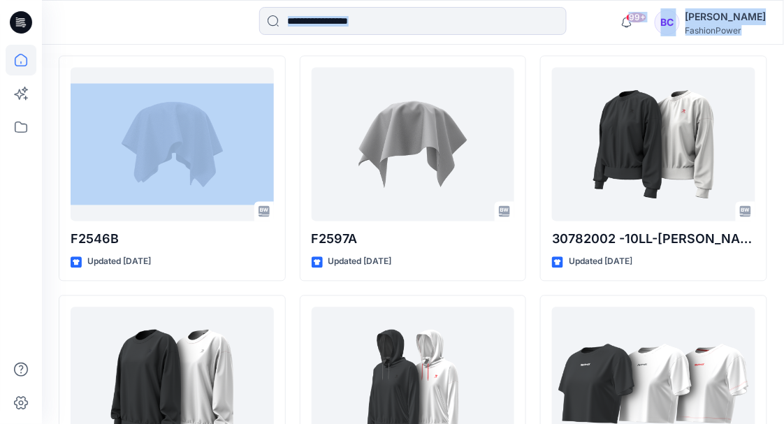
drag, startPoint x: -2, startPoint y: 66, endPoint x: 21, endPoint y: 62, distance: 23.5
click at [21, 62] on icon at bounding box center [21, 60] width 31 height 31
click at [21, 62] on icon at bounding box center [21, 60] width 13 height 13
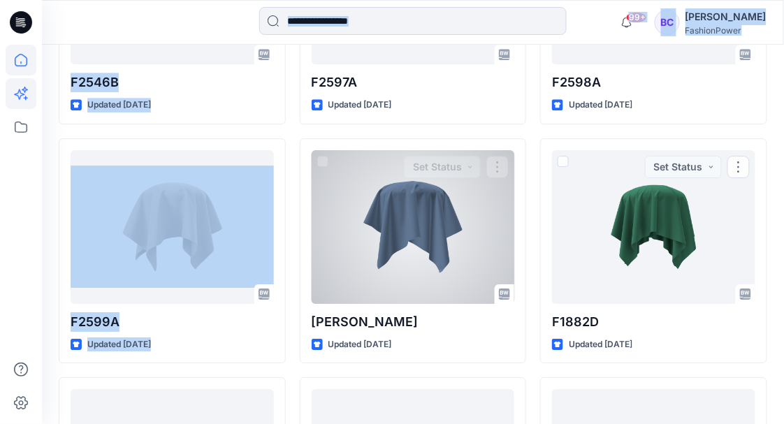
scroll to position [5556, 0]
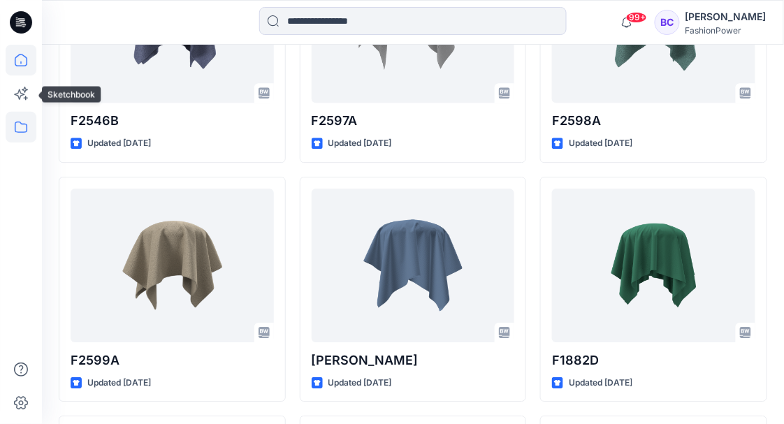
click at [24, 120] on icon at bounding box center [21, 127] width 31 height 31
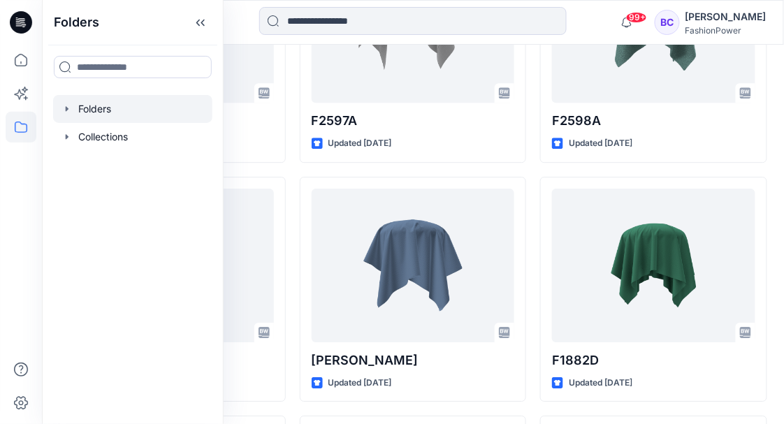
click at [59, 103] on div at bounding box center [132, 109] width 159 height 28
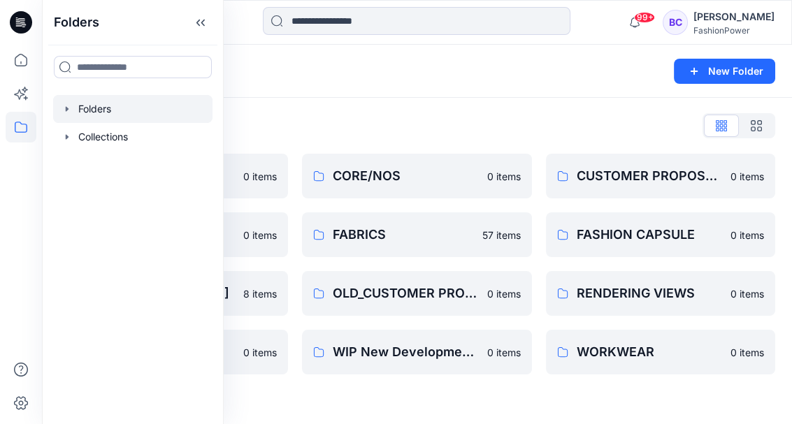
click at [64, 108] on icon "button" at bounding box center [67, 108] width 11 height 11
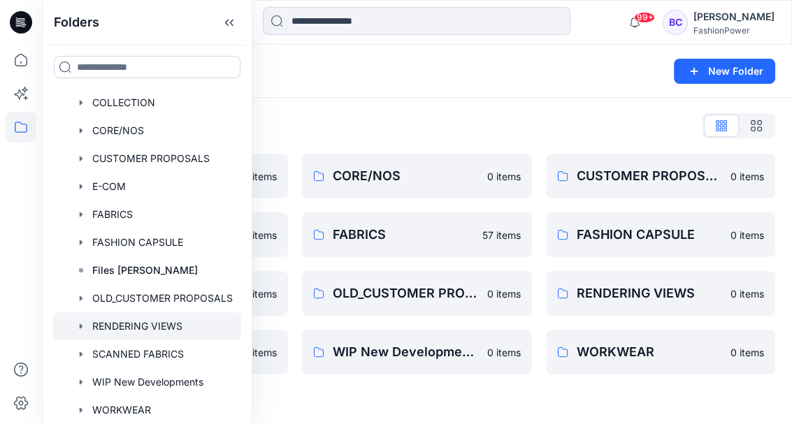
scroll to position [62, 0]
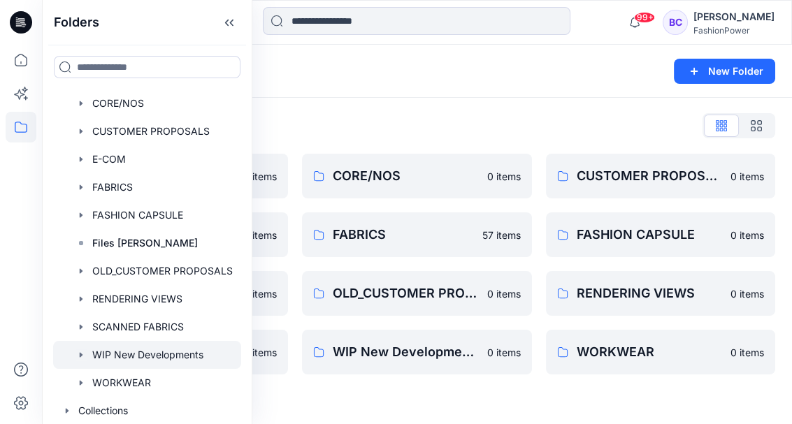
click at [77, 351] on icon "button" at bounding box center [81, 355] width 11 height 11
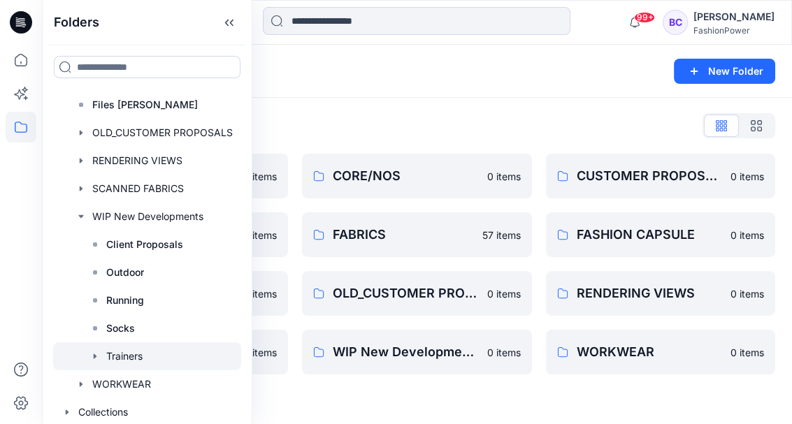
scroll to position [201, 0]
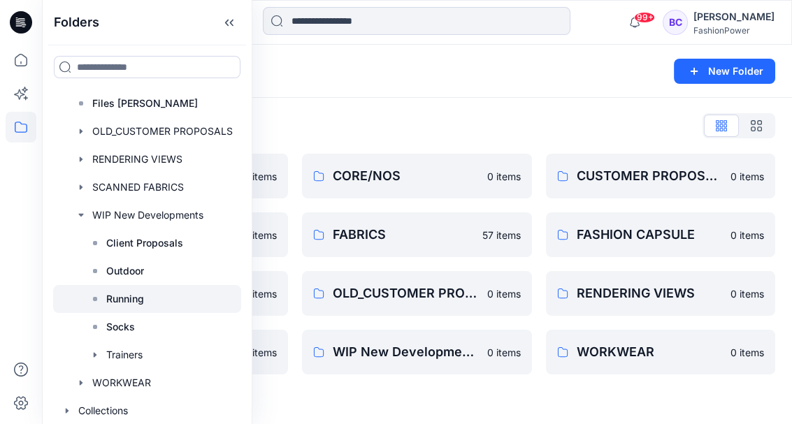
click at [143, 297] on p "Running" at bounding box center [125, 299] width 38 height 17
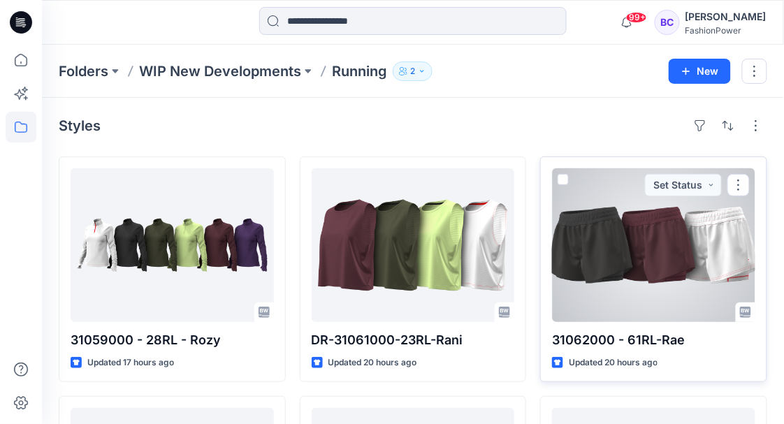
click at [660, 215] on div at bounding box center [653, 246] width 203 height 154
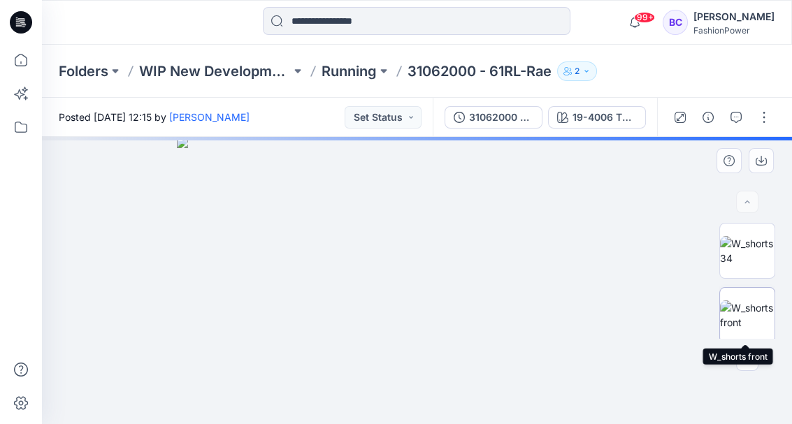
click at [754, 308] on img at bounding box center [747, 315] width 55 height 29
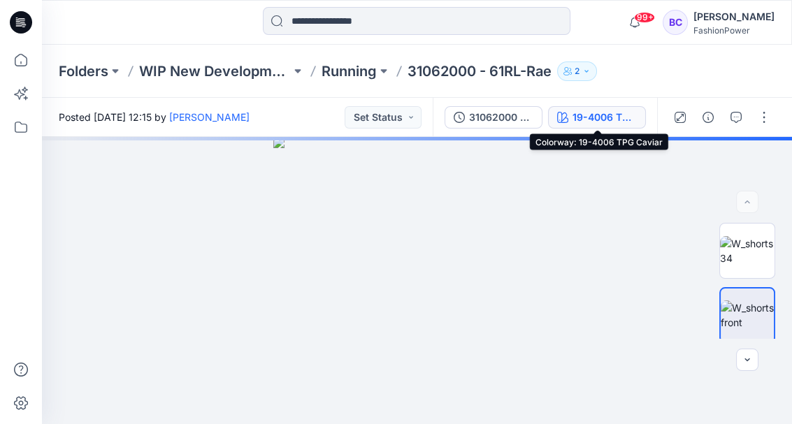
click at [580, 123] on div "19-4006 TPG Caviar" at bounding box center [605, 117] width 64 height 15
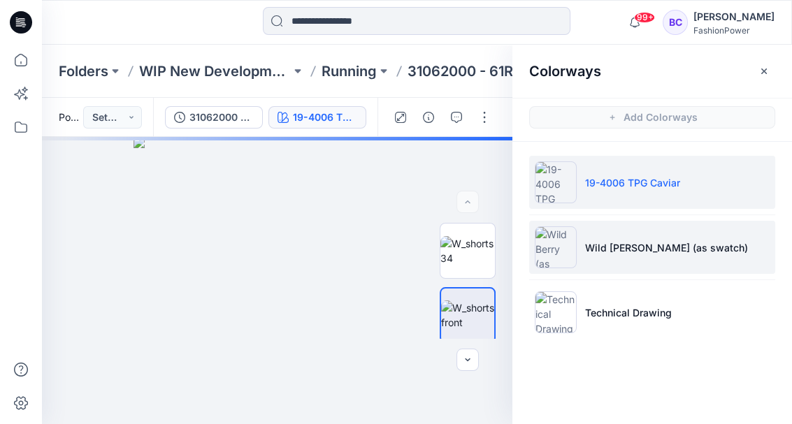
click at [600, 252] on p "Wild [PERSON_NAME] (as swatch)" at bounding box center [666, 248] width 163 height 15
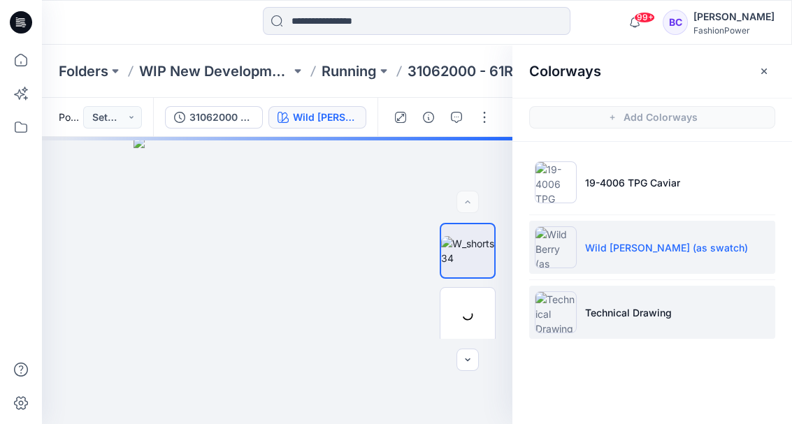
click at [601, 304] on li "Technical Drawing" at bounding box center [652, 312] width 246 height 53
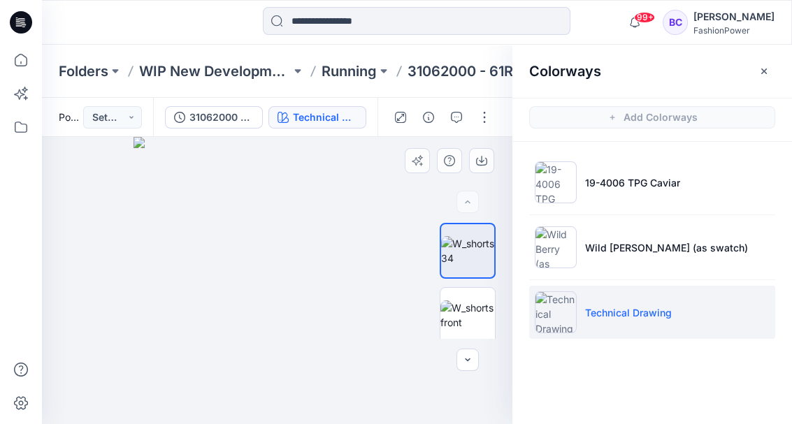
click at [250, 239] on img at bounding box center [278, 281] width 288 height 288
click at [444, 316] on img at bounding box center [467, 315] width 55 height 29
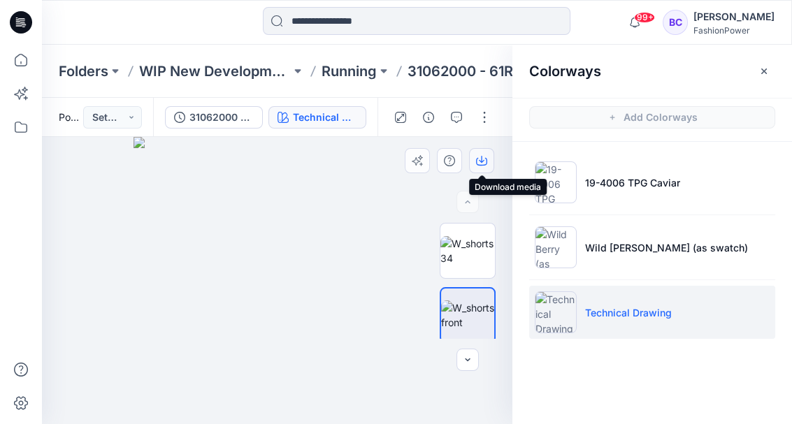
click at [482, 157] on icon "button" at bounding box center [481, 160] width 11 height 11
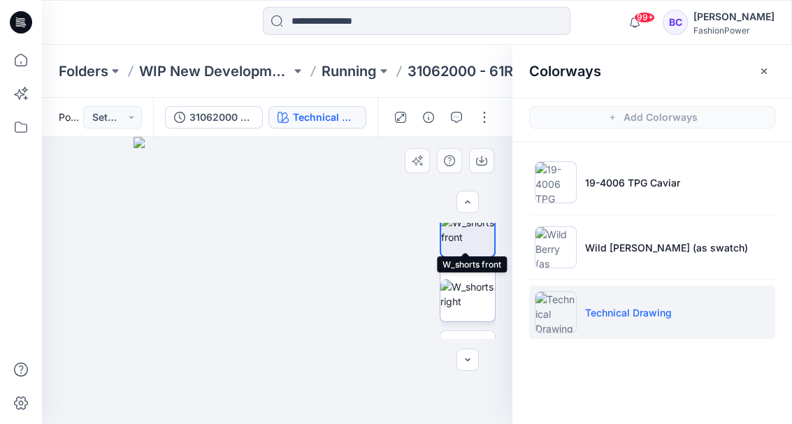
scroll to position [93, 0]
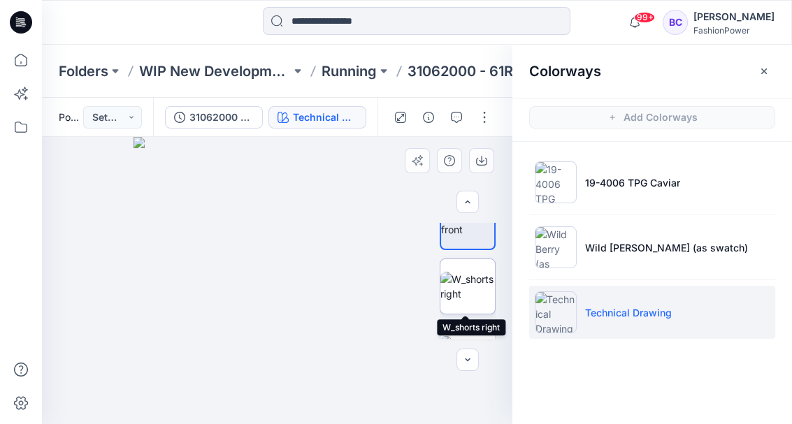
click at [474, 272] on img at bounding box center [467, 286] width 55 height 29
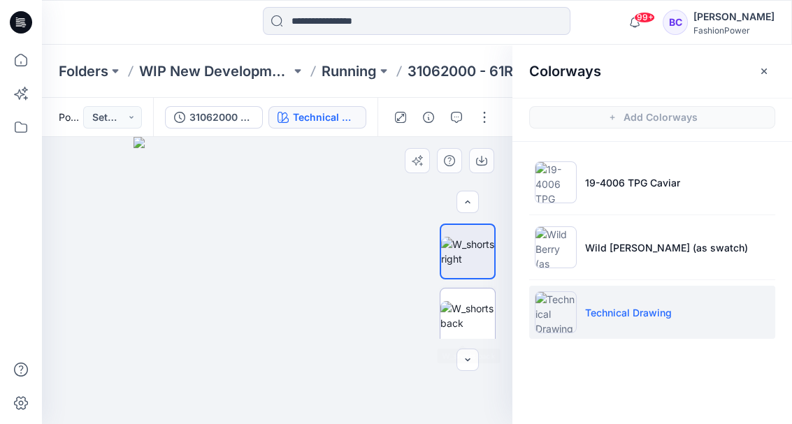
scroll to position [140, 0]
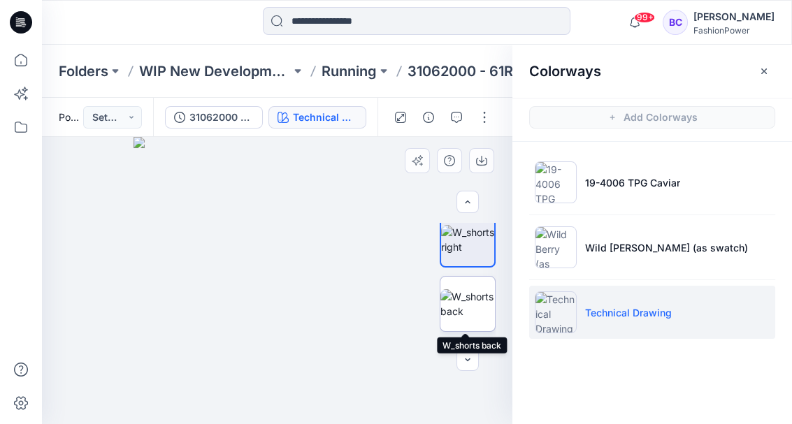
click at [473, 313] on img at bounding box center [467, 303] width 55 height 29
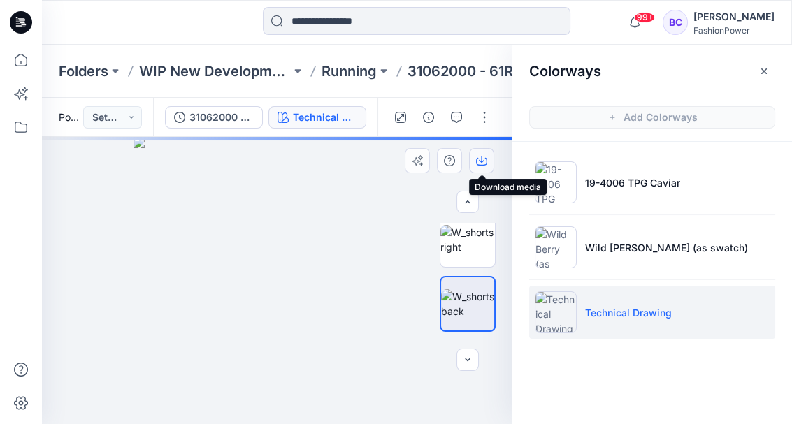
click at [477, 157] on icon "button" at bounding box center [481, 160] width 11 height 11
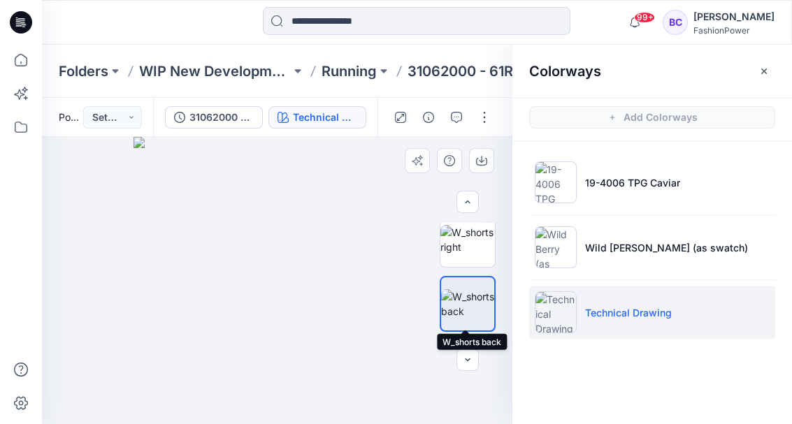
scroll to position [186, 0]
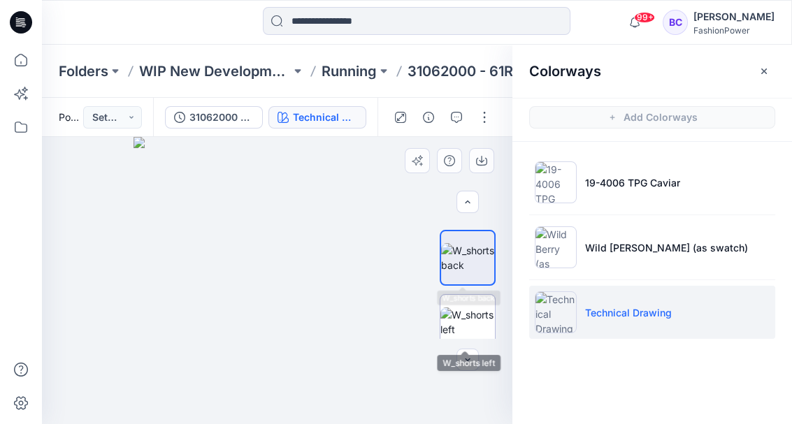
click at [462, 308] on img at bounding box center [467, 322] width 55 height 29
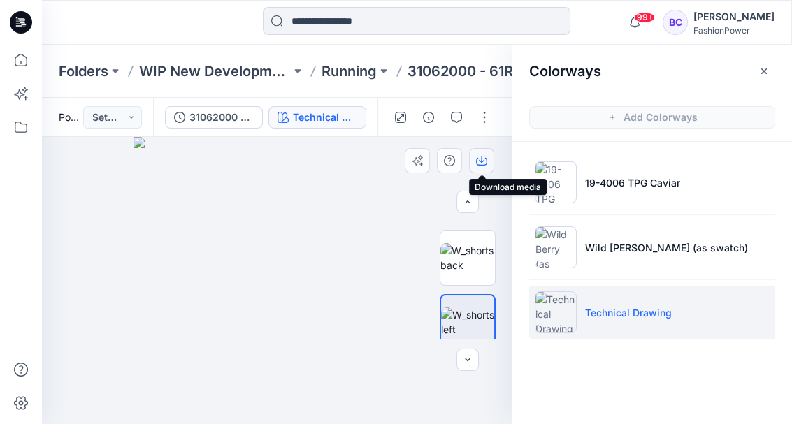
click at [488, 155] on button "button" at bounding box center [481, 160] width 25 height 25
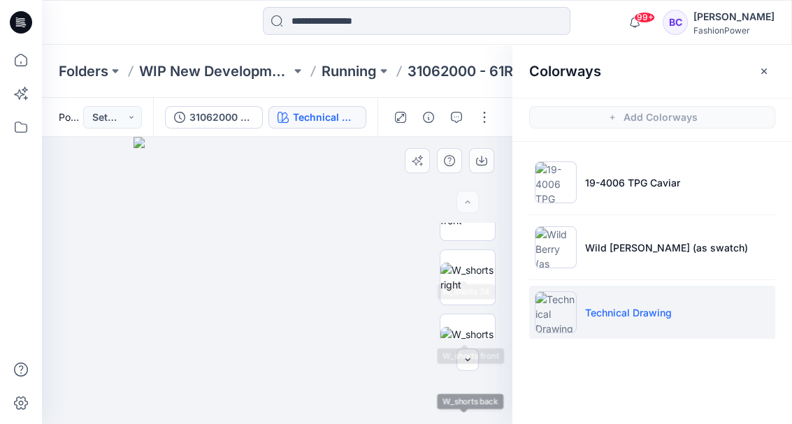
scroll to position [0, 0]
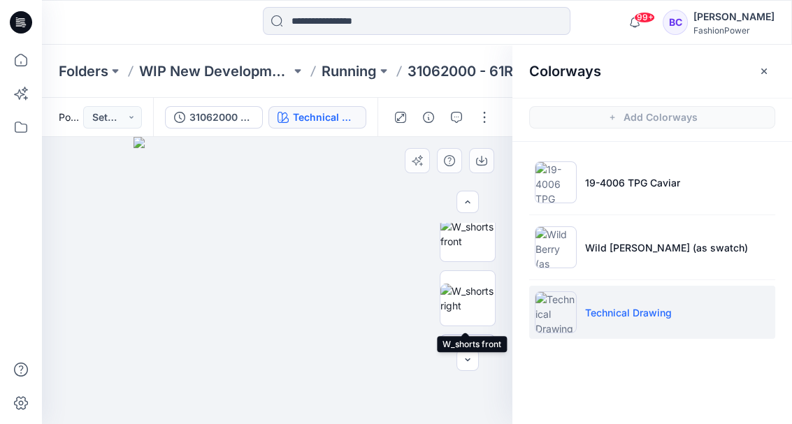
click at [469, 299] on div at bounding box center [468, 281] width 56 height 116
click at [464, 254] on img at bounding box center [467, 239] width 55 height 29
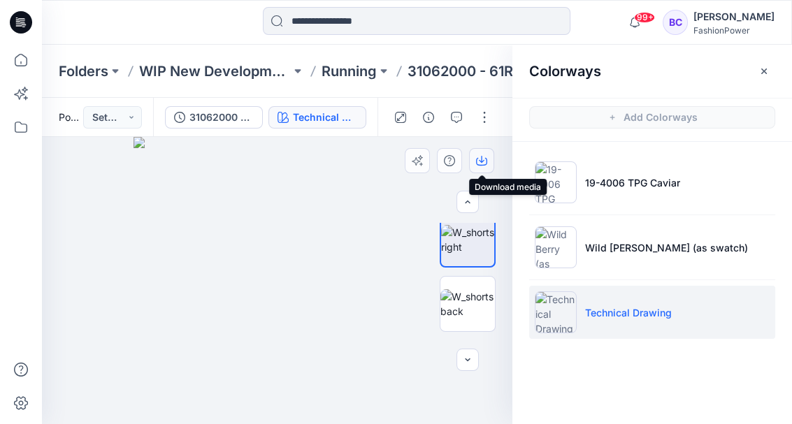
click at [487, 153] on button "button" at bounding box center [481, 160] width 25 height 25
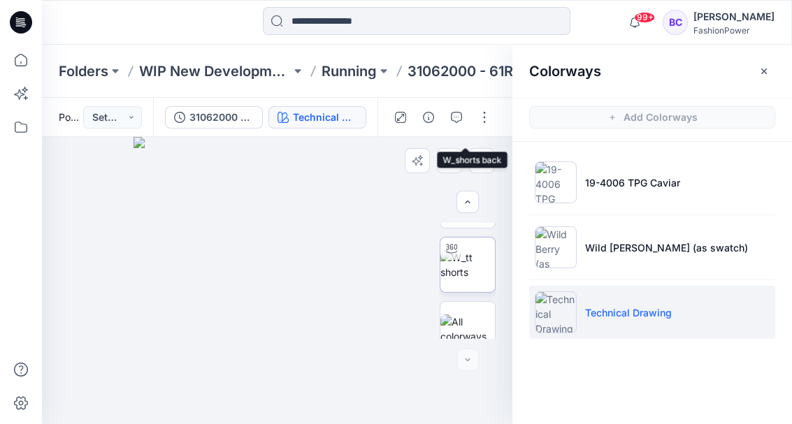
scroll to position [325, 0]
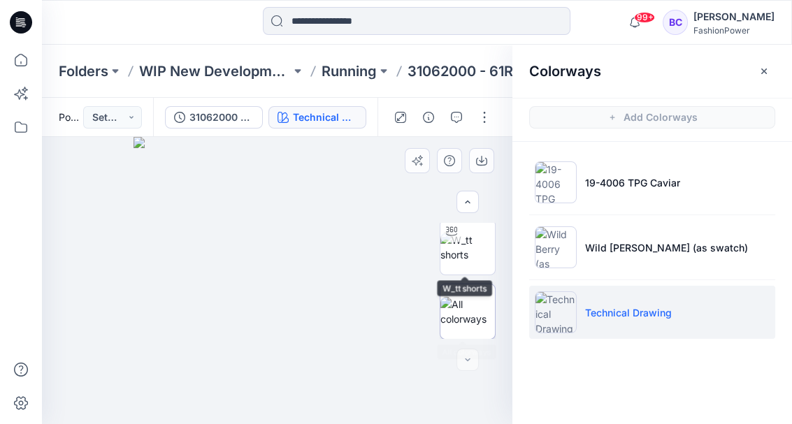
click at [463, 308] on img at bounding box center [467, 311] width 55 height 29
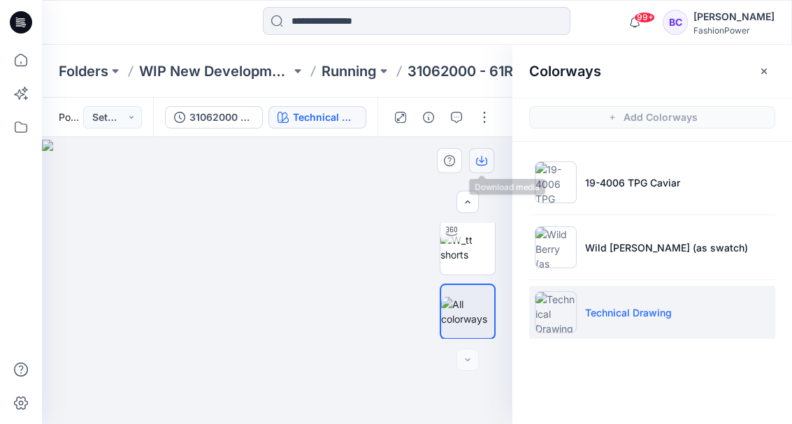
click at [486, 162] on icon "button" at bounding box center [481, 160] width 11 height 11
click at [763, 69] on icon "button" at bounding box center [764, 71] width 11 height 11
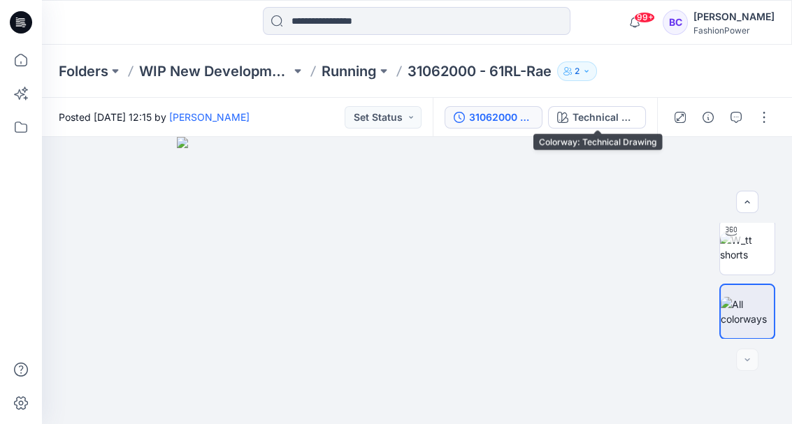
click at [490, 120] on div "31062000 - 61RL-Rae" at bounding box center [501, 117] width 64 height 15
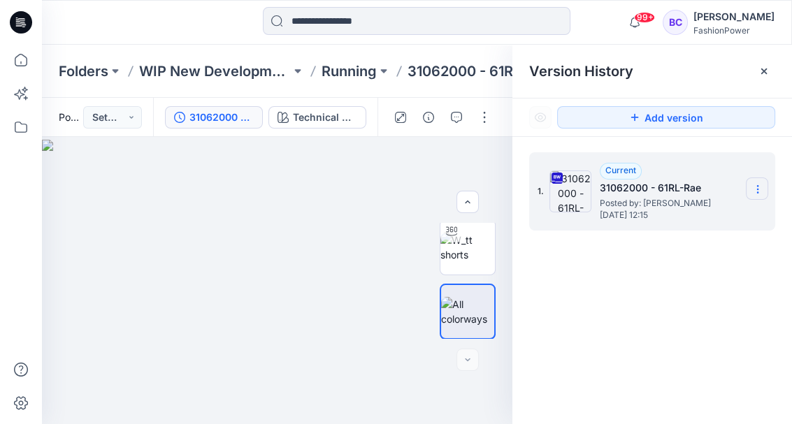
click at [764, 186] on section at bounding box center [757, 189] width 22 height 22
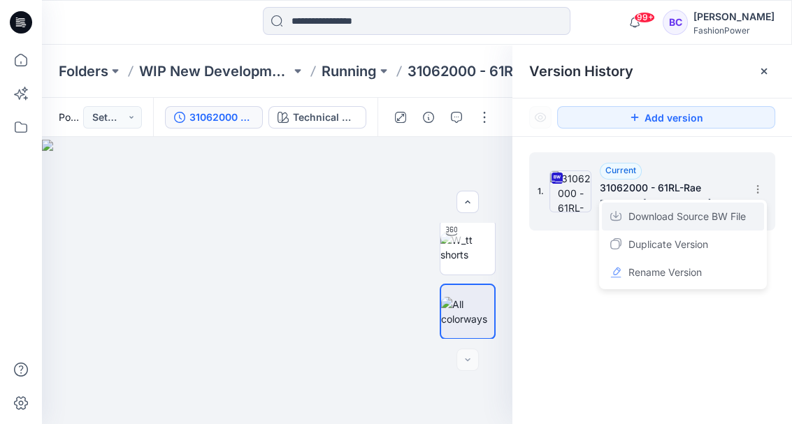
click at [691, 220] on span "Download Source BW File" at bounding box center [687, 216] width 117 height 17
